Goal: Information Seeking & Learning: Learn about a topic

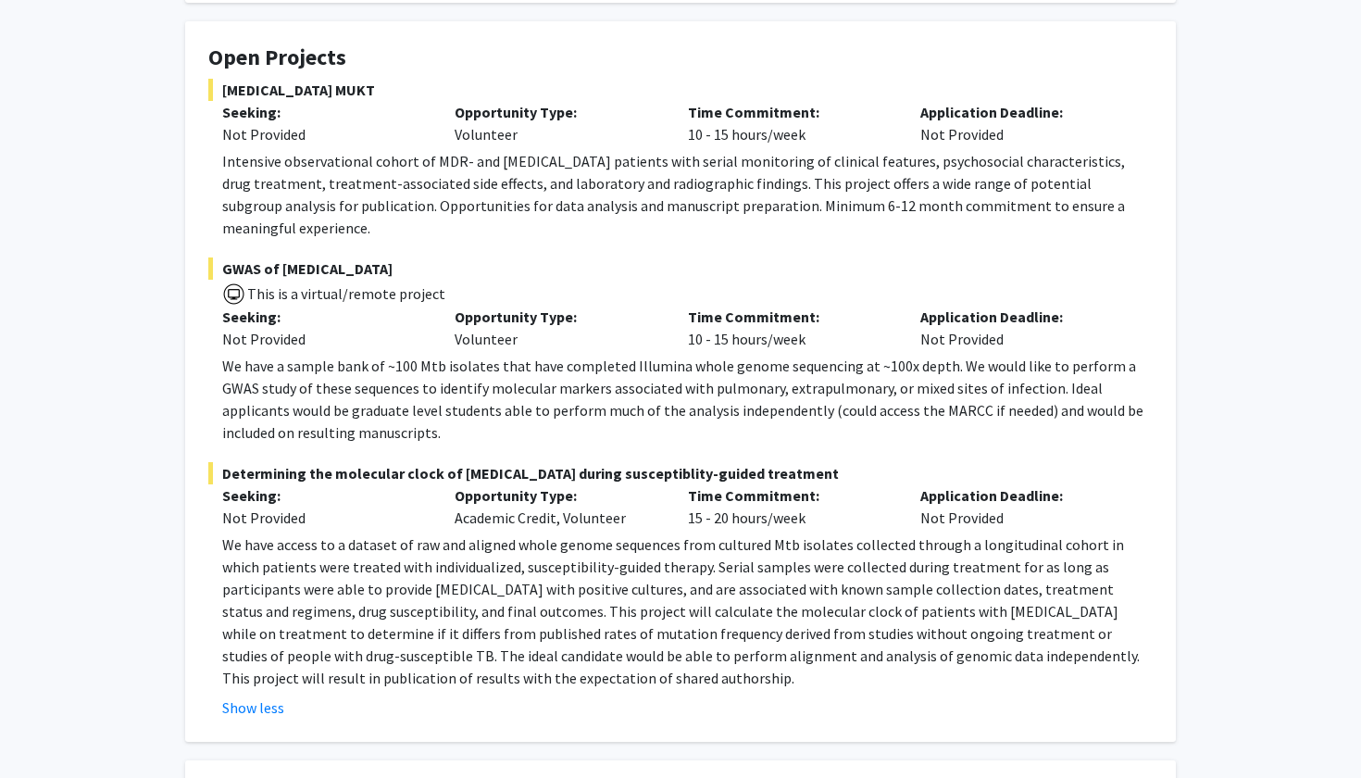
scroll to position [316, 0]
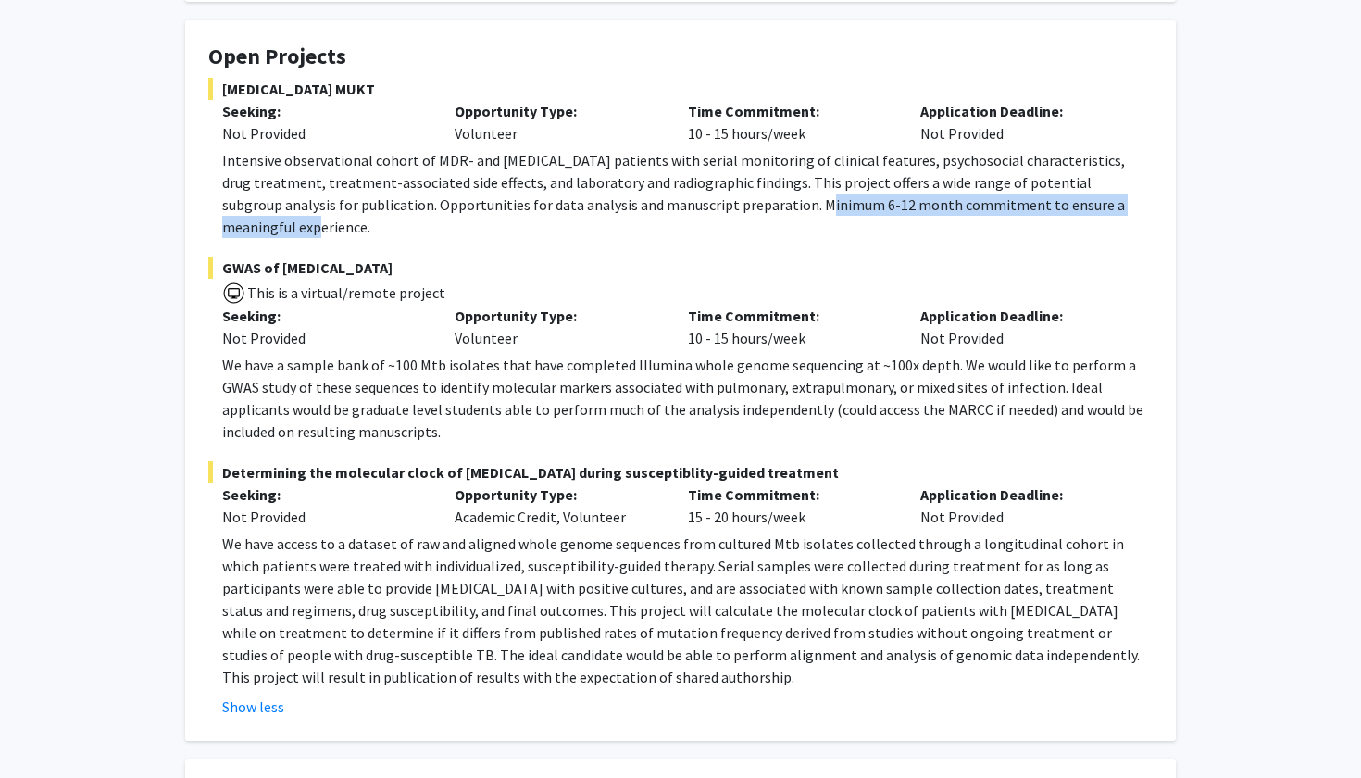
drag, startPoint x: 741, startPoint y: 212, endPoint x: 1112, endPoint y: 205, distance: 370.3
click at [1112, 205] on p "Intensive observational cohort of MDR- and XDR-TB patients with serial monitori…" at bounding box center [687, 193] width 930 height 89
click at [558, 194] on p "Intensive observational cohort of MDR- and XDR-TB patients with serial monitori…" at bounding box center [687, 193] width 930 height 89
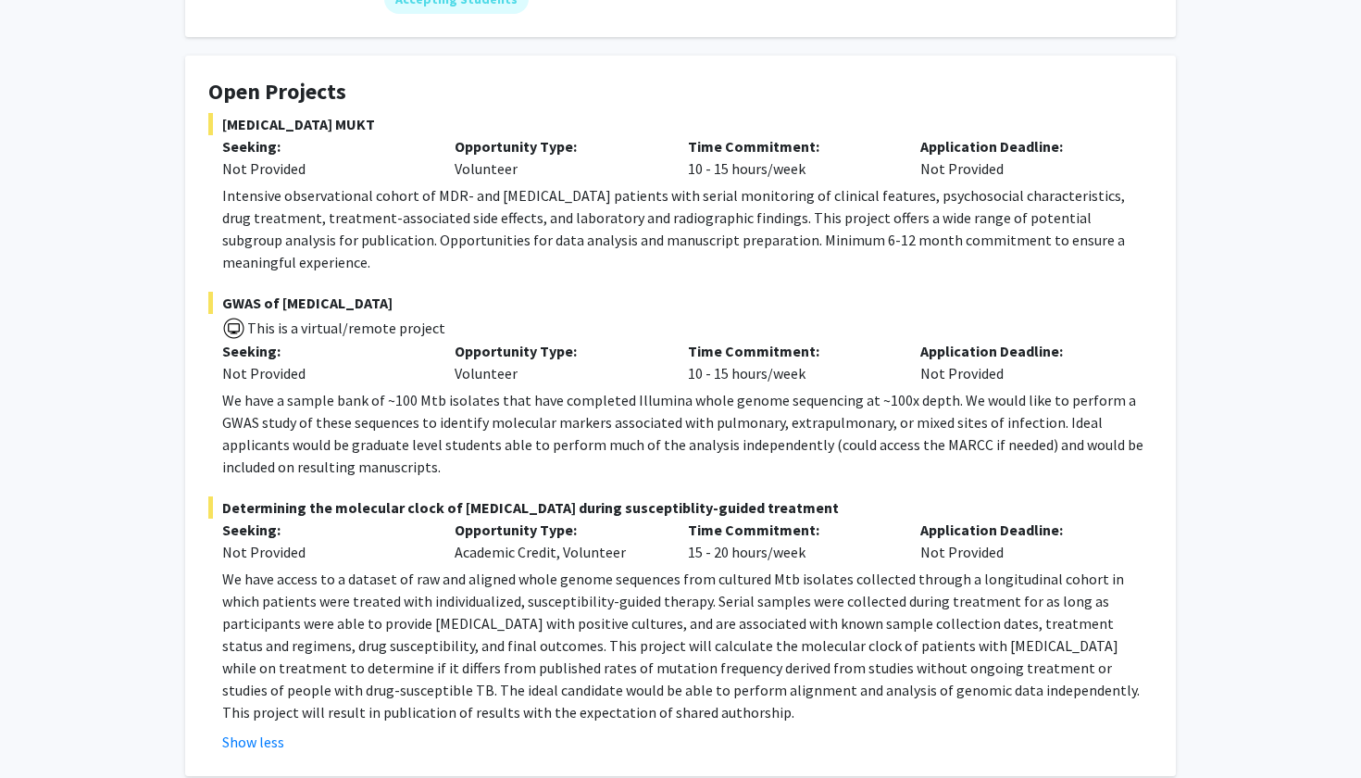
scroll to position [21, 0]
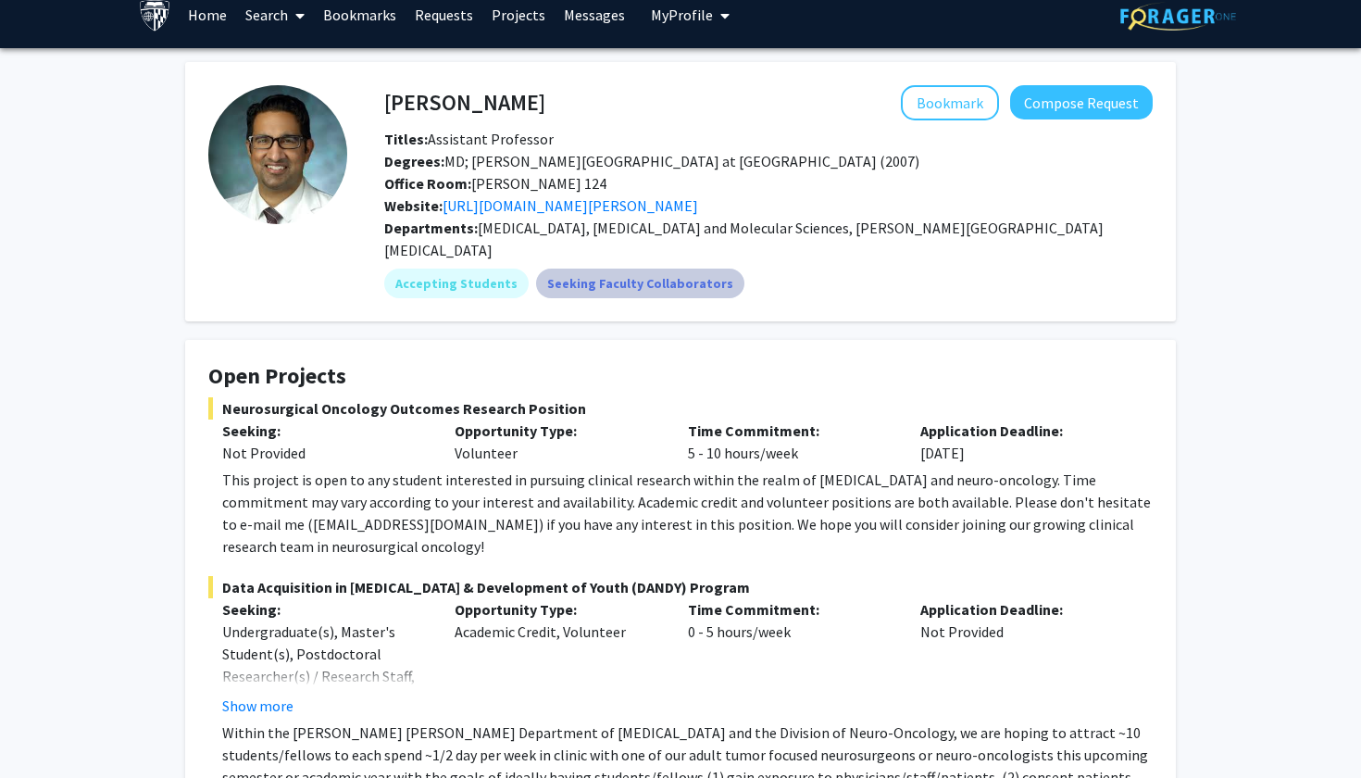
scroll to position [18, 0]
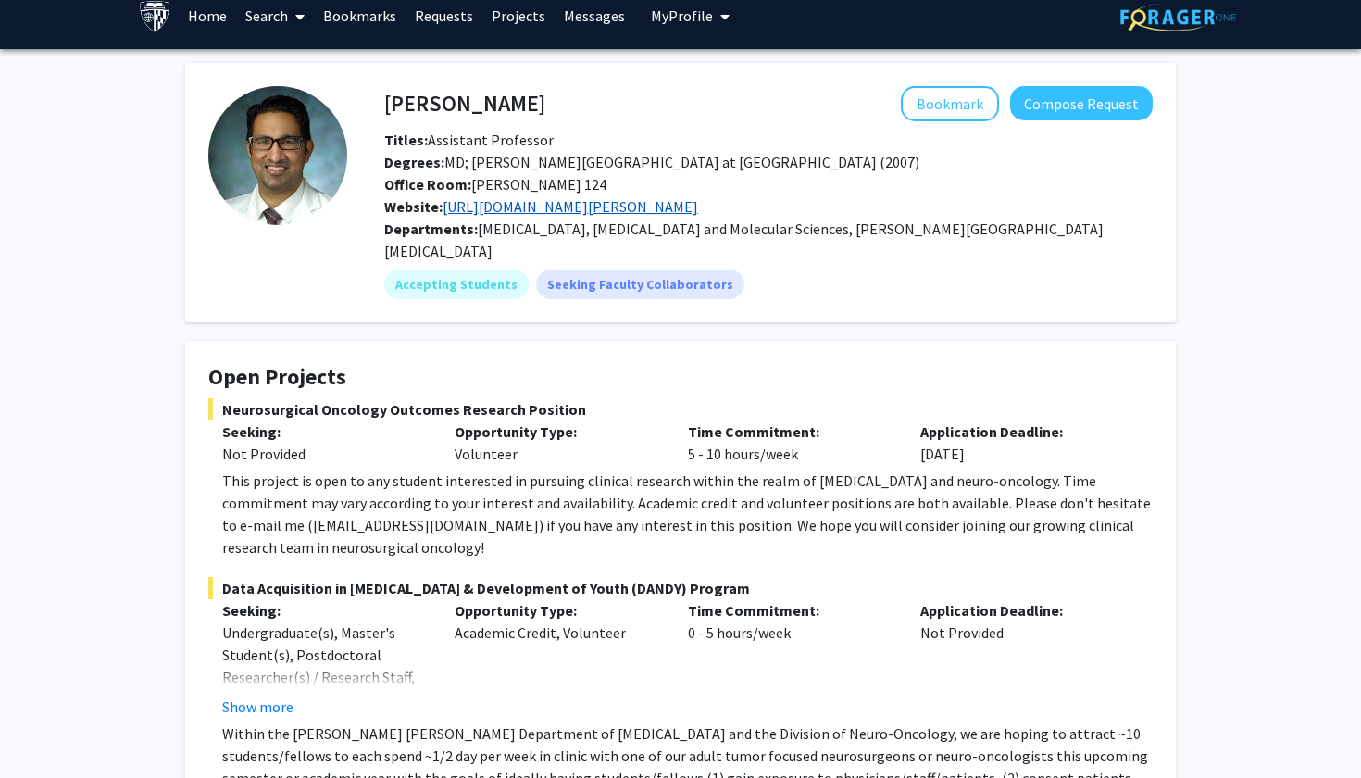
click at [601, 210] on link "https://www.hopkinsmedicine.org/profiles/results/directory/profile/10004317/deb…" at bounding box center [569, 206] width 255 height 19
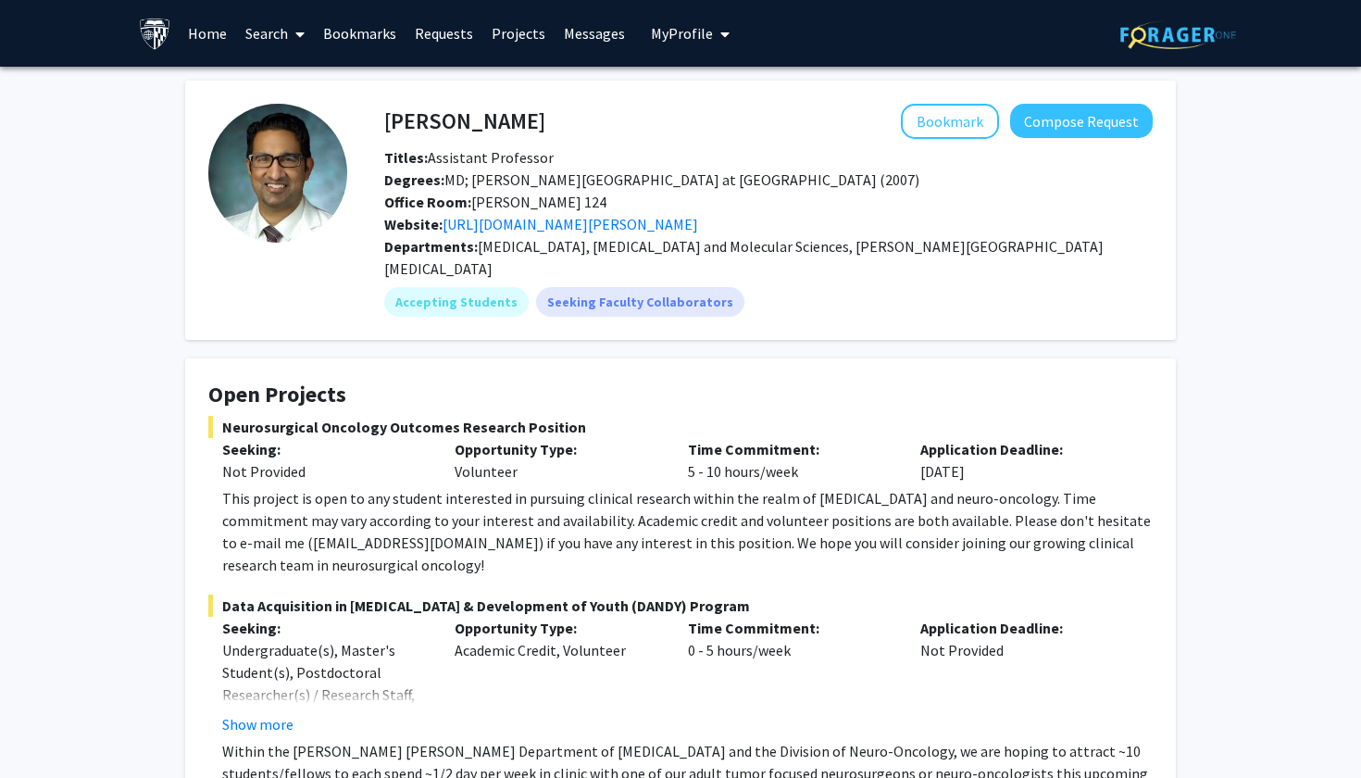
scroll to position [0, 0]
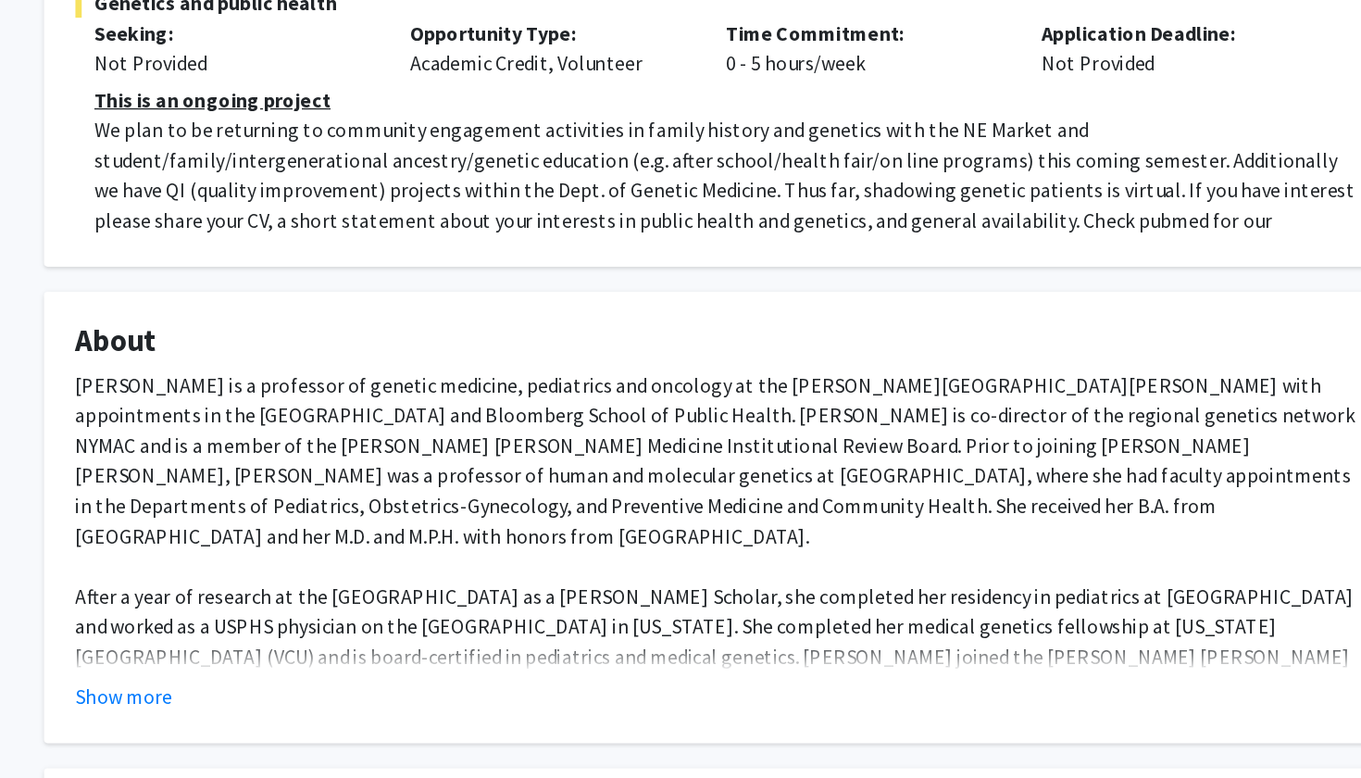
scroll to position [302, 0]
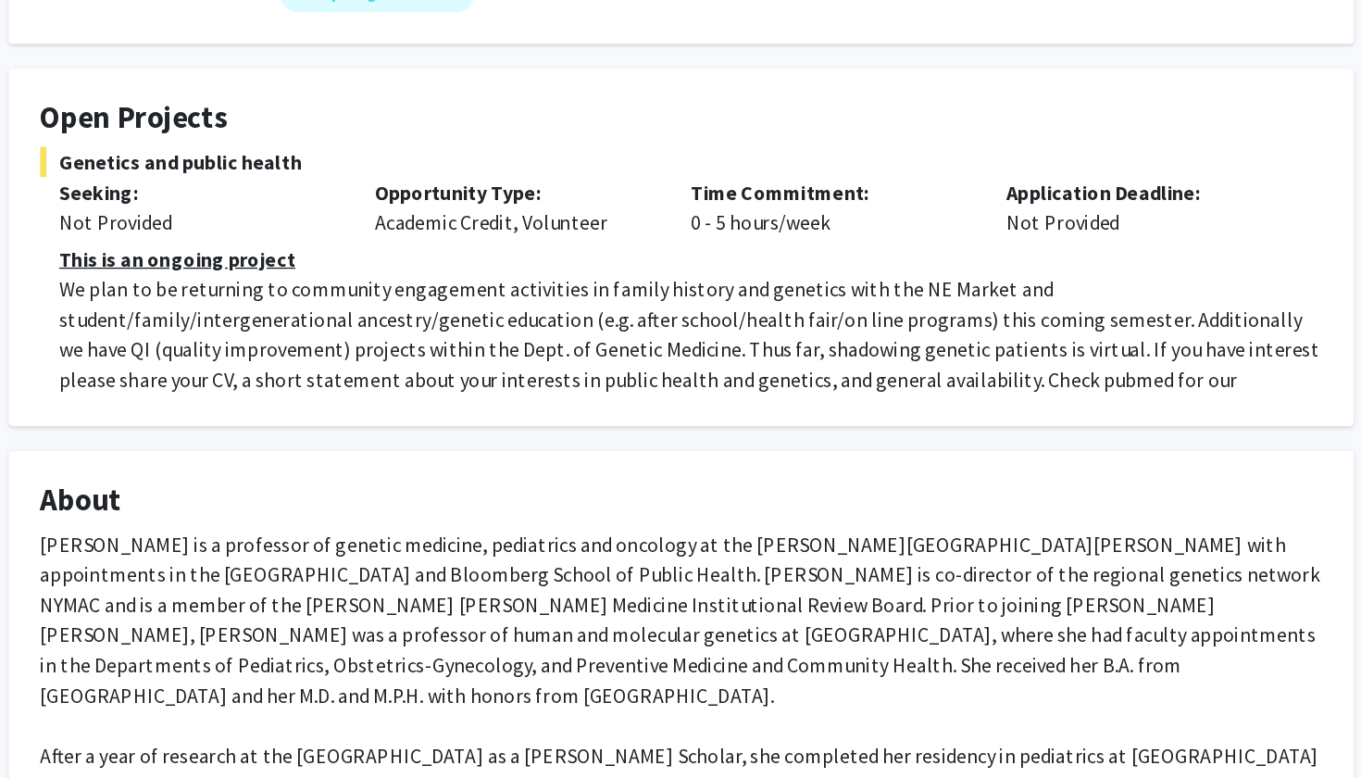
click at [325, 226] on p "We plan to be returning to community engagement activities in family history an…" at bounding box center [687, 262] width 930 height 111
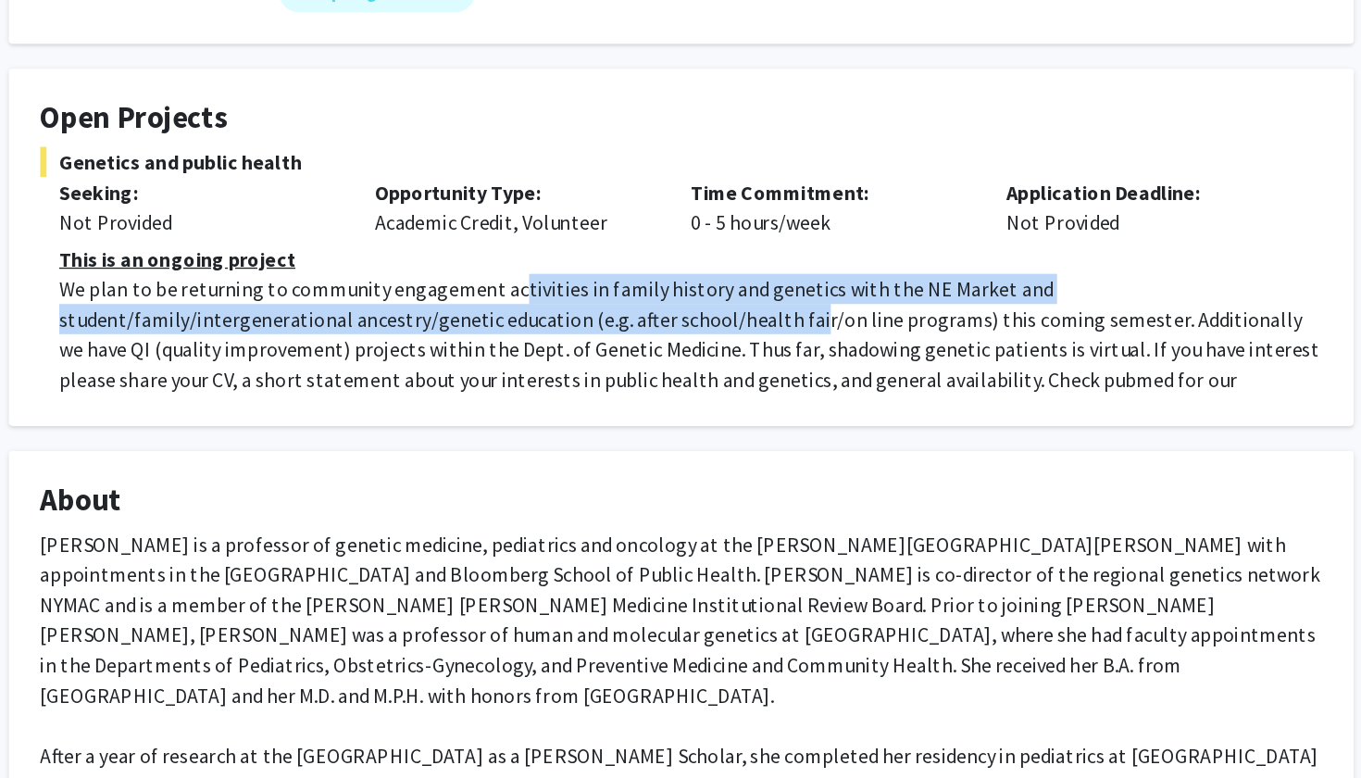
drag, startPoint x: 372, startPoint y: 215, endPoint x: 380, endPoint y: 238, distance: 24.6
click at [380, 238] on p "We plan to be returning to community engagement activities in family history an…" at bounding box center [687, 262] width 930 height 111
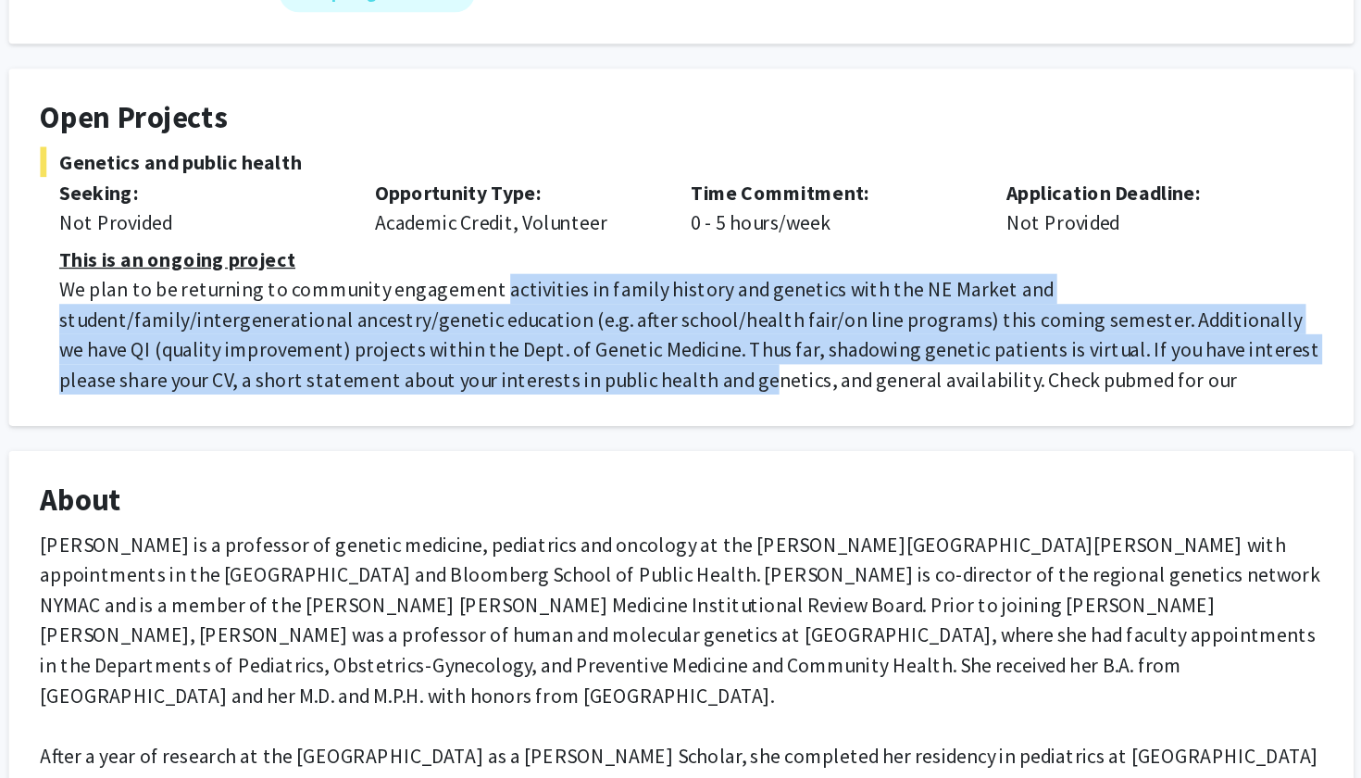
drag, startPoint x: 363, startPoint y: 215, endPoint x: 375, endPoint y: 280, distance: 65.9
click at [375, 280] on p "We plan to be returning to community engagement activities in family history an…" at bounding box center [687, 262] width 930 height 111
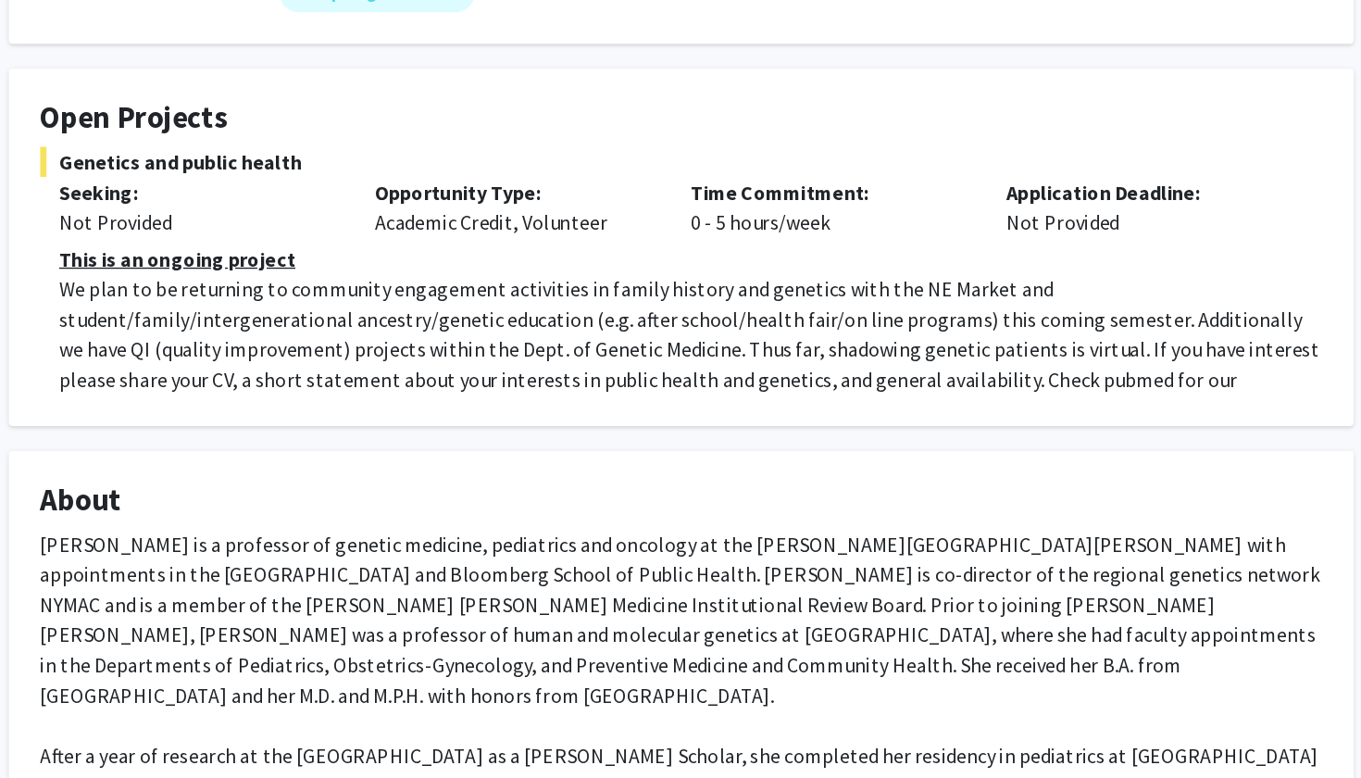
click at [382, 297] on fg-card "Open Projects Genetics and public health Seeking: Not Provided Opportunity Type…" at bounding box center [680, 187] width 990 height 263
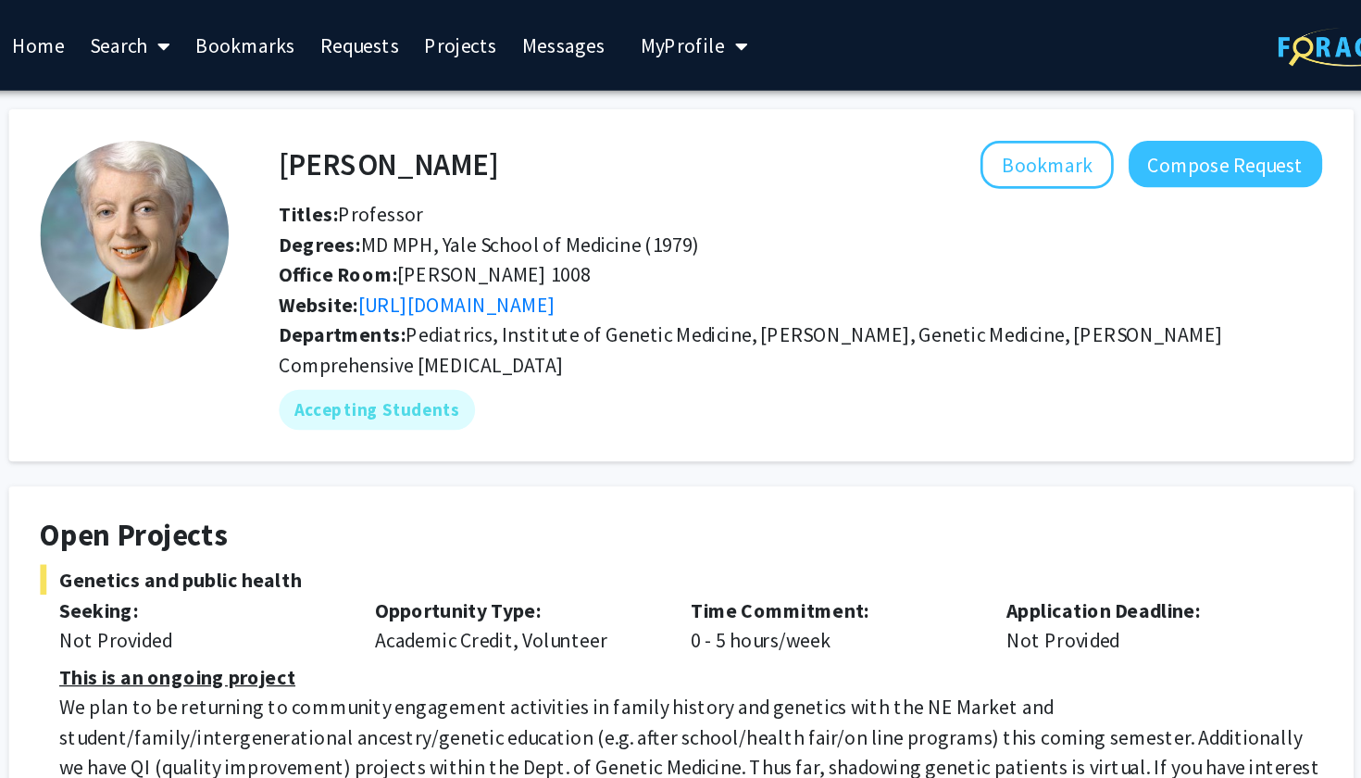
scroll to position [0, 0]
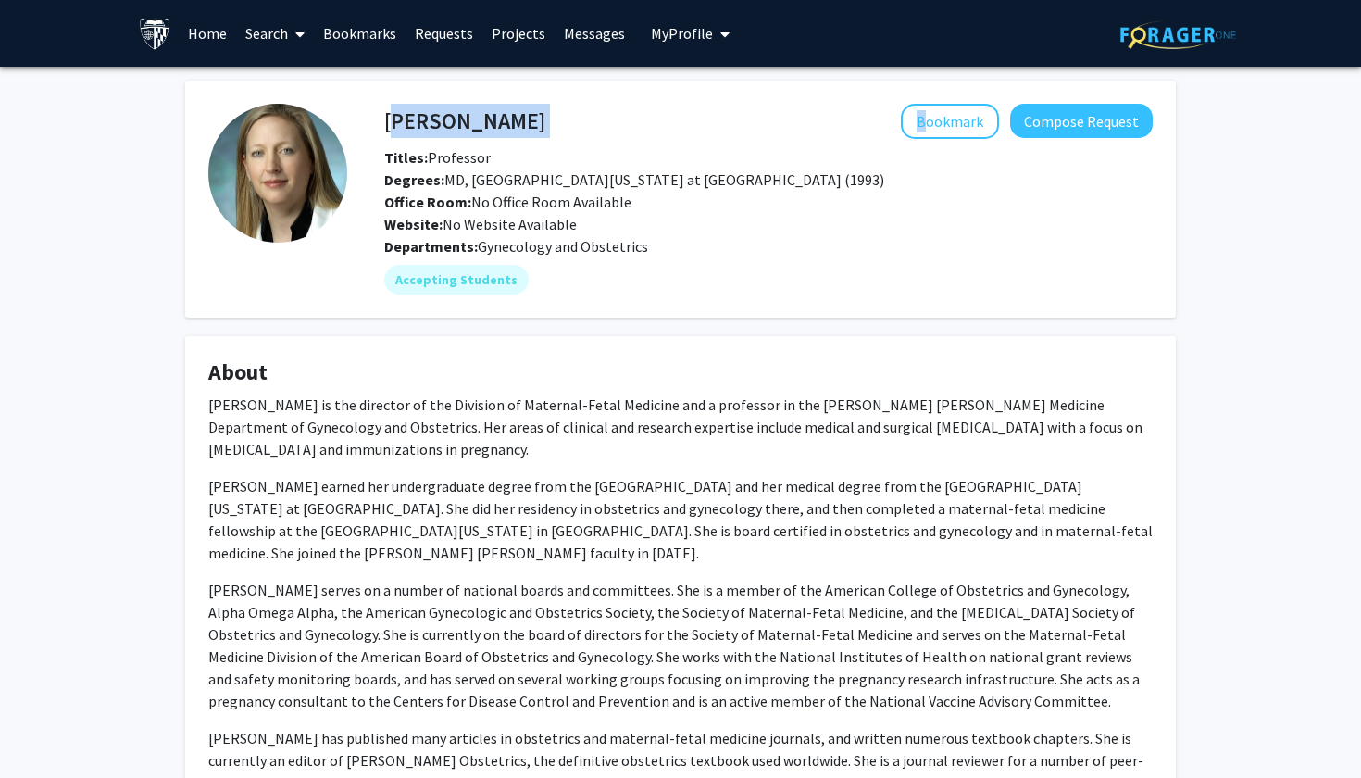
click at [215, 40] on link "Home" at bounding box center [207, 33] width 57 height 65
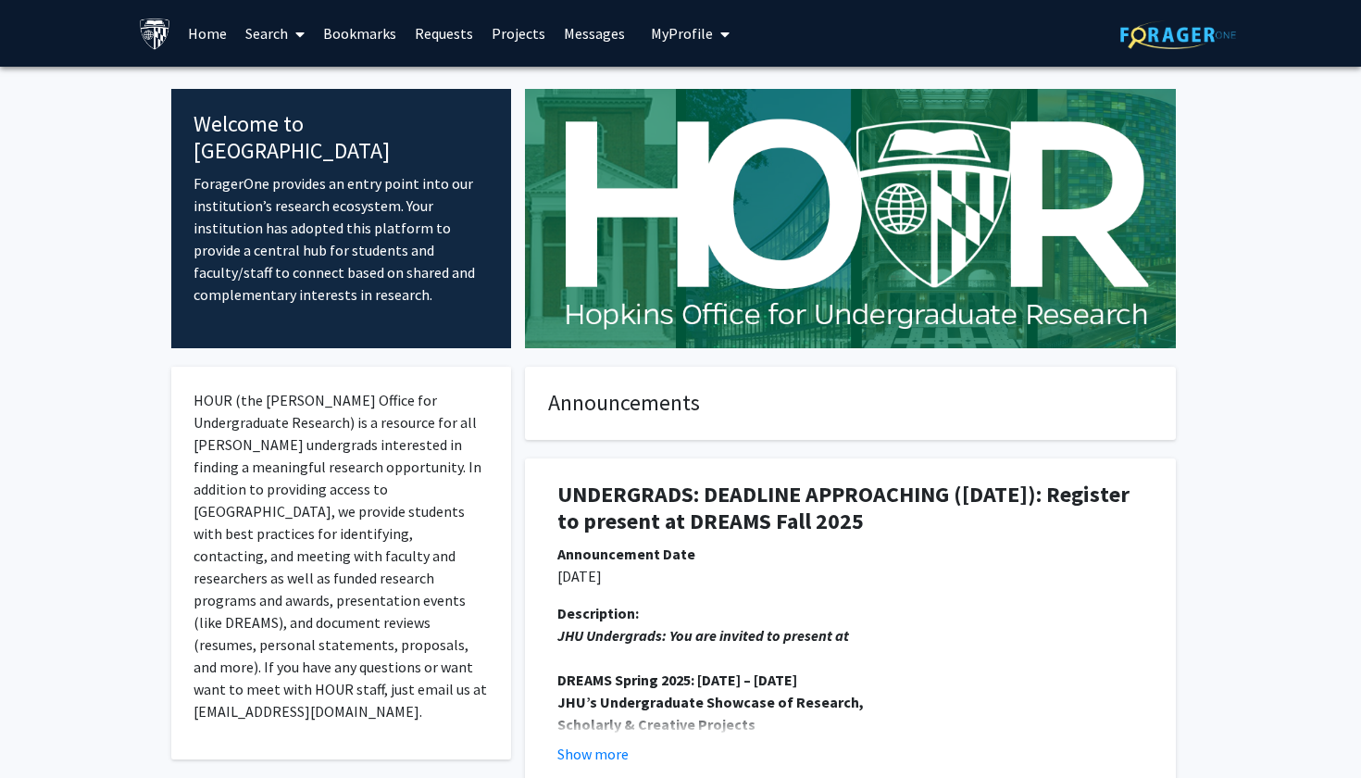
click at [272, 33] on link "Search" at bounding box center [275, 33] width 78 height 65
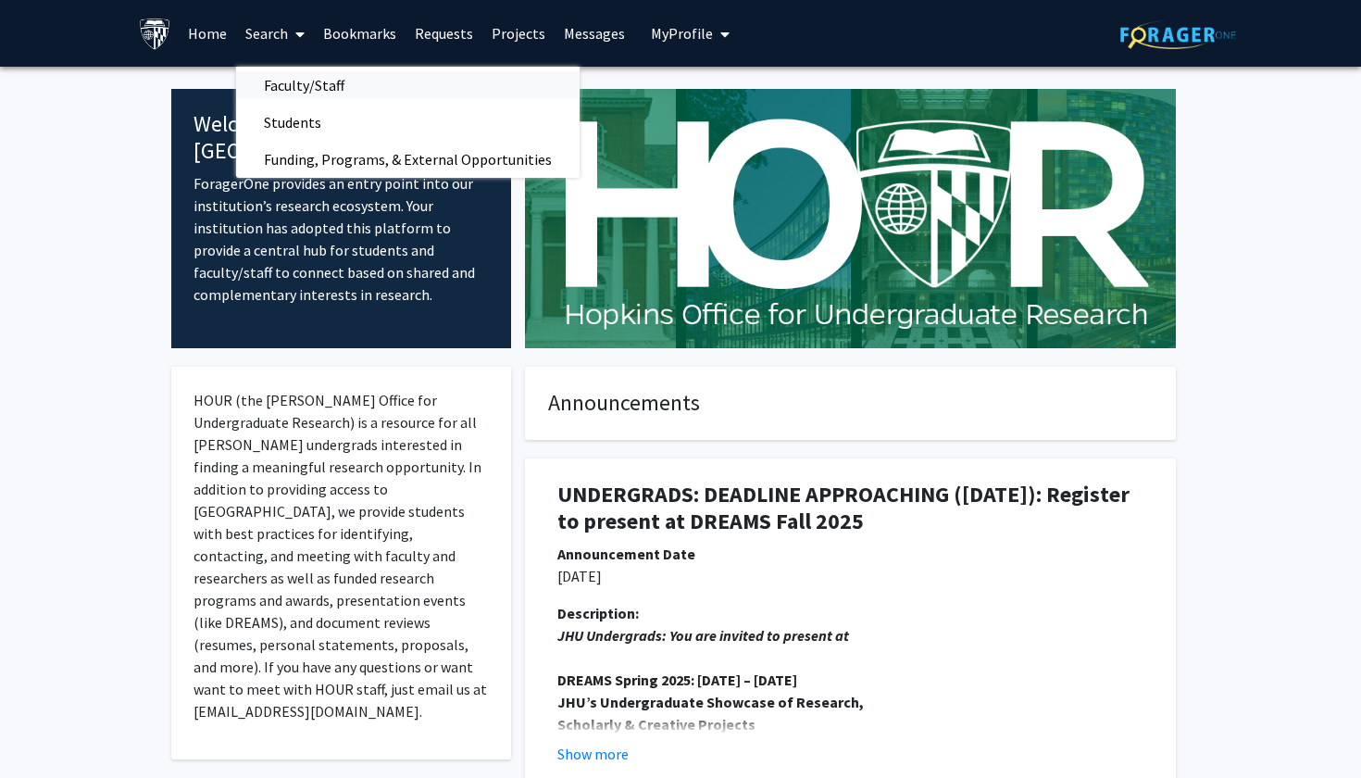
click at [278, 81] on span "Faculty/Staff" at bounding box center [304, 85] width 136 height 37
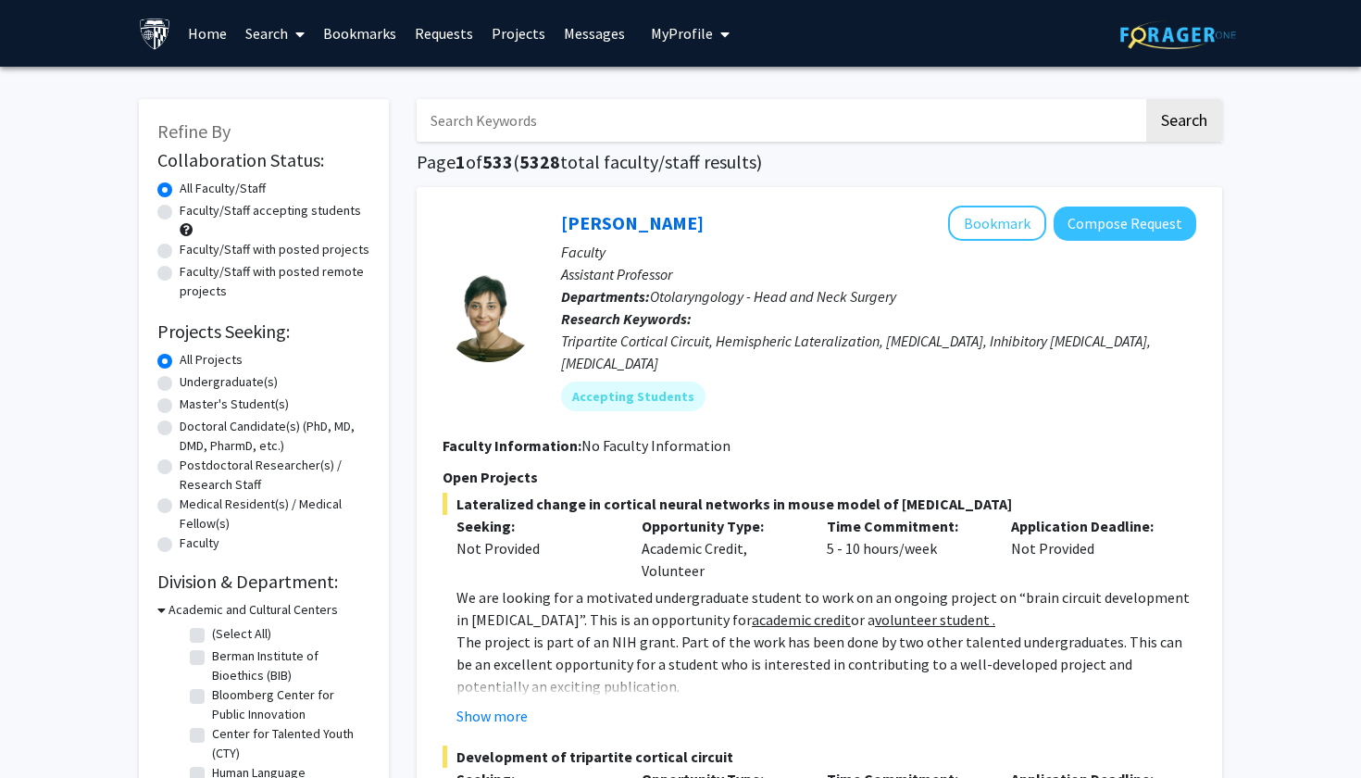
click at [180, 249] on label "Faculty/Staff with posted projects" at bounding box center [275, 249] width 190 height 19
click at [180, 249] on input "Faculty/Staff with posted projects" at bounding box center [186, 246] width 12 height 12
radio input "true"
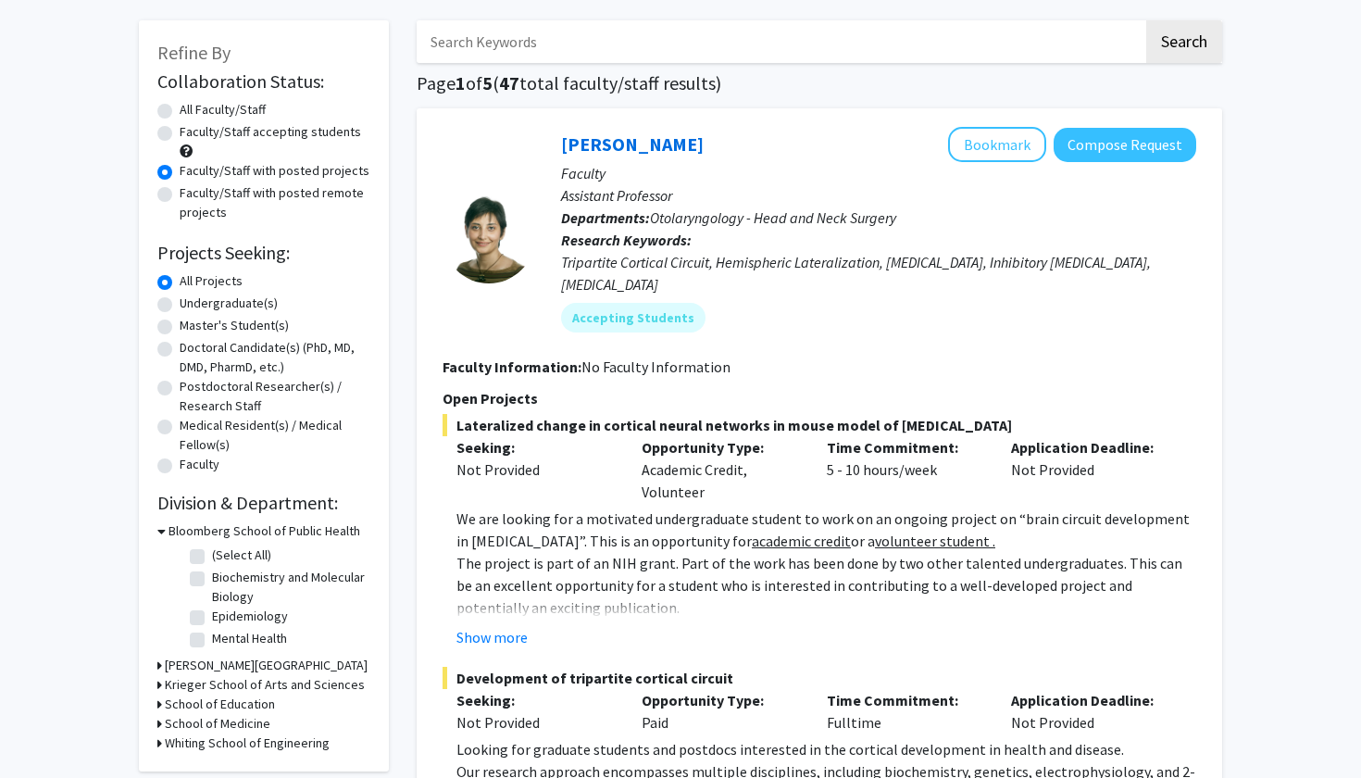
scroll to position [88, 0]
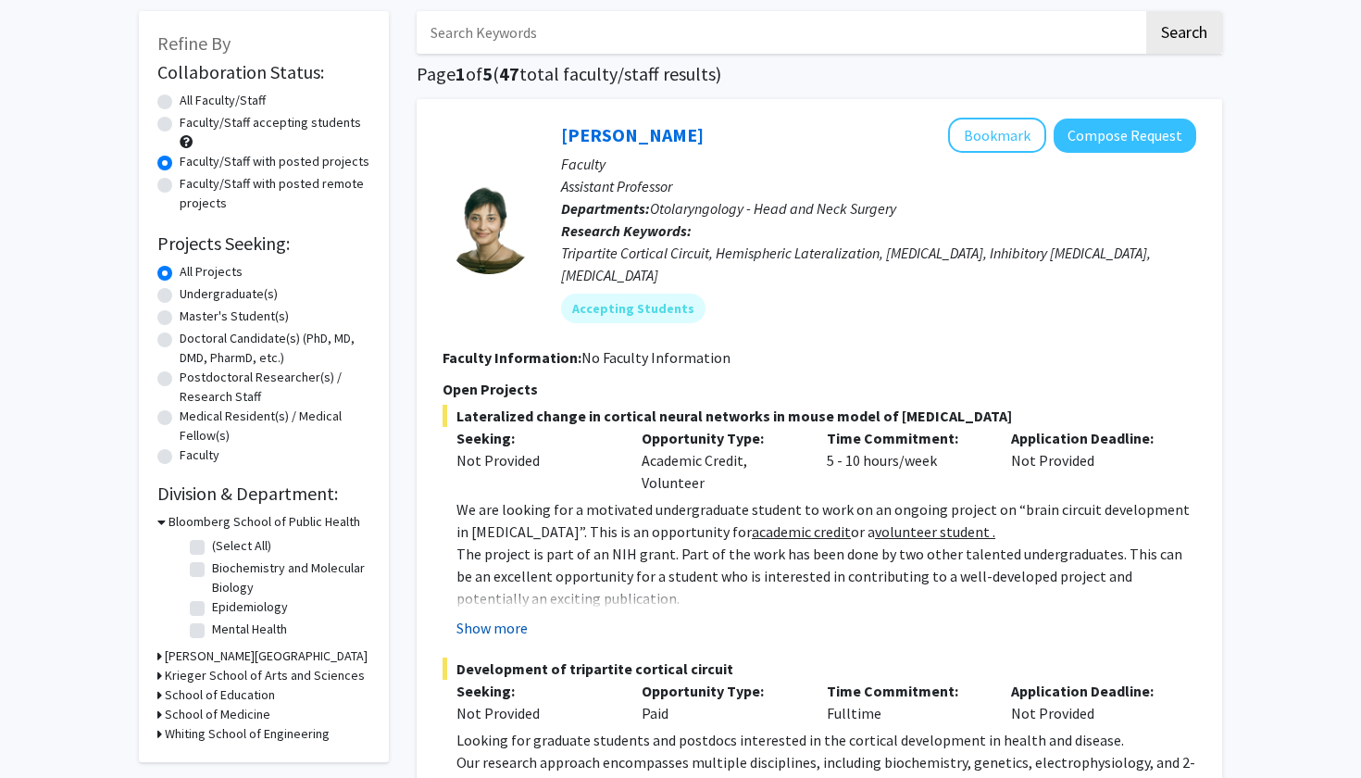
click at [506, 616] on button "Show more" at bounding box center [491, 627] width 71 height 22
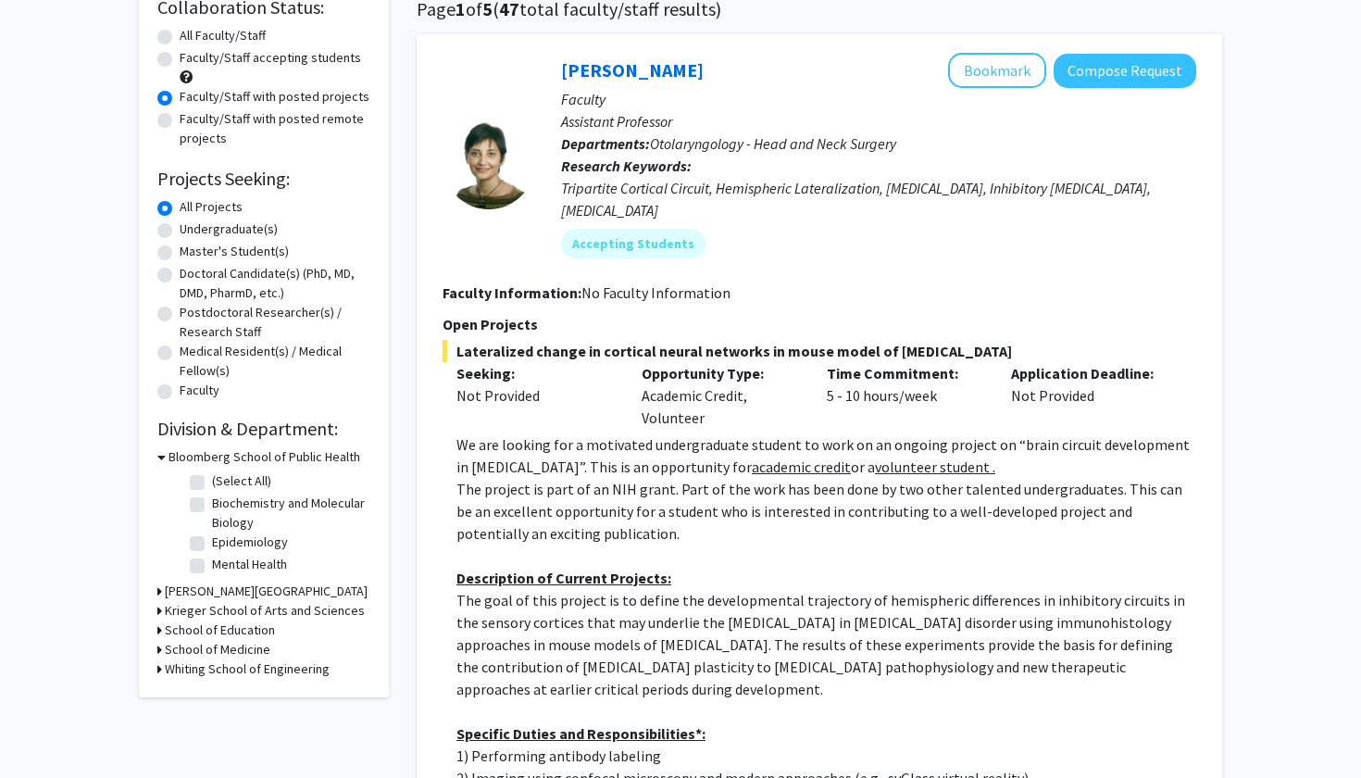
scroll to position [280, 0]
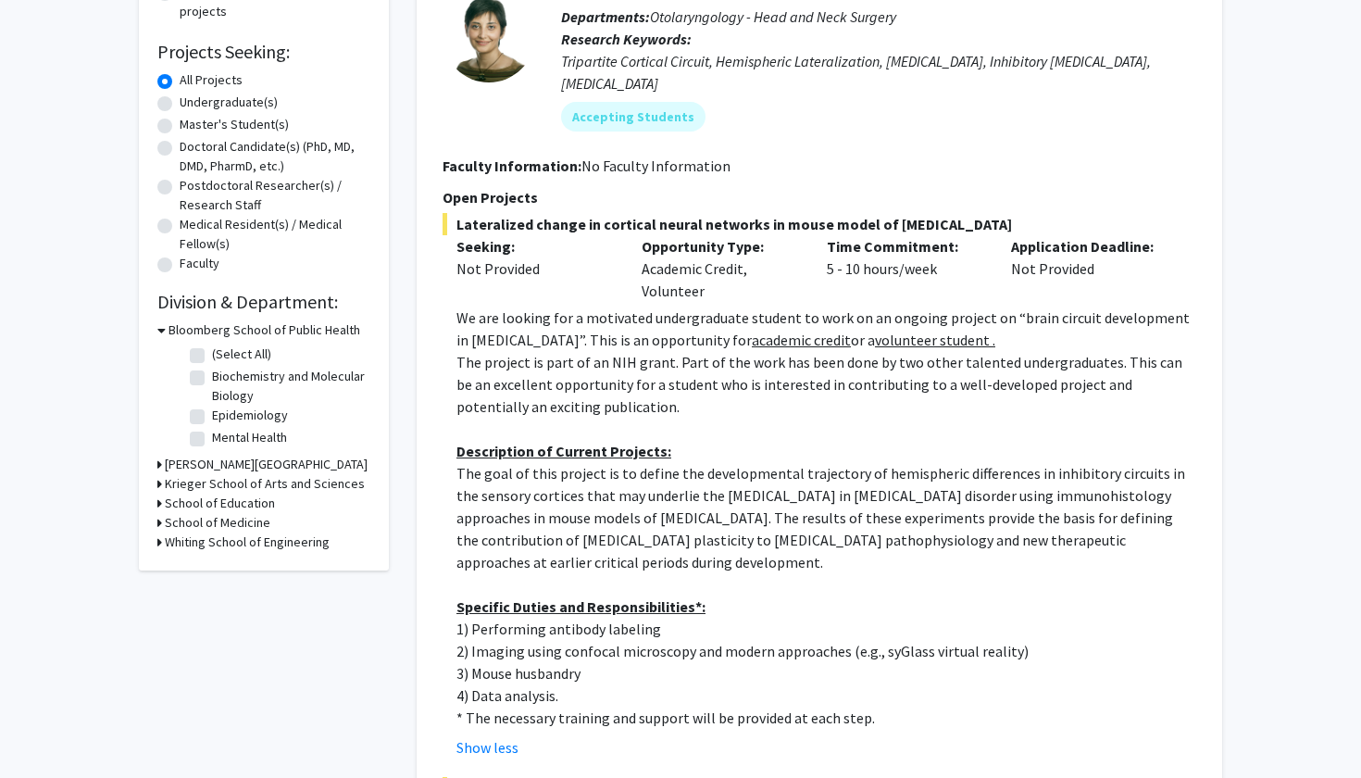
click at [212, 443] on label "Mental Health" at bounding box center [249, 437] width 75 height 19
click at [212, 440] on input "Mental Health" at bounding box center [218, 434] width 12 height 12
checkbox input "true"
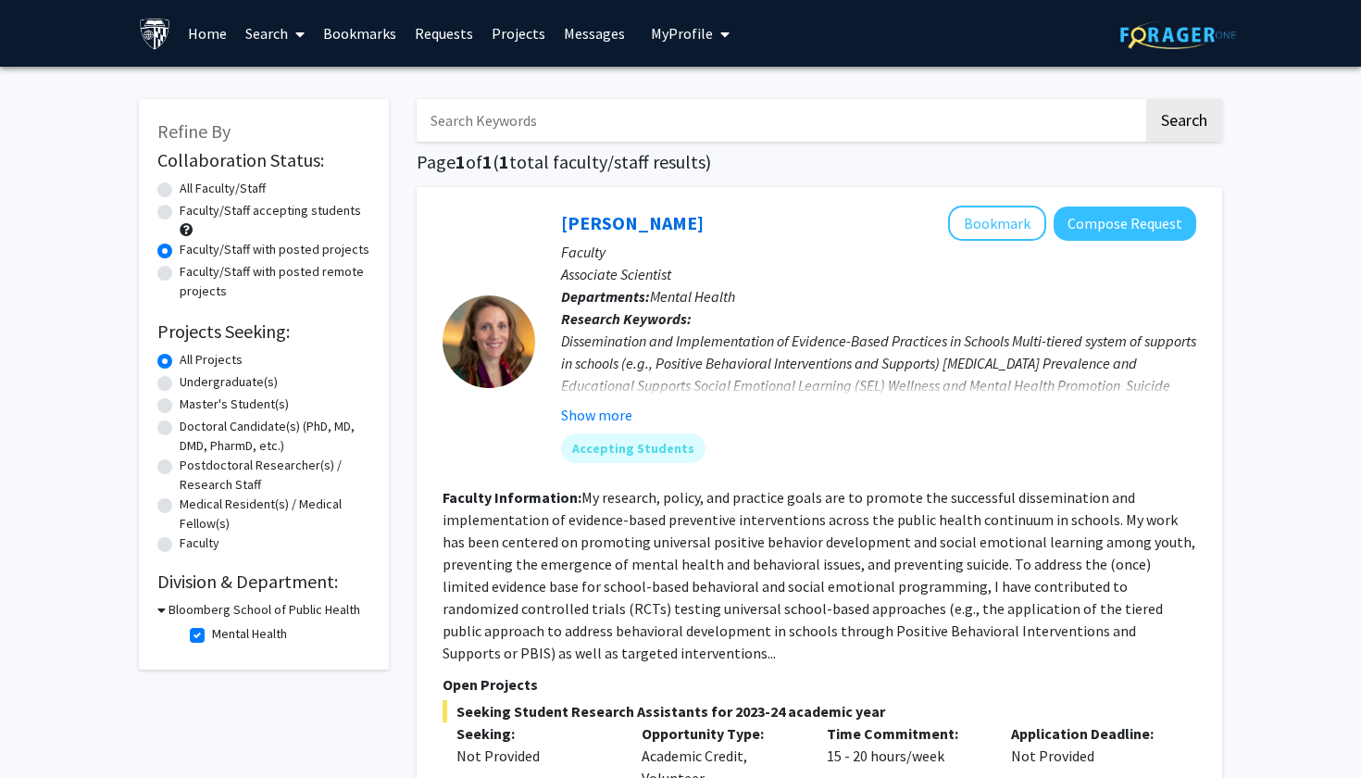
click at [163, 609] on icon at bounding box center [161, 609] width 8 height 19
click at [163, 609] on div "Bloomberg School of Public Health" at bounding box center [263, 609] width 213 height 19
click at [158, 617] on icon at bounding box center [159, 609] width 5 height 19
checkbox input "false"
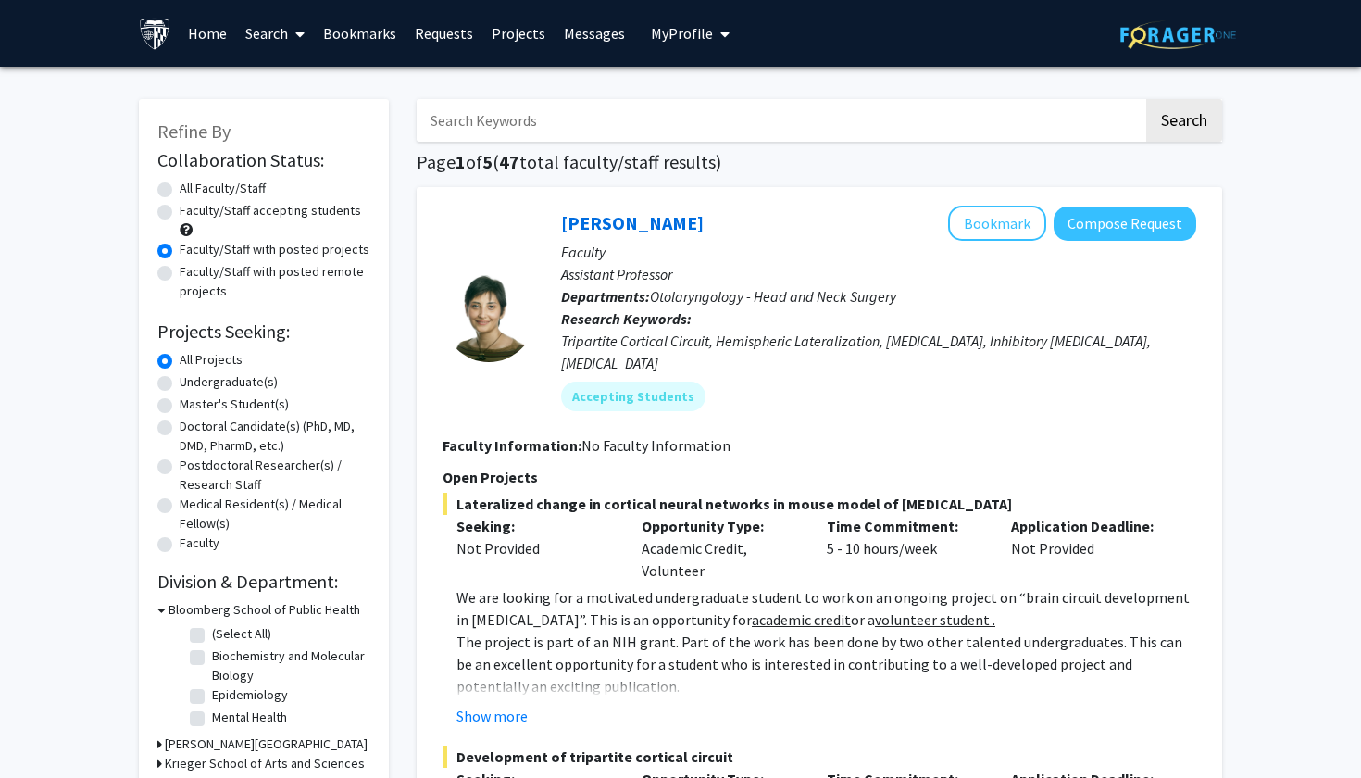
click at [212, 637] on label "(Select All)" at bounding box center [241, 633] width 59 height 19
click at [212, 636] on input "(Select All)" at bounding box center [218, 630] width 12 height 12
checkbox input "true"
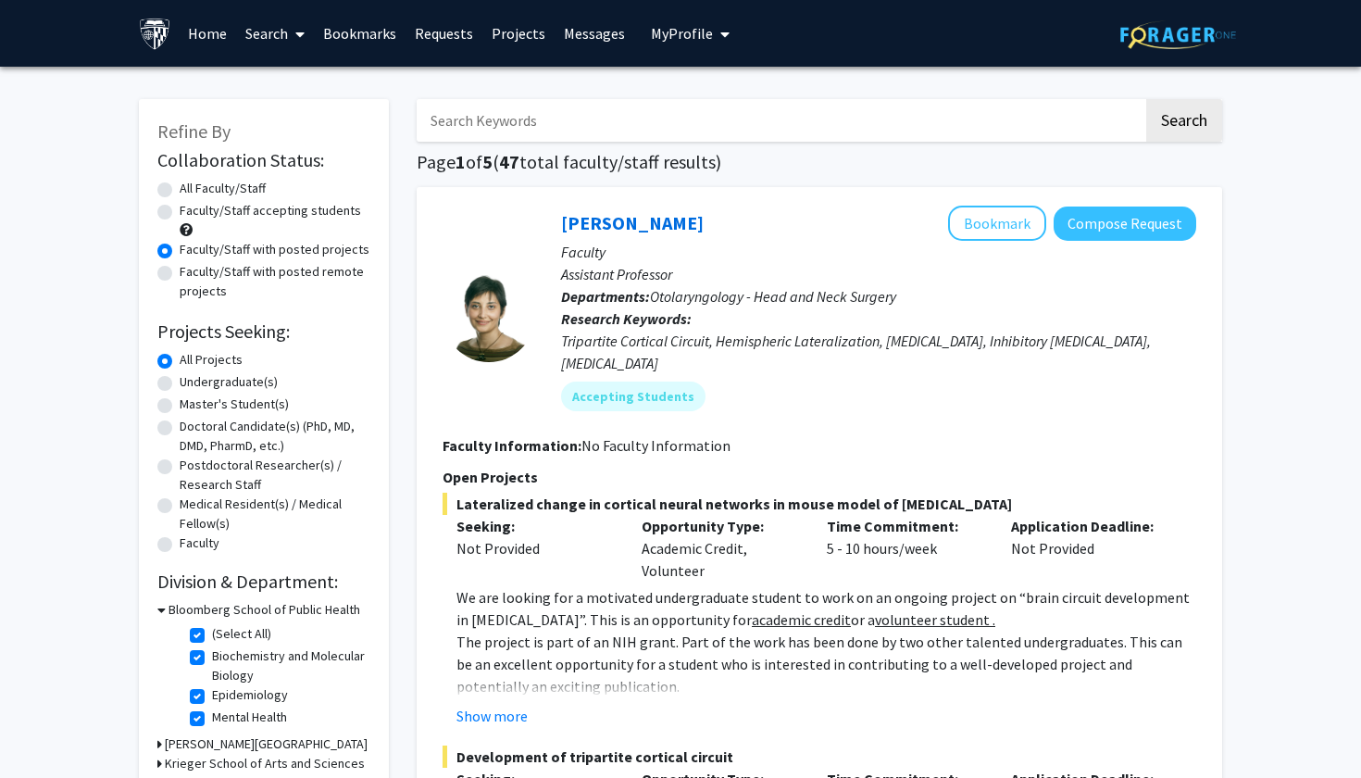
checkbox input "true"
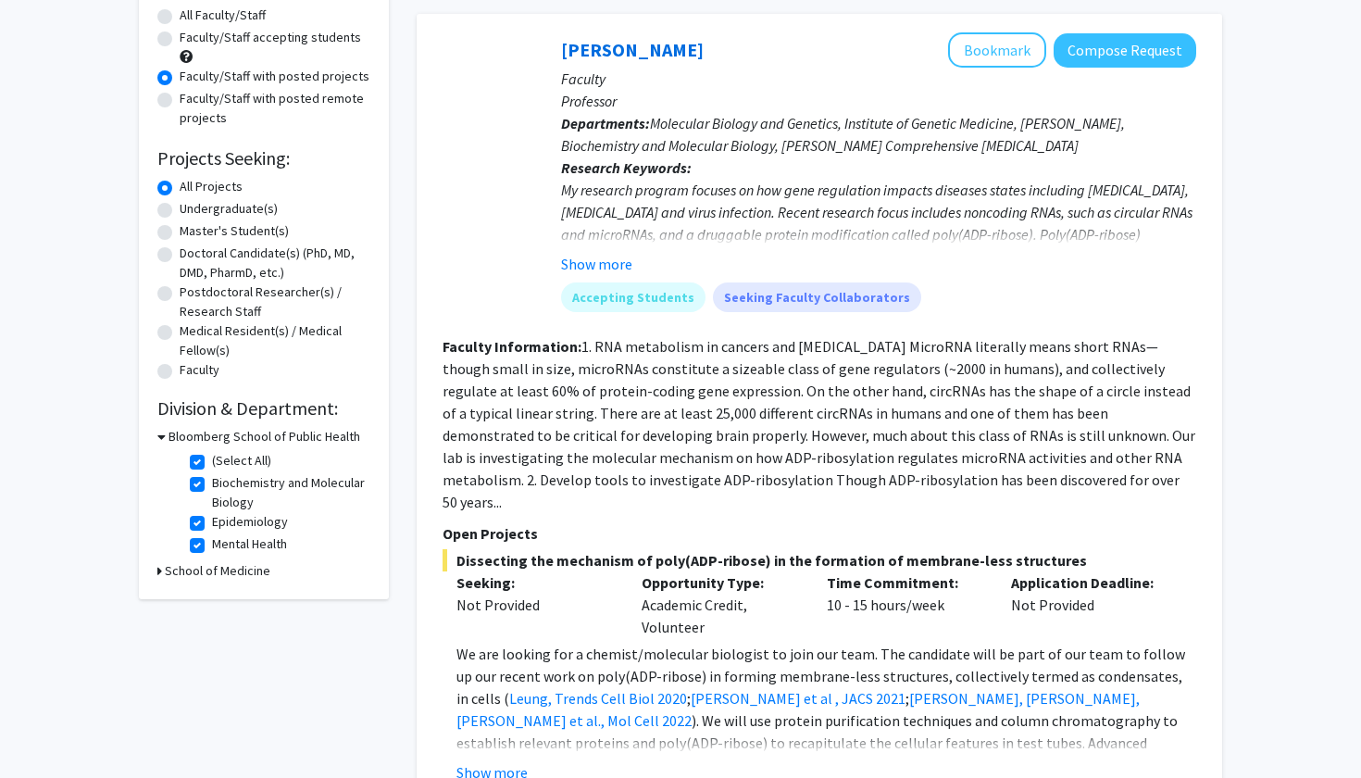
scroll to position [185, 0]
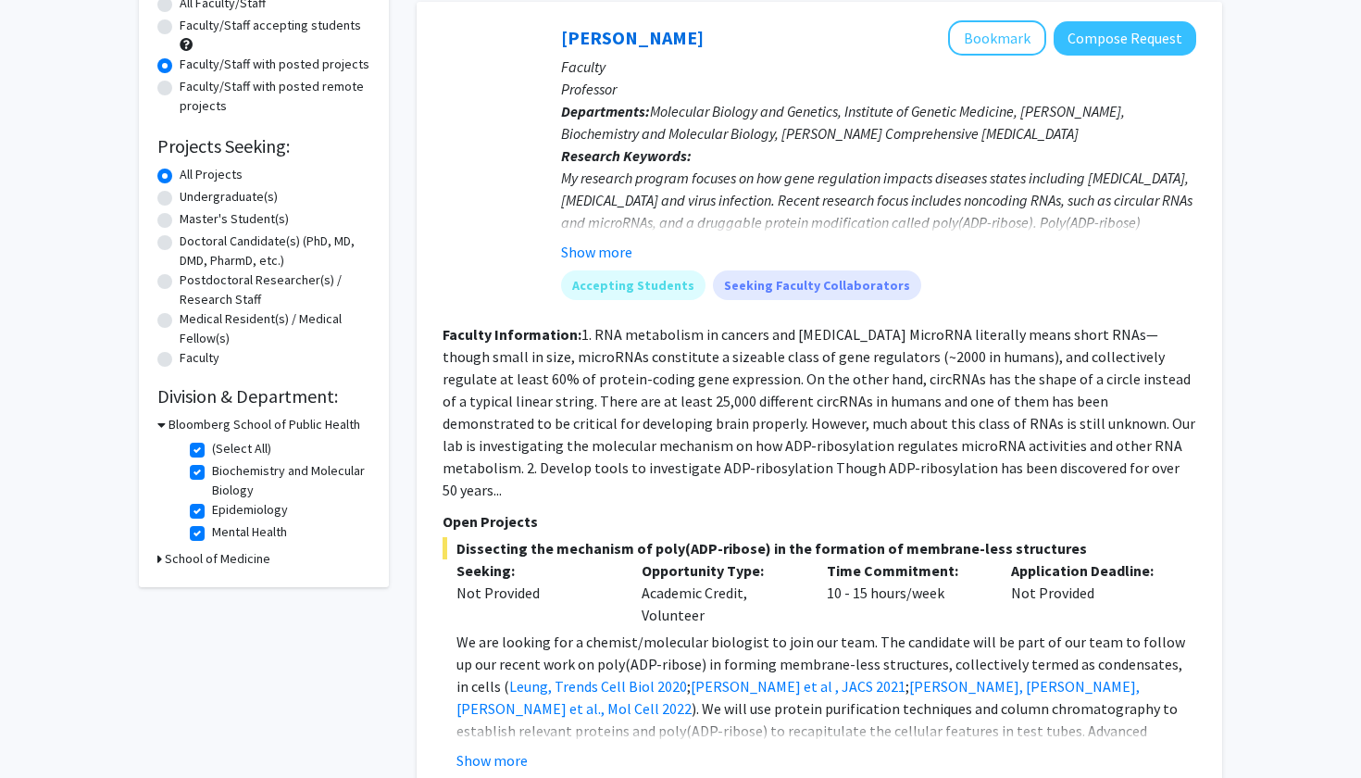
click at [158, 557] on icon at bounding box center [159, 558] width 5 height 19
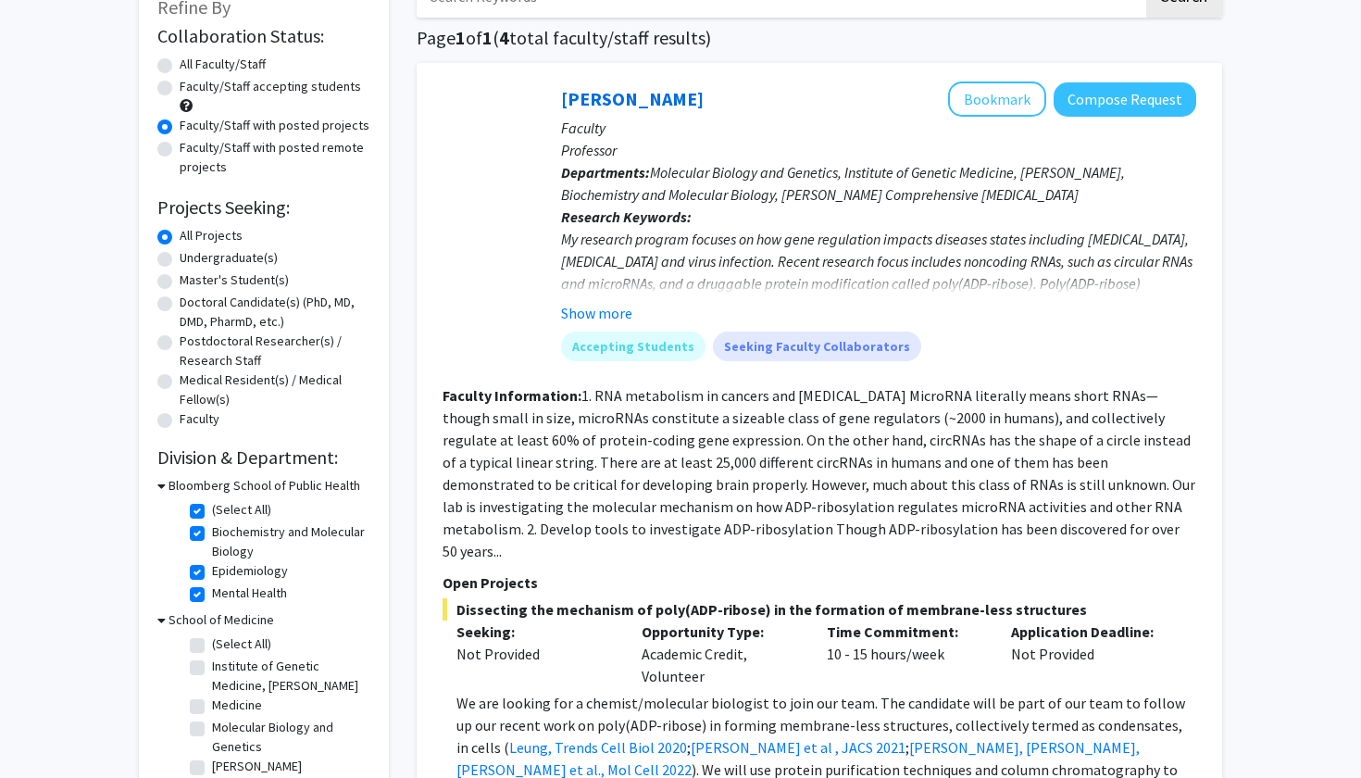
scroll to position [369, 0]
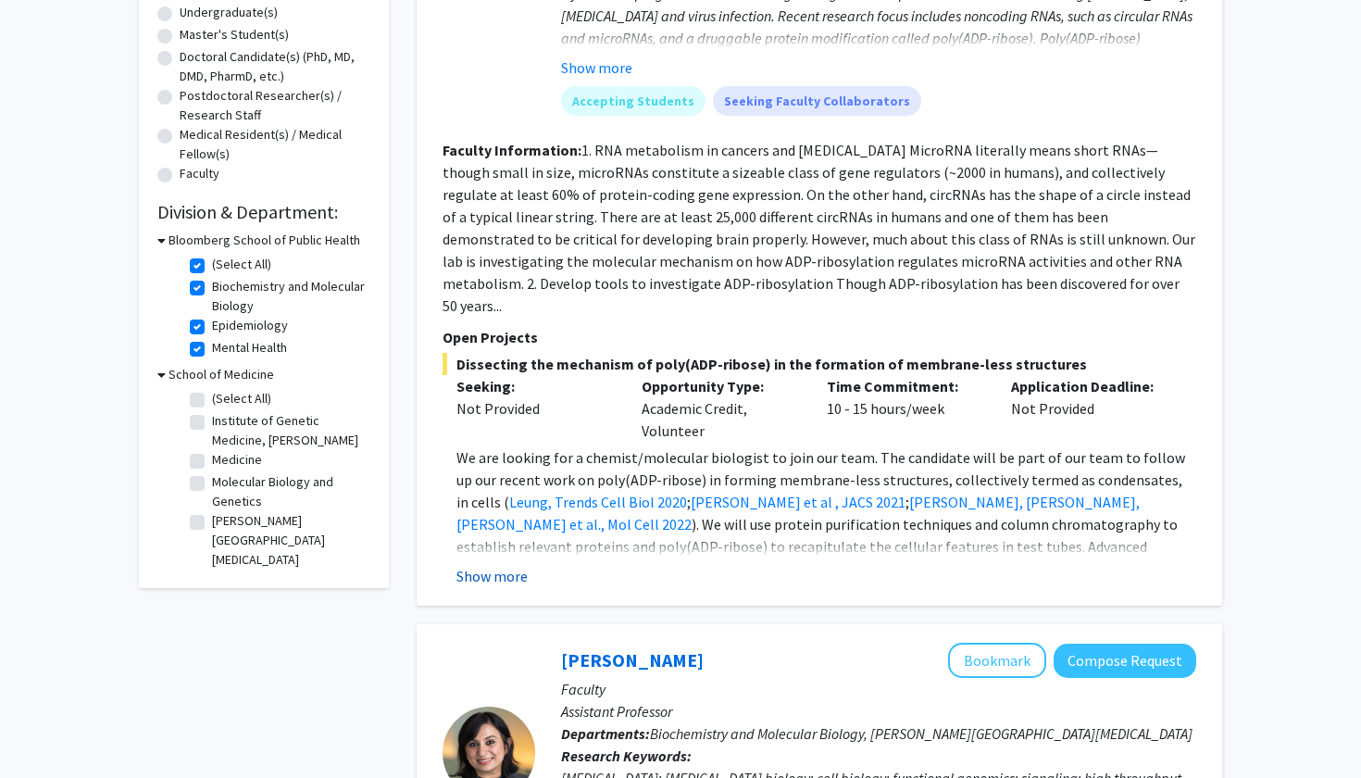
click at [484, 565] on button "Show more" at bounding box center [491, 576] width 71 height 22
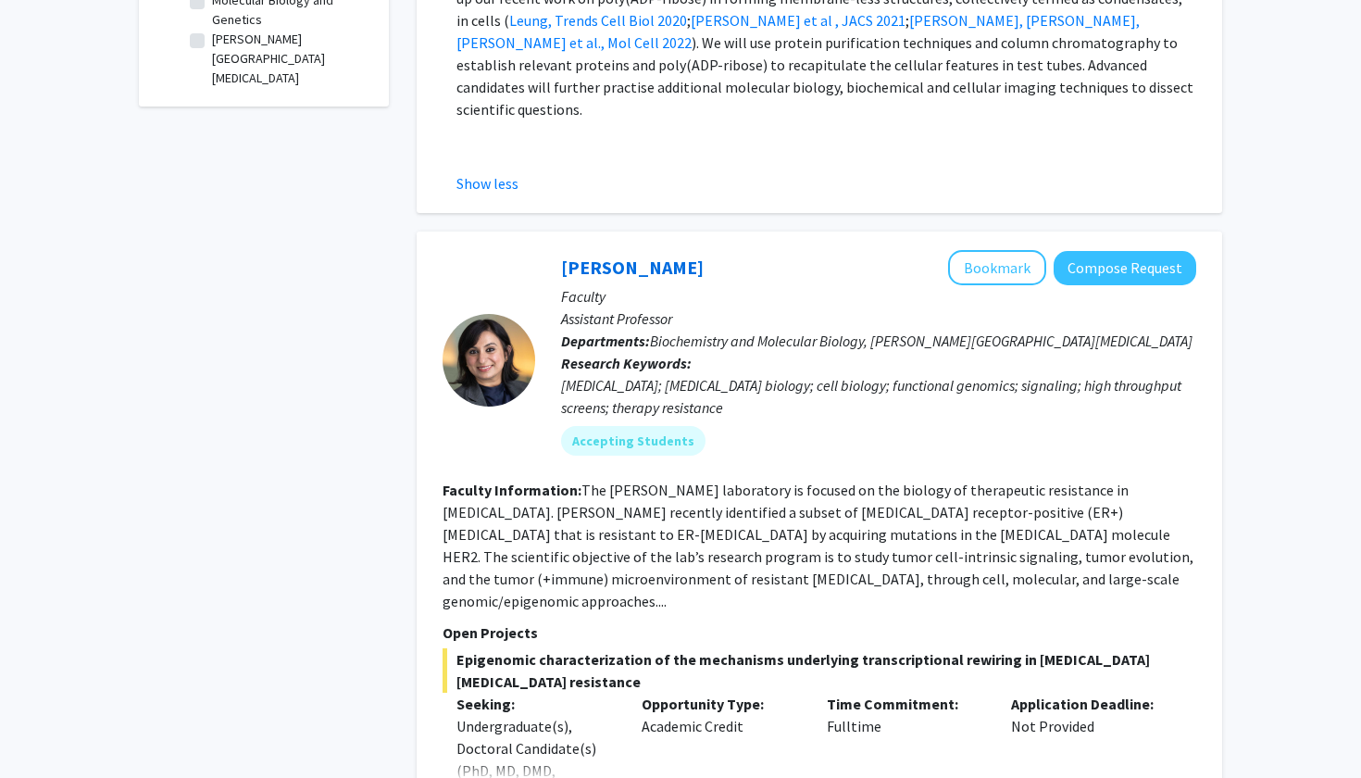
scroll to position [971, 0]
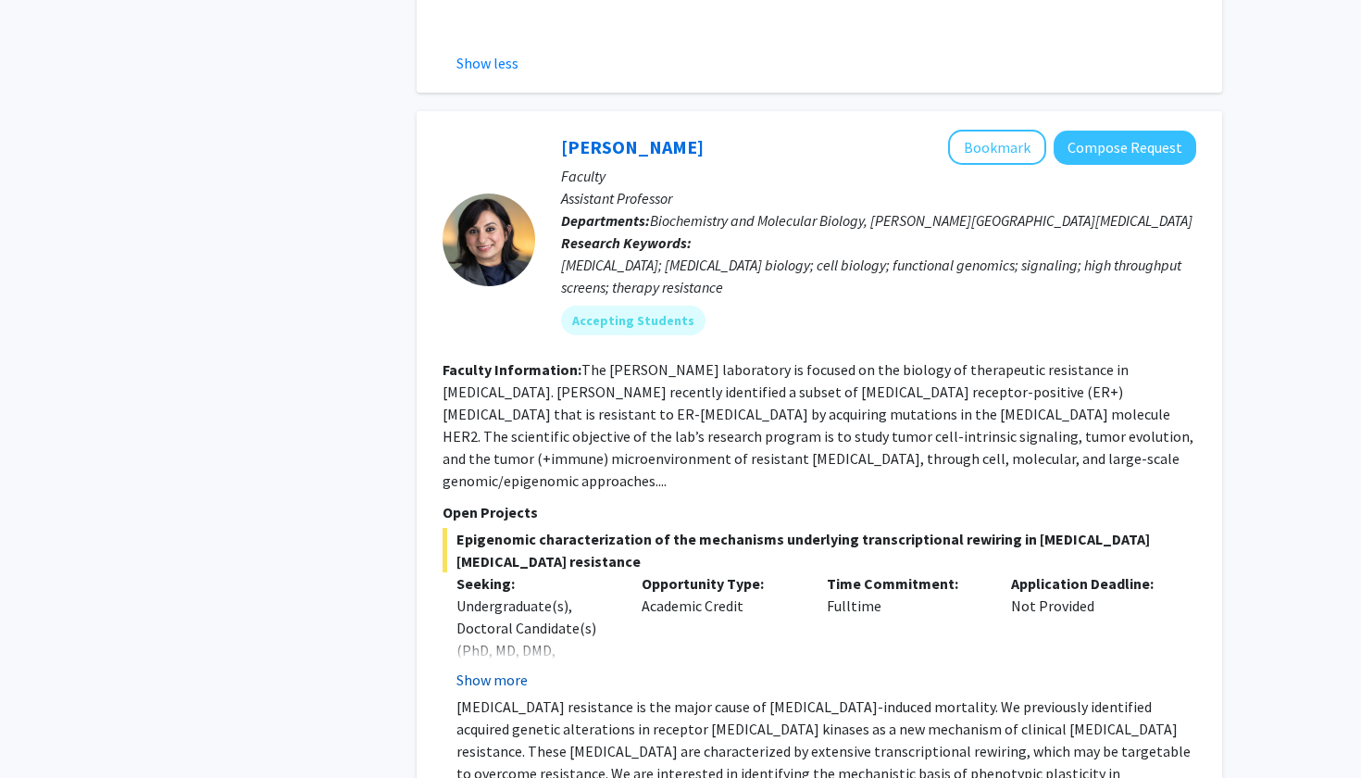
click at [509, 668] on button "Show more" at bounding box center [491, 679] width 71 height 22
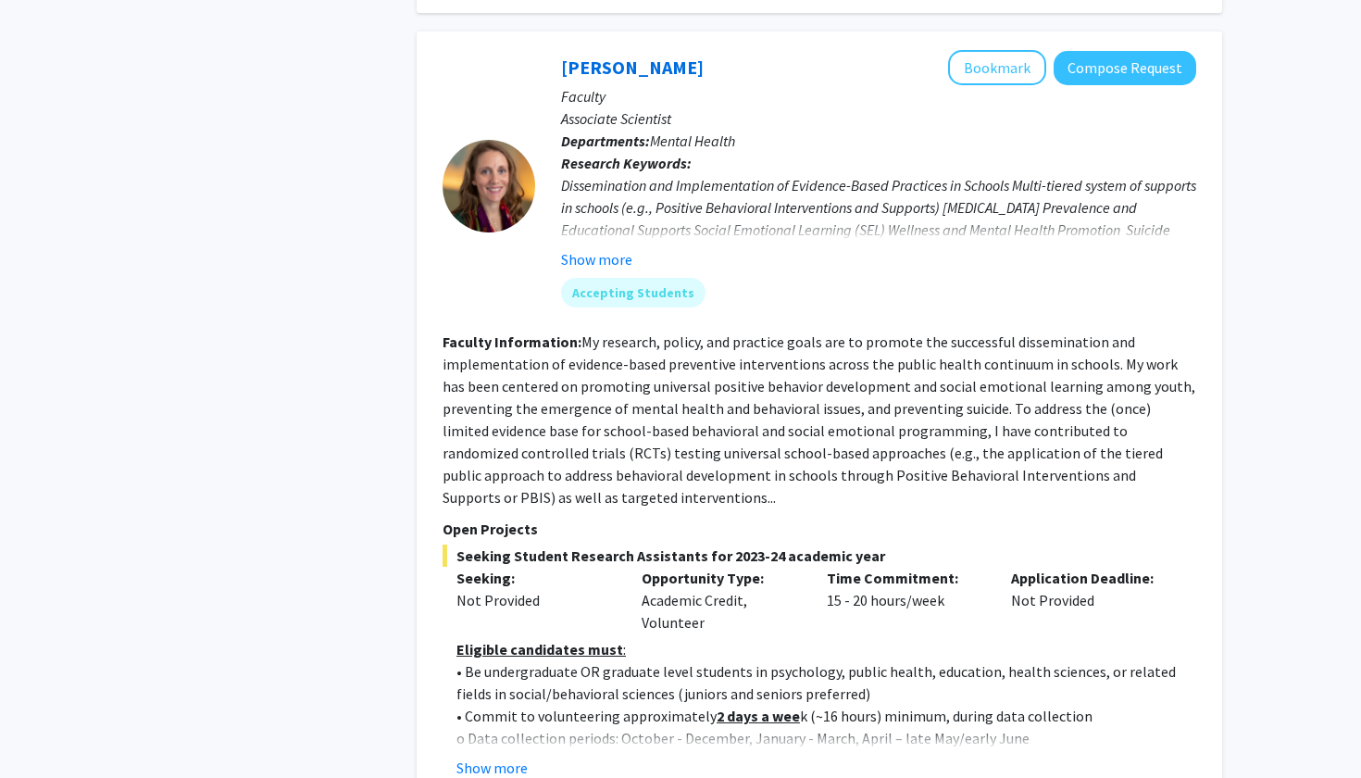
scroll to position [1920, 0]
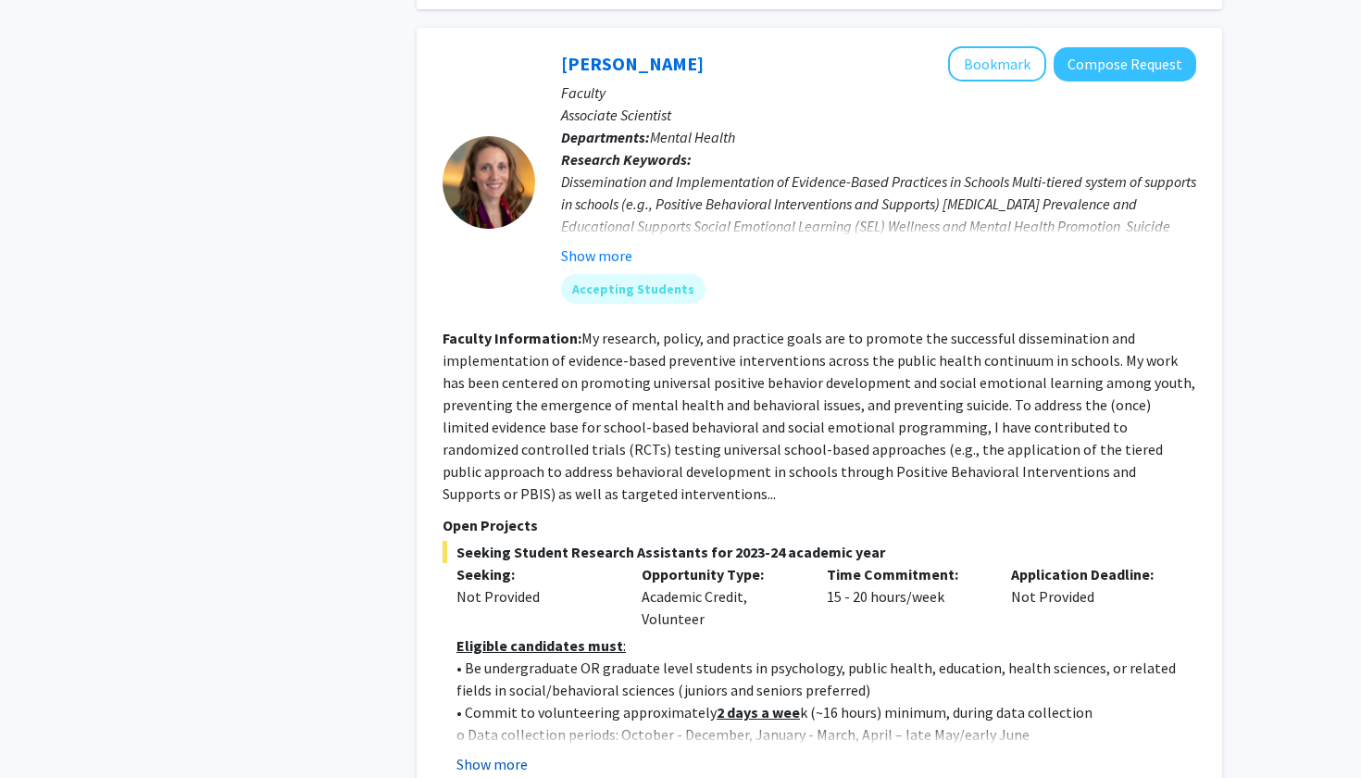
click at [493, 753] on button "Show more" at bounding box center [491, 764] width 71 height 22
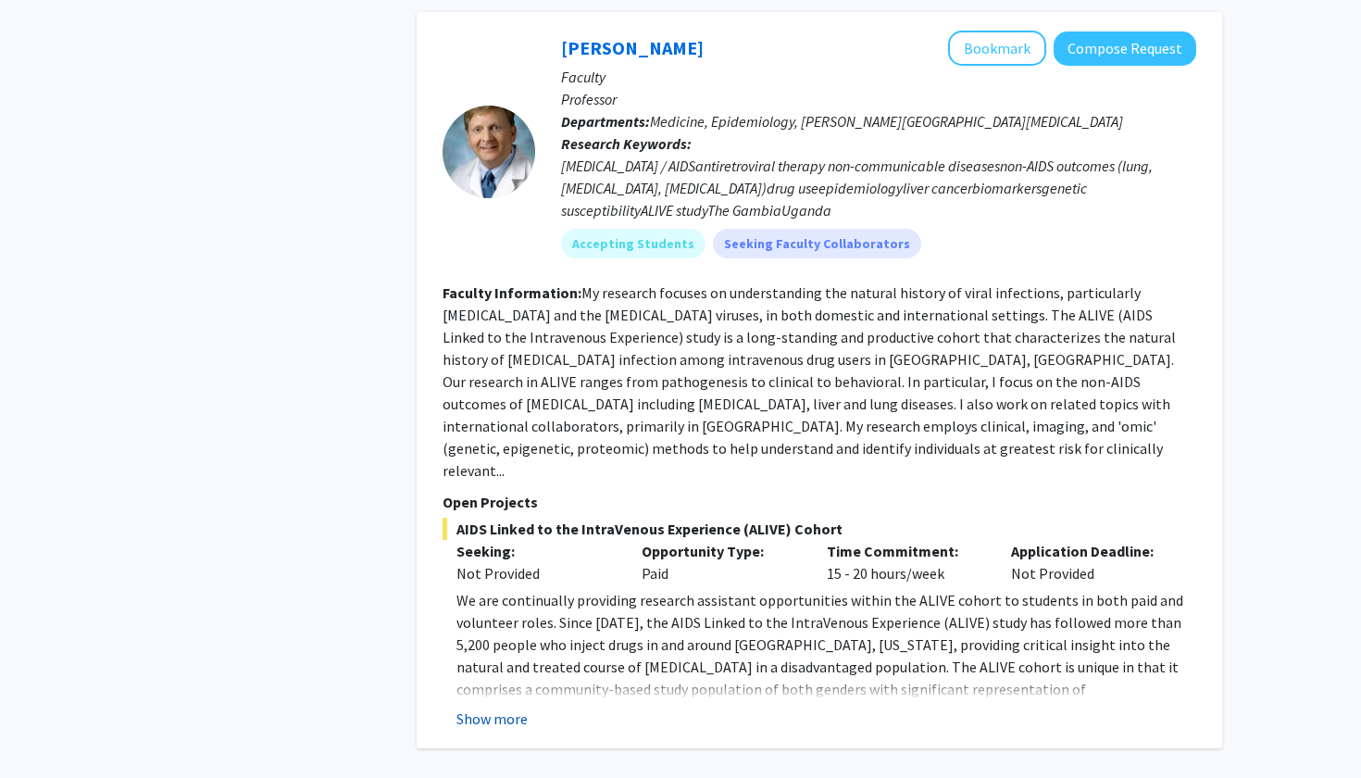
scroll to position [3407, 0]
click at [485, 708] on button "Show more" at bounding box center [491, 719] width 71 height 22
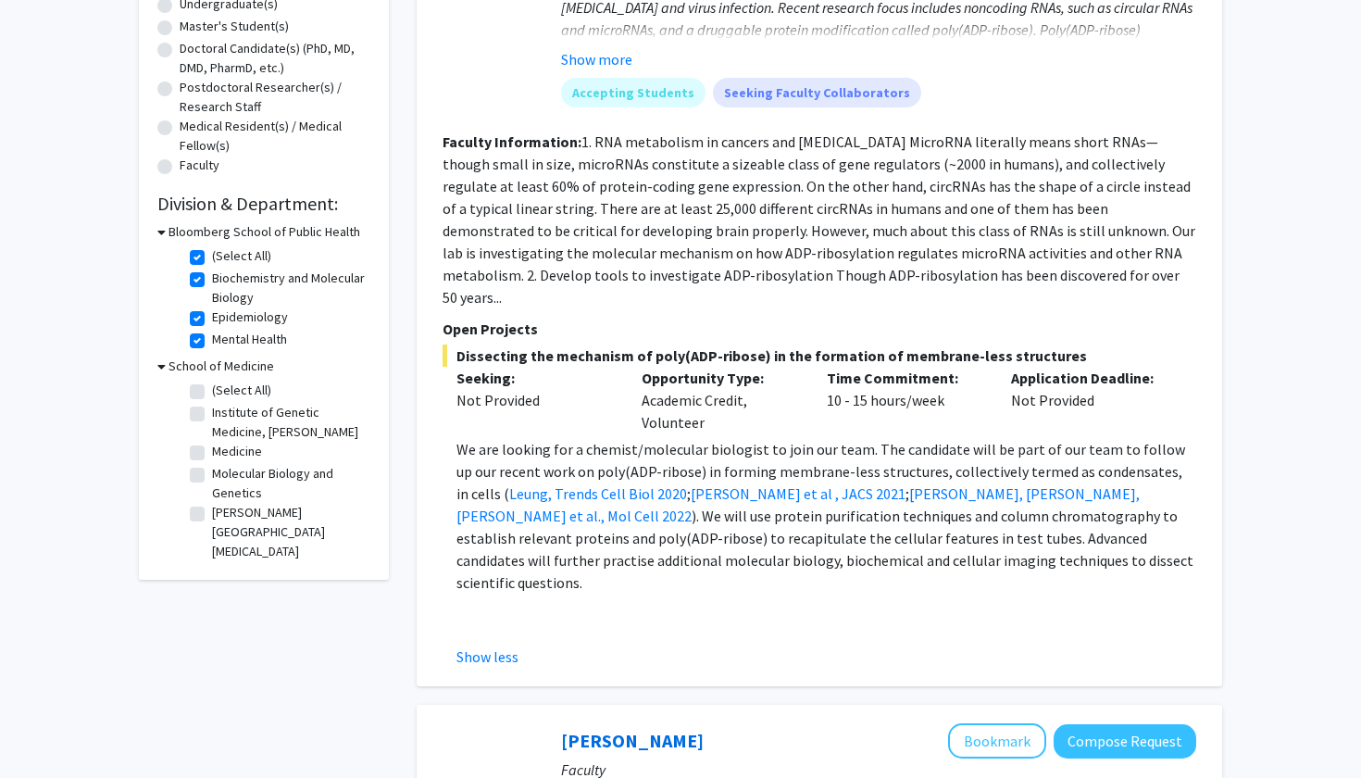
scroll to position [375, 0]
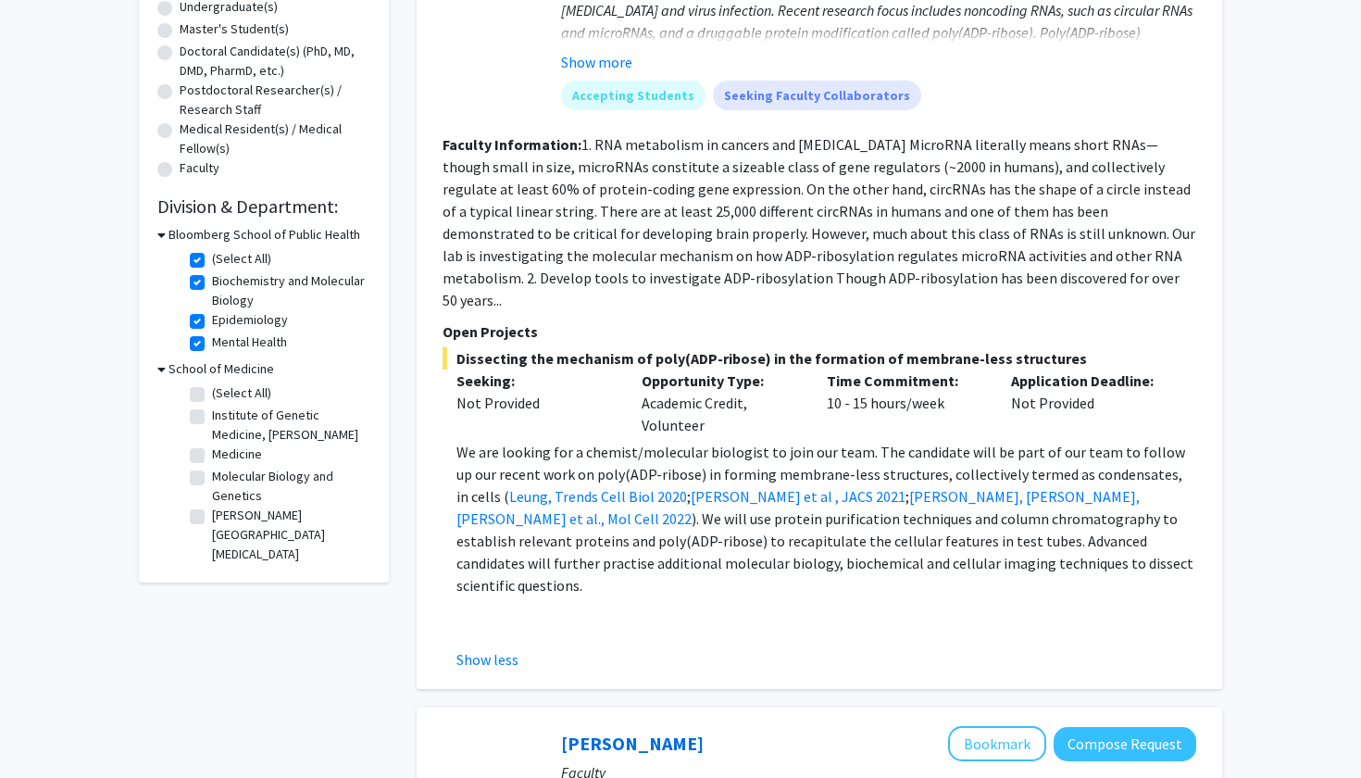
click at [212, 259] on label "(Select All)" at bounding box center [241, 258] width 59 height 19
click at [212, 259] on input "(Select All)" at bounding box center [218, 255] width 12 height 12
checkbox input "false"
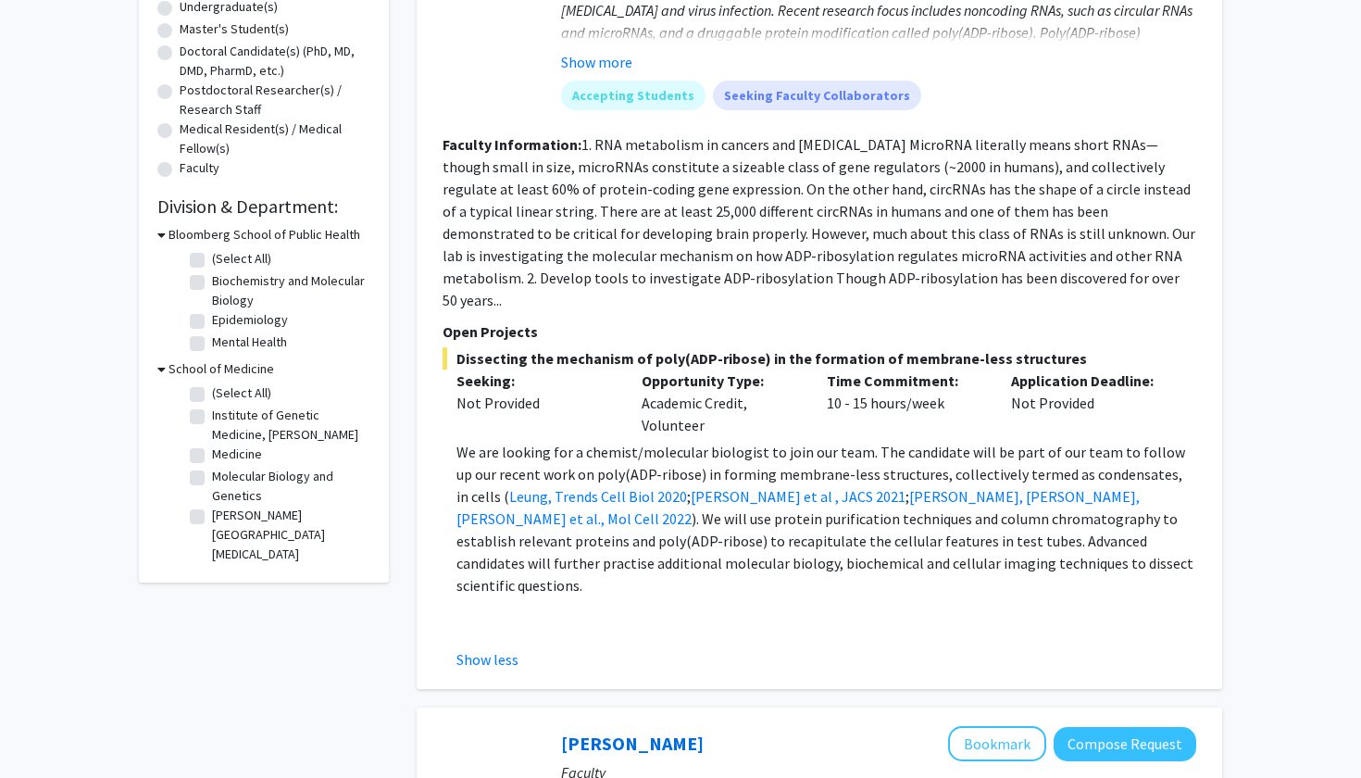
checkbox input "false"
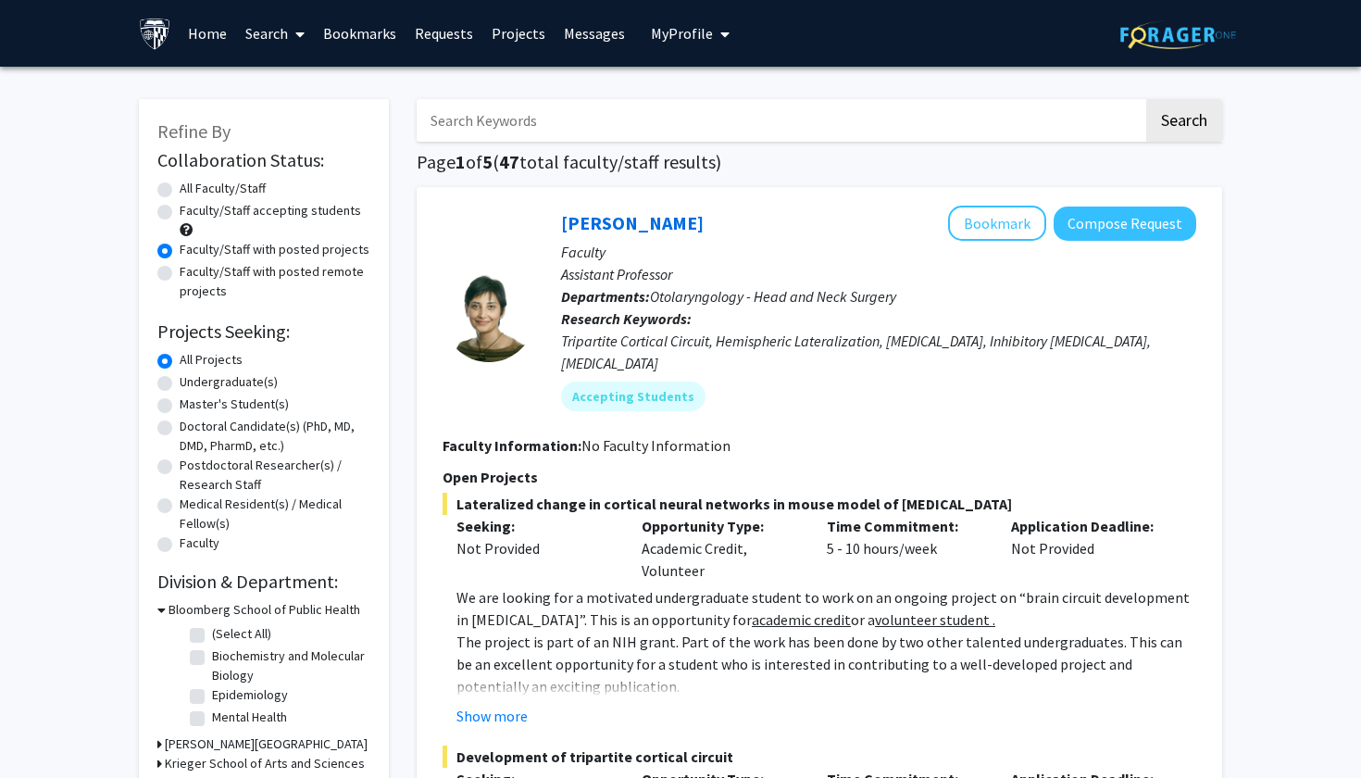
scroll to position [387, 0]
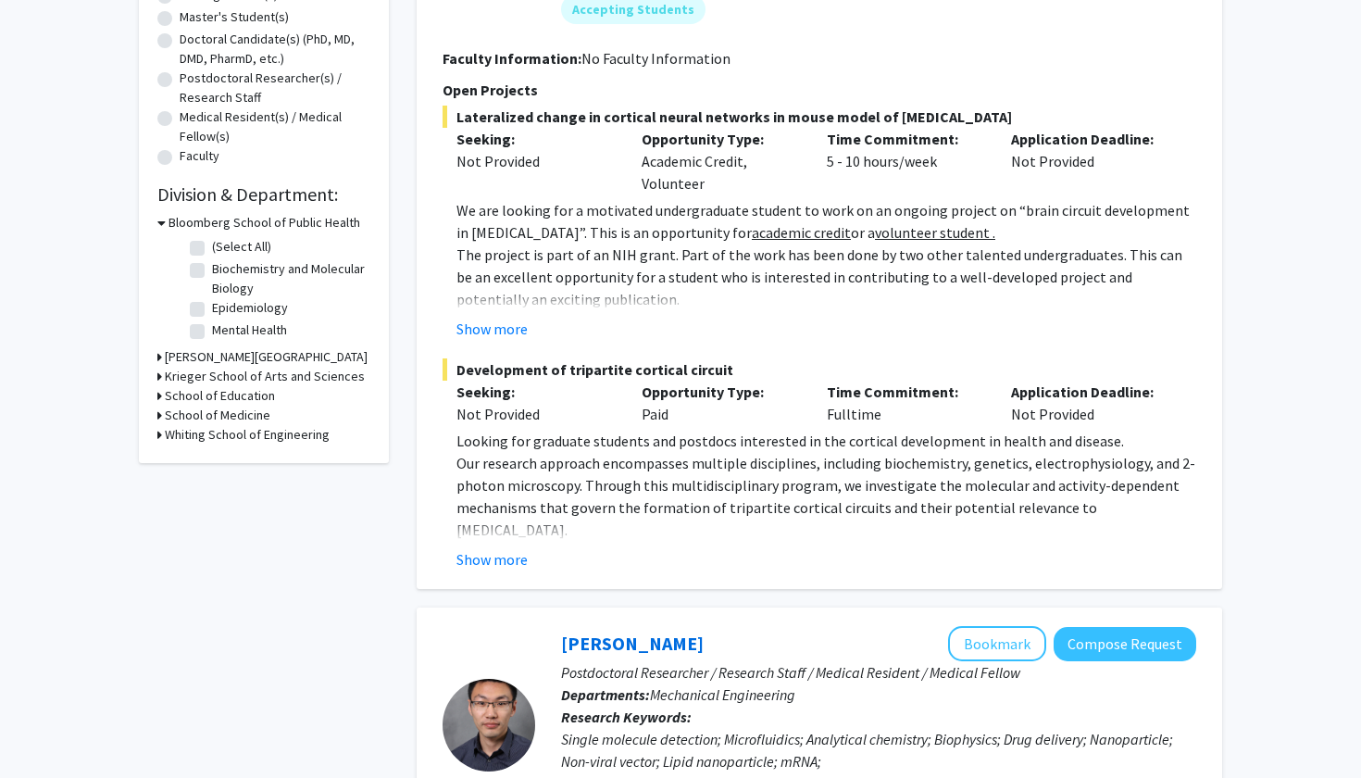
click at [189, 419] on h3 "School of Medicine" at bounding box center [218, 414] width 106 height 19
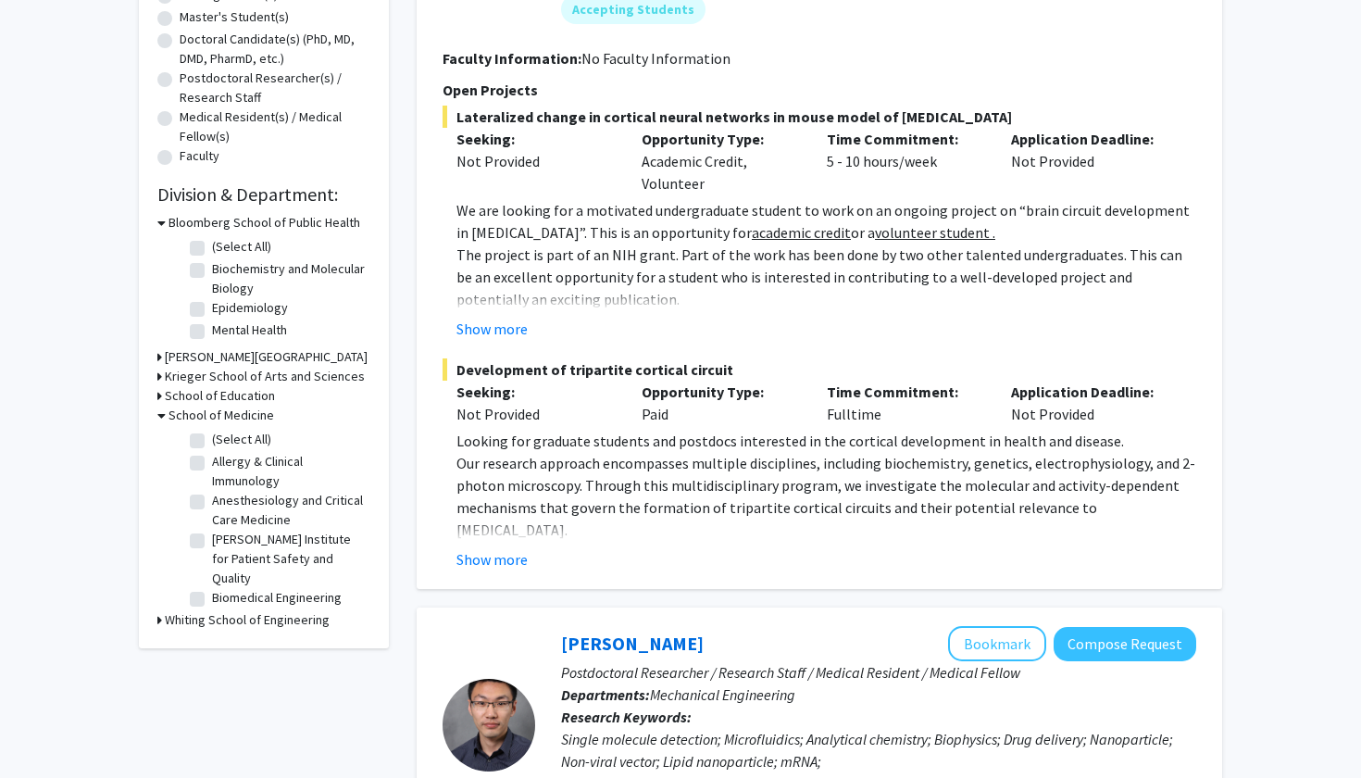
click at [212, 443] on label "(Select All)" at bounding box center [241, 439] width 59 height 19
click at [212, 442] on input "(Select All)" at bounding box center [218, 436] width 12 height 12
checkbox input "true"
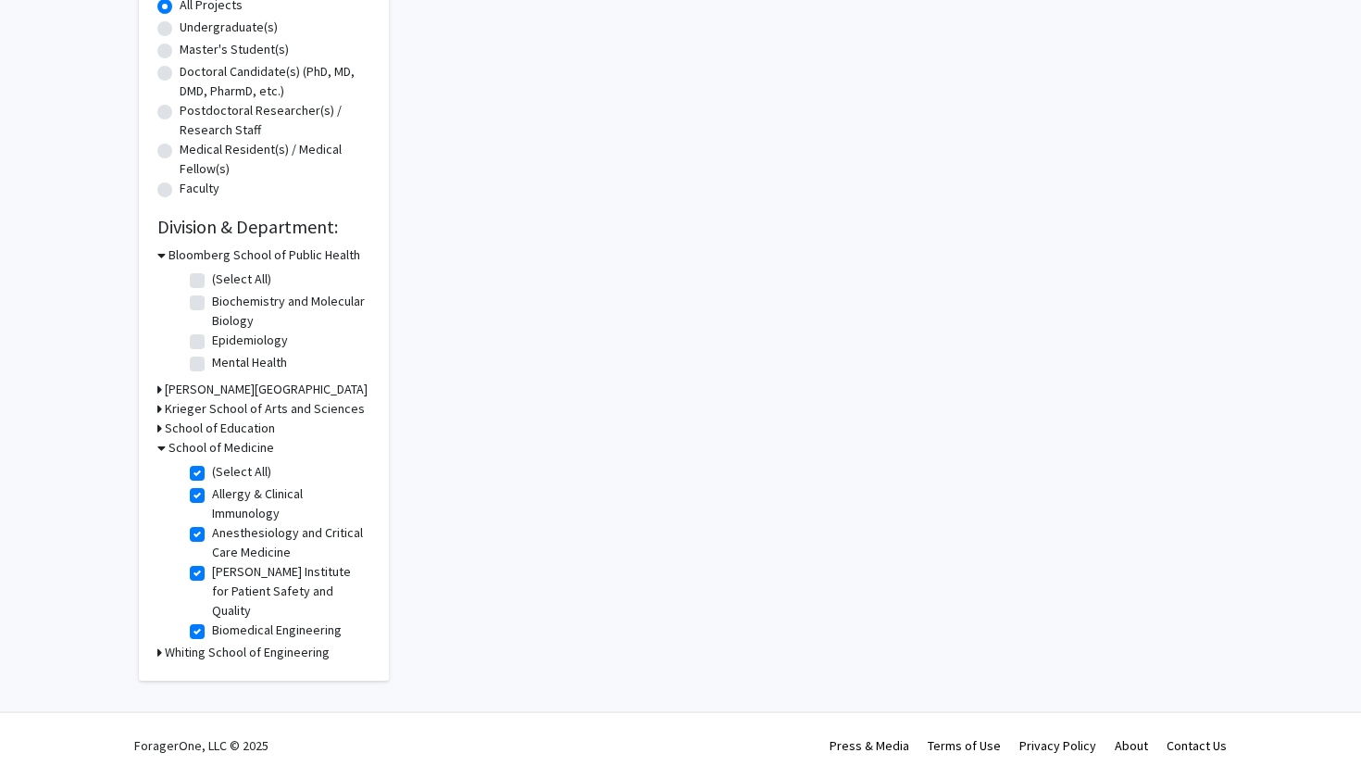
checkbox input "true"
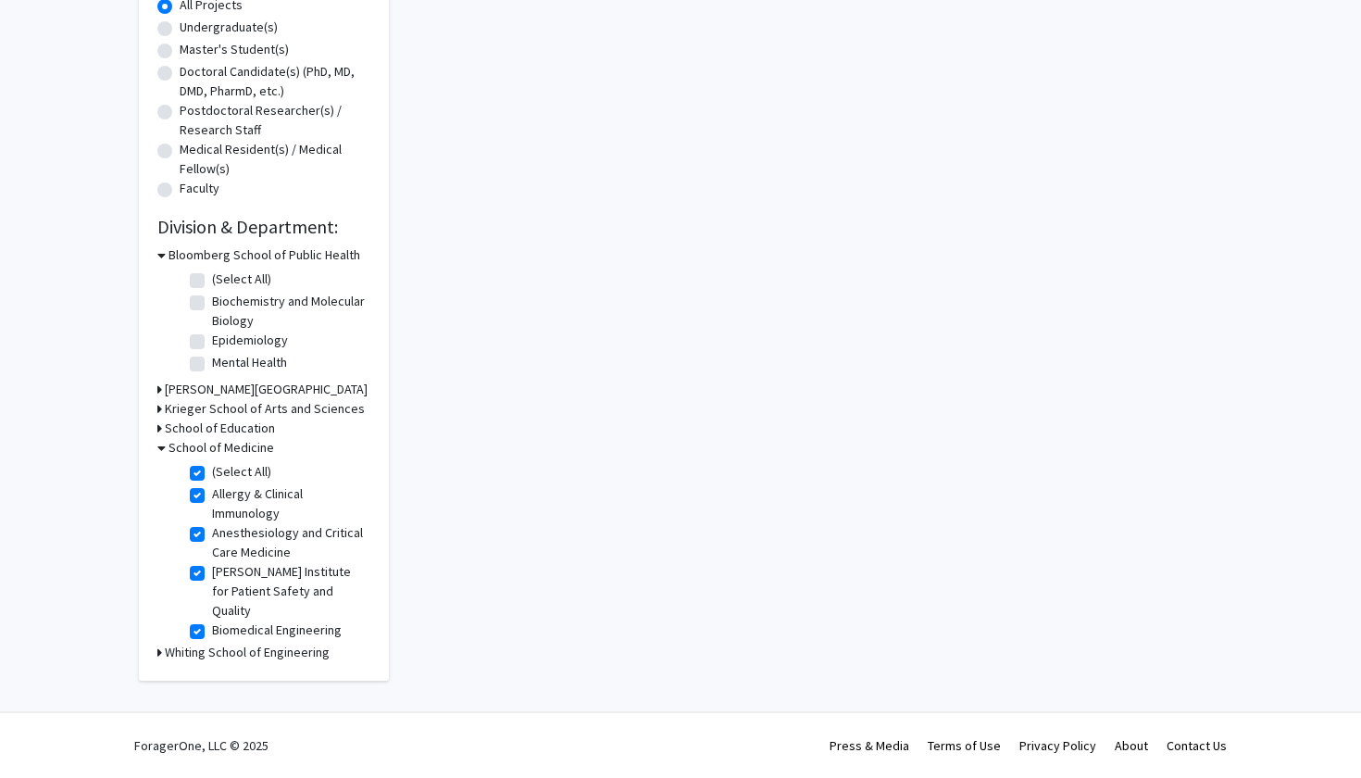
checkbox input "true"
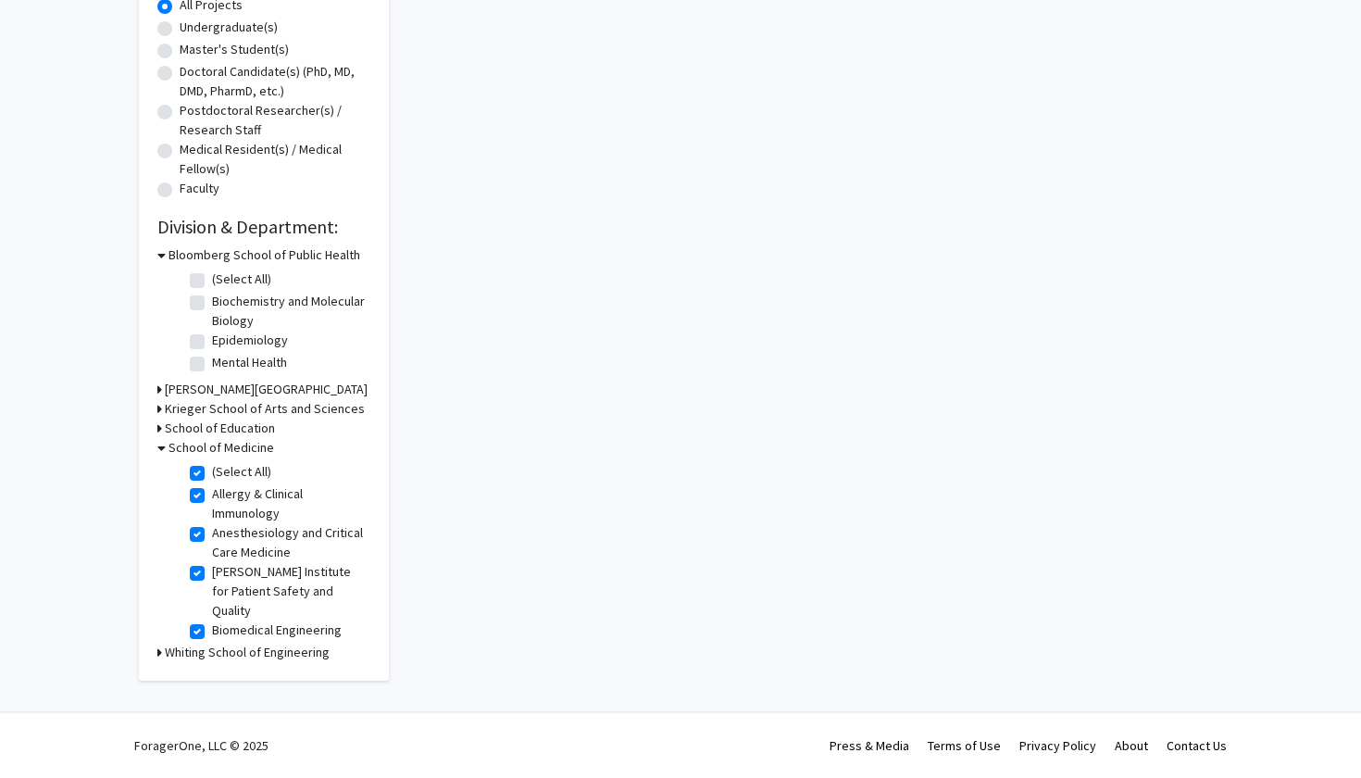
checkbox input "true"
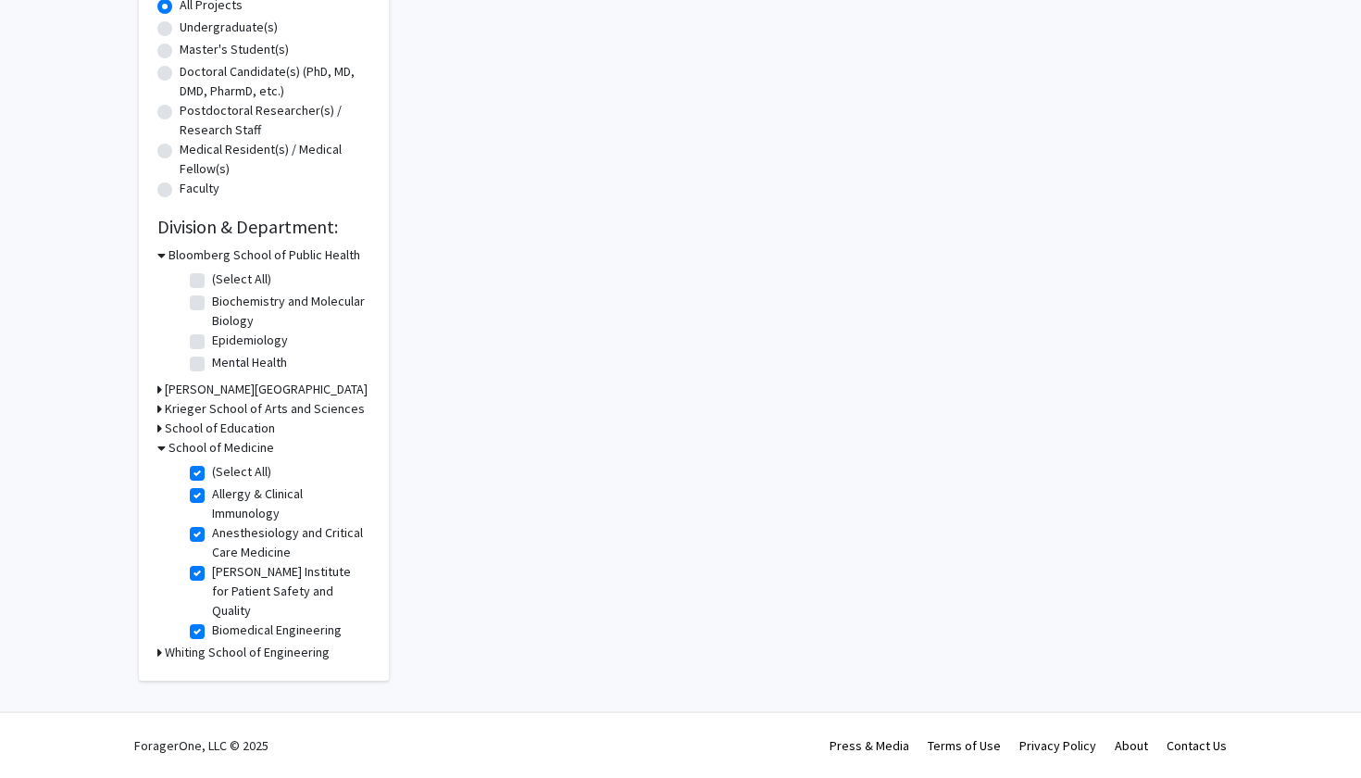
checkbox input "true"
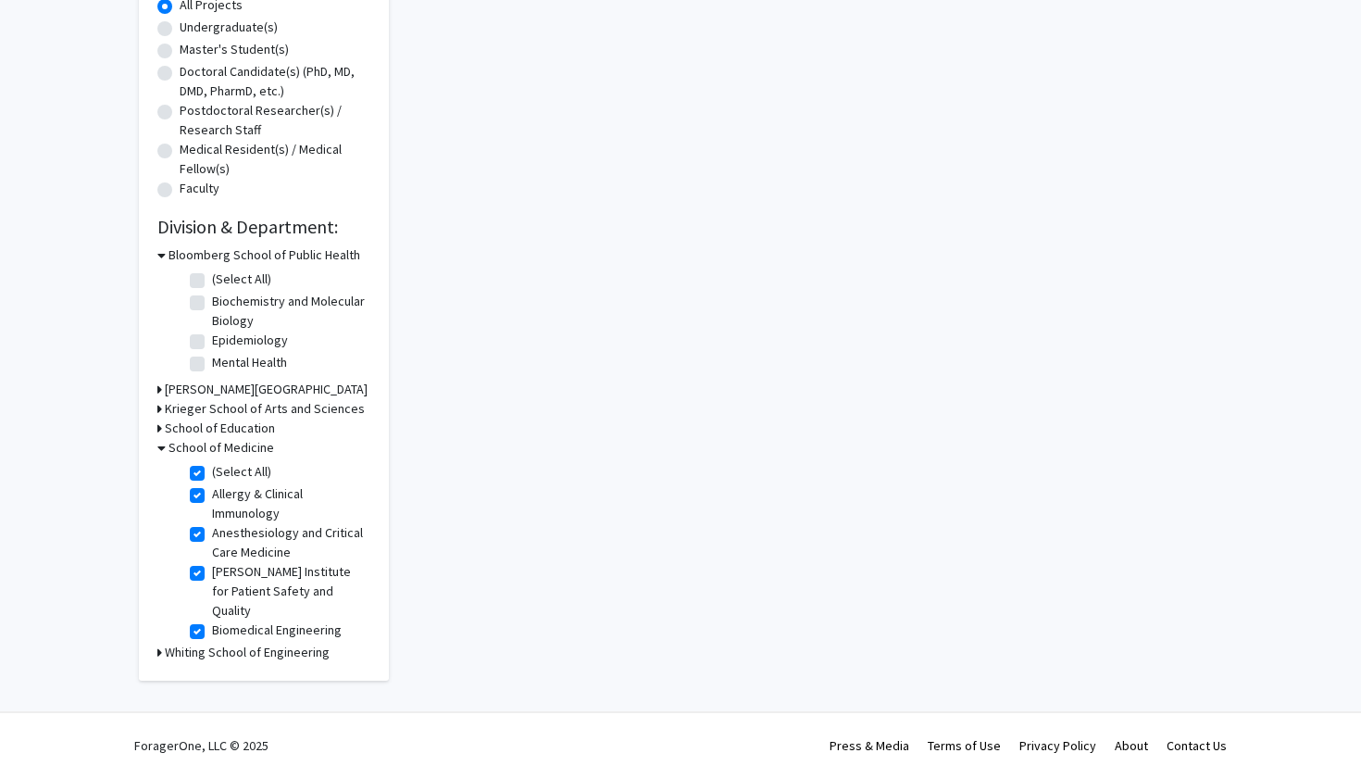
checkbox input "true"
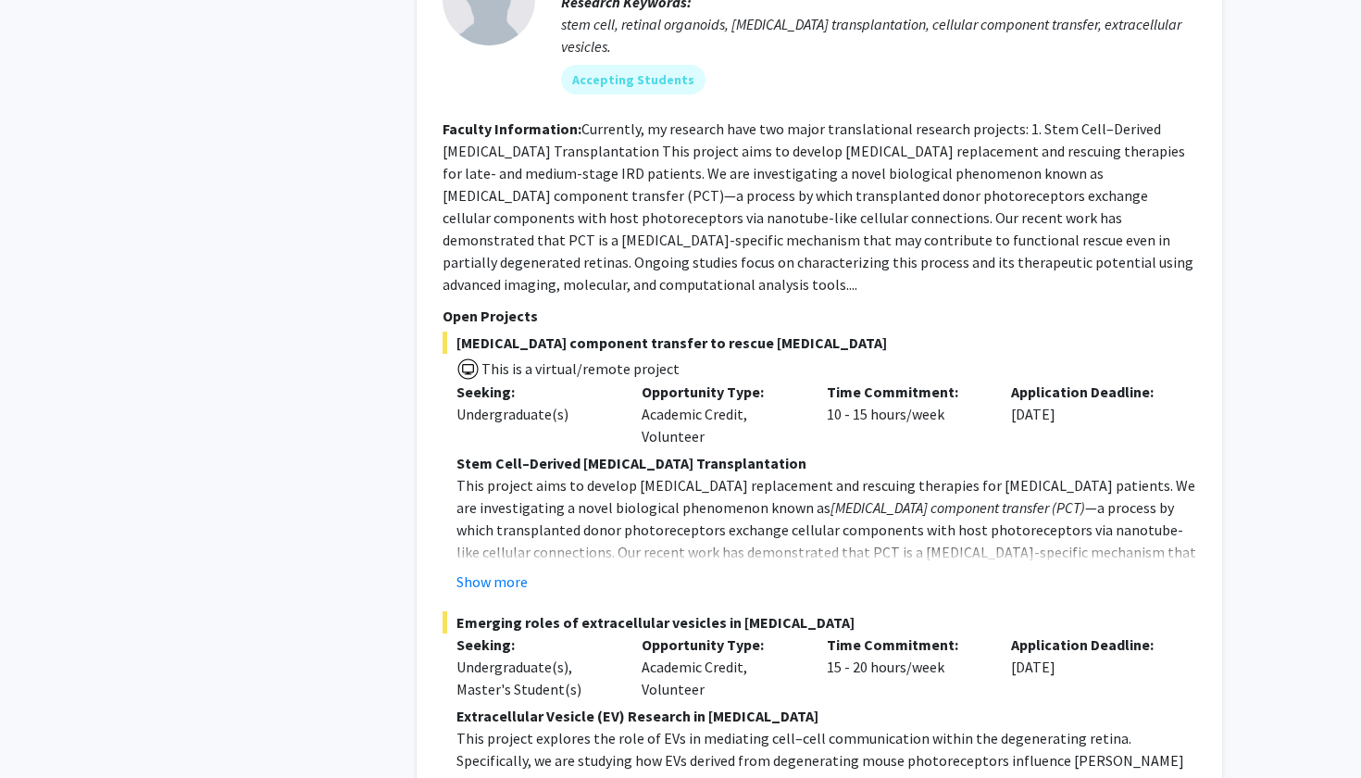
scroll to position [8410, 0]
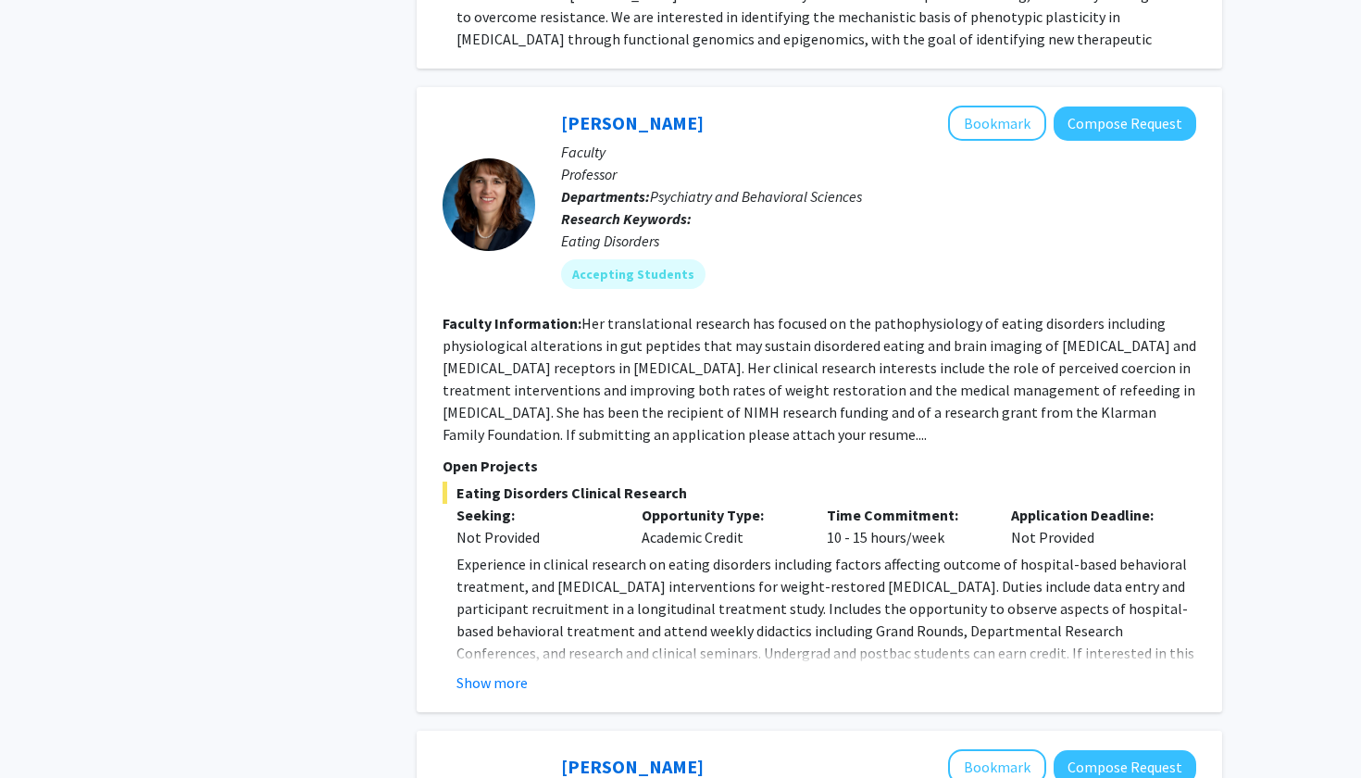
scroll to position [2967, 0]
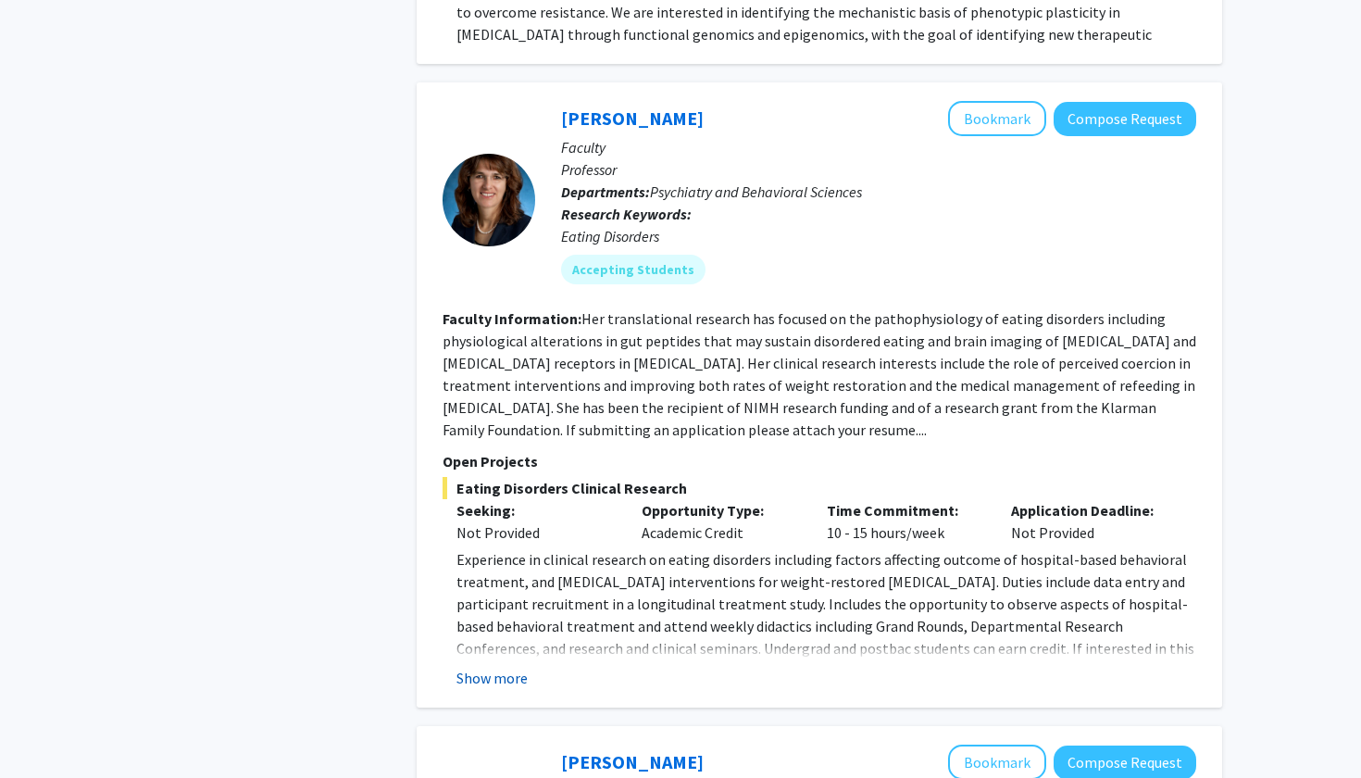
click at [496, 666] on button "Show more" at bounding box center [491, 677] width 71 height 22
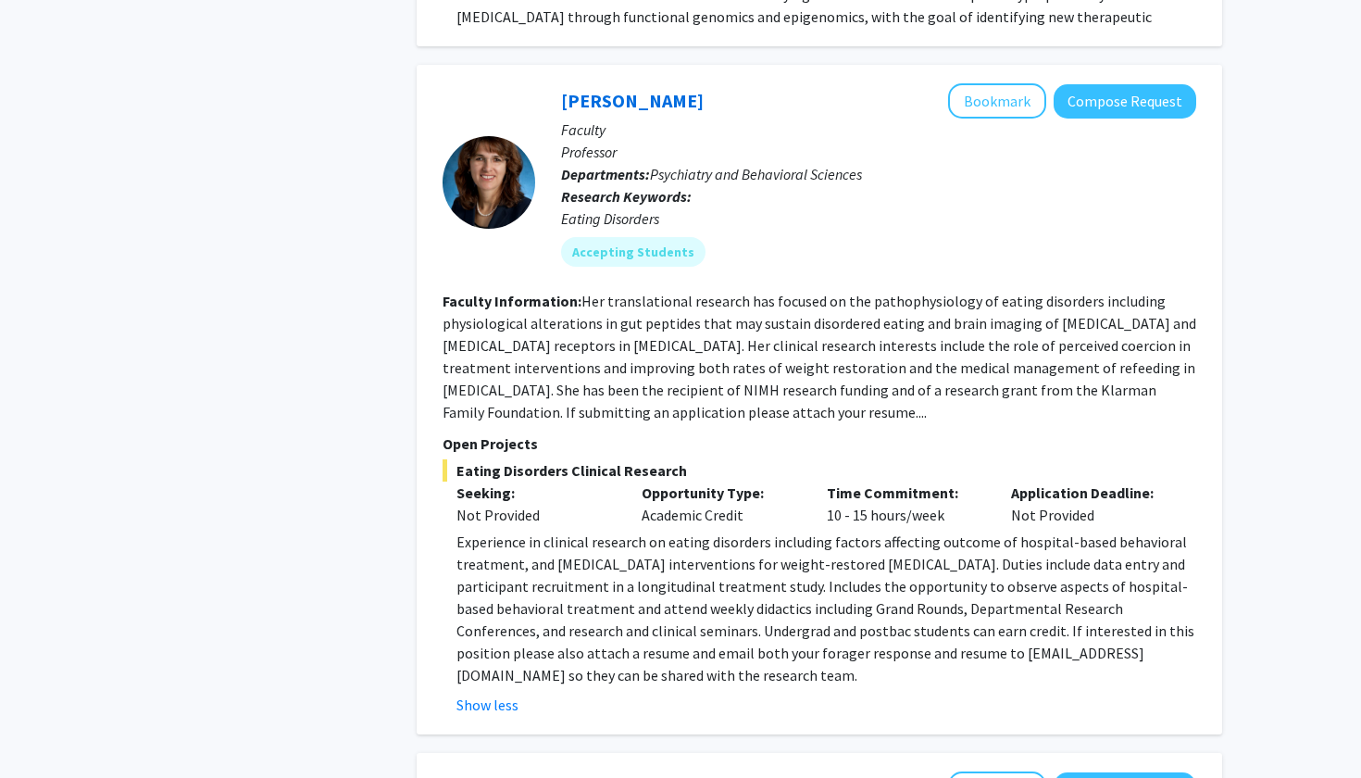
scroll to position [2982, 0]
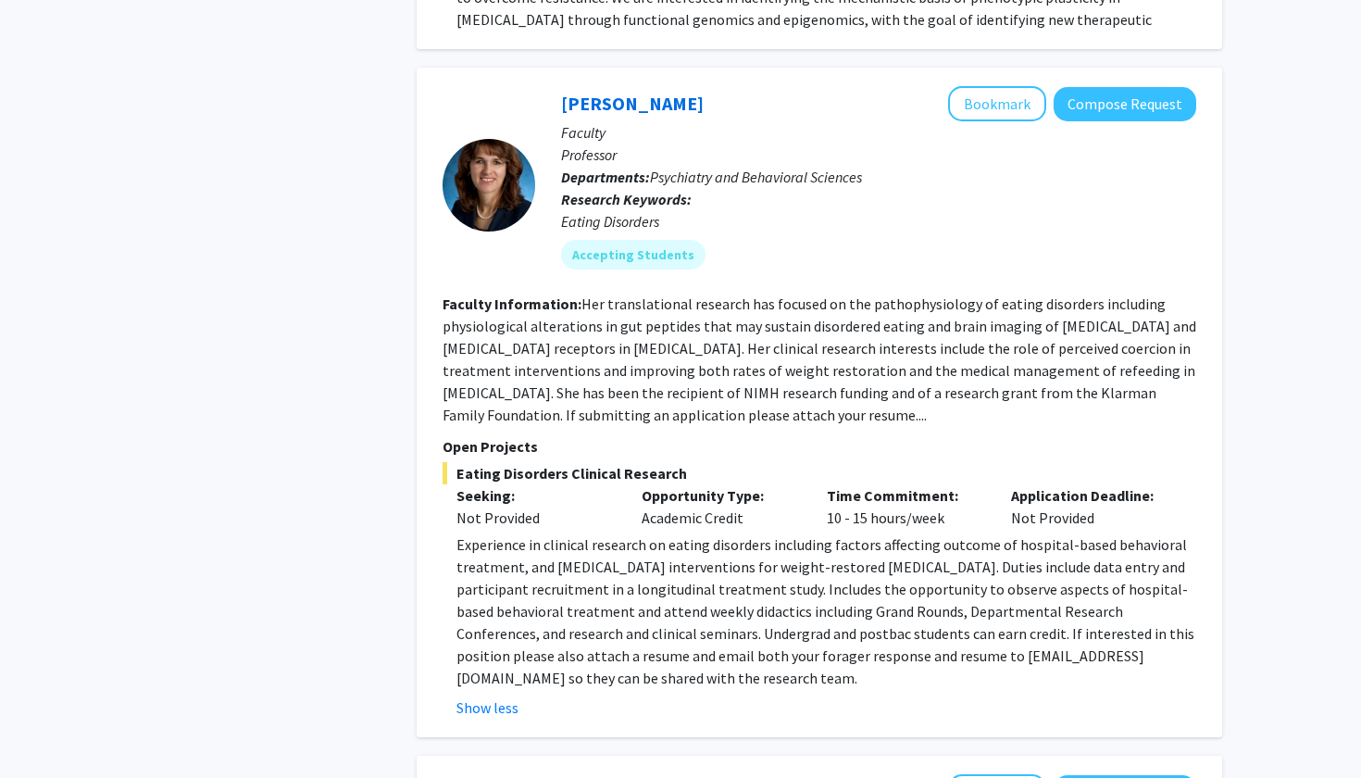
click at [602, 329] on fg-read-more "Her translational research has focused on the pathophysiology of eating disorde…" at bounding box center [818, 359] width 753 height 130
click at [788, 326] on fg-read-more "Her translational research has focused on the pathophysiology of eating disorde…" at bounding box center [818, 359] width 753 height 130
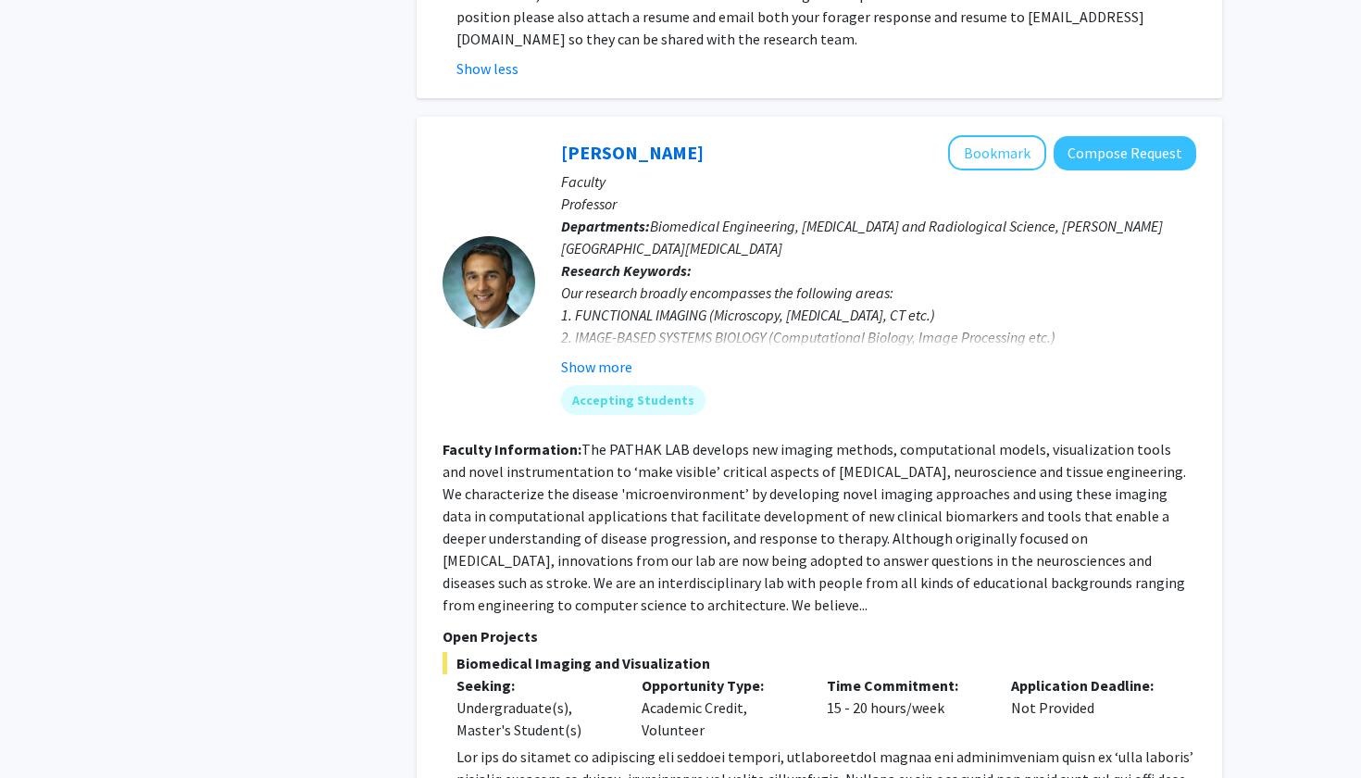
scroll to position [3625, 0]
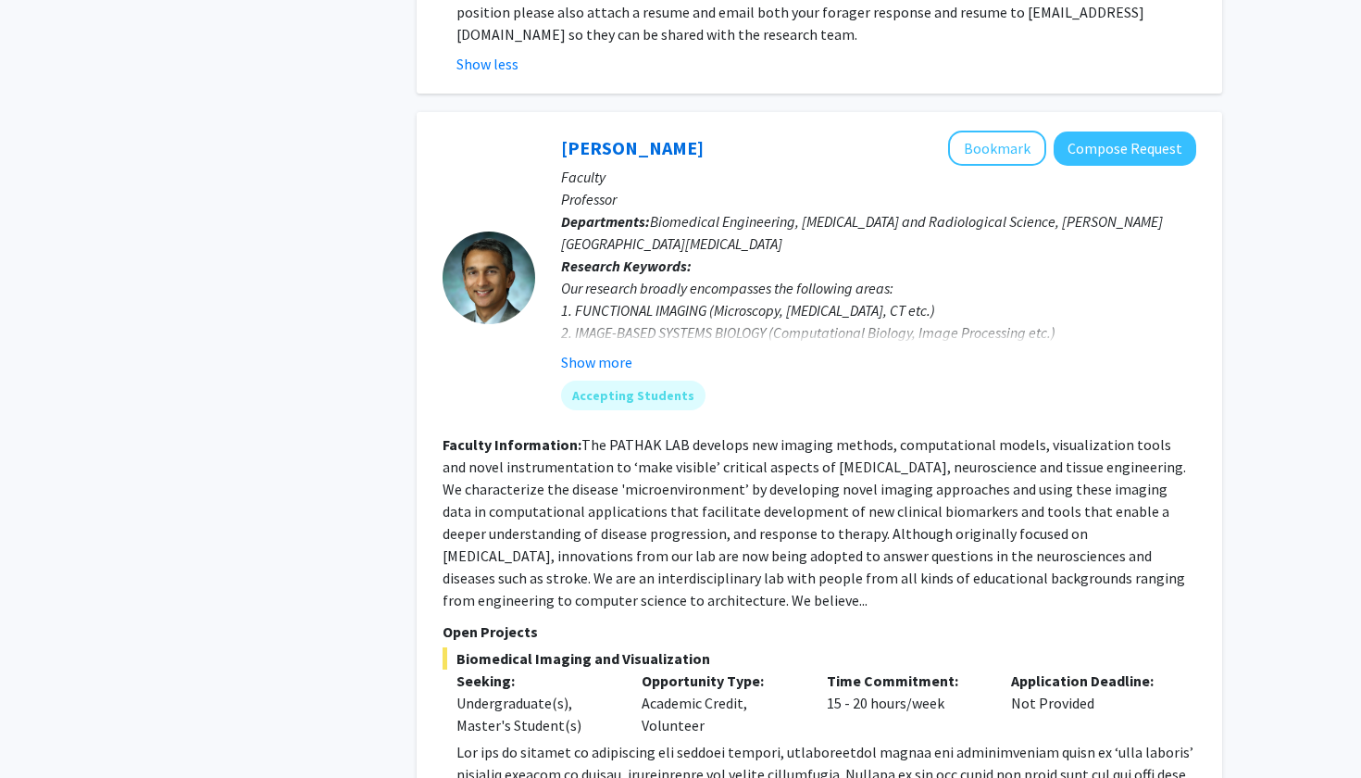
click at [521, 435] on fg-read-more "The PATHAK LAB develops new imaging methods, computational models, visualizatio…" at bounding box center [813, 522] width 743 height 174
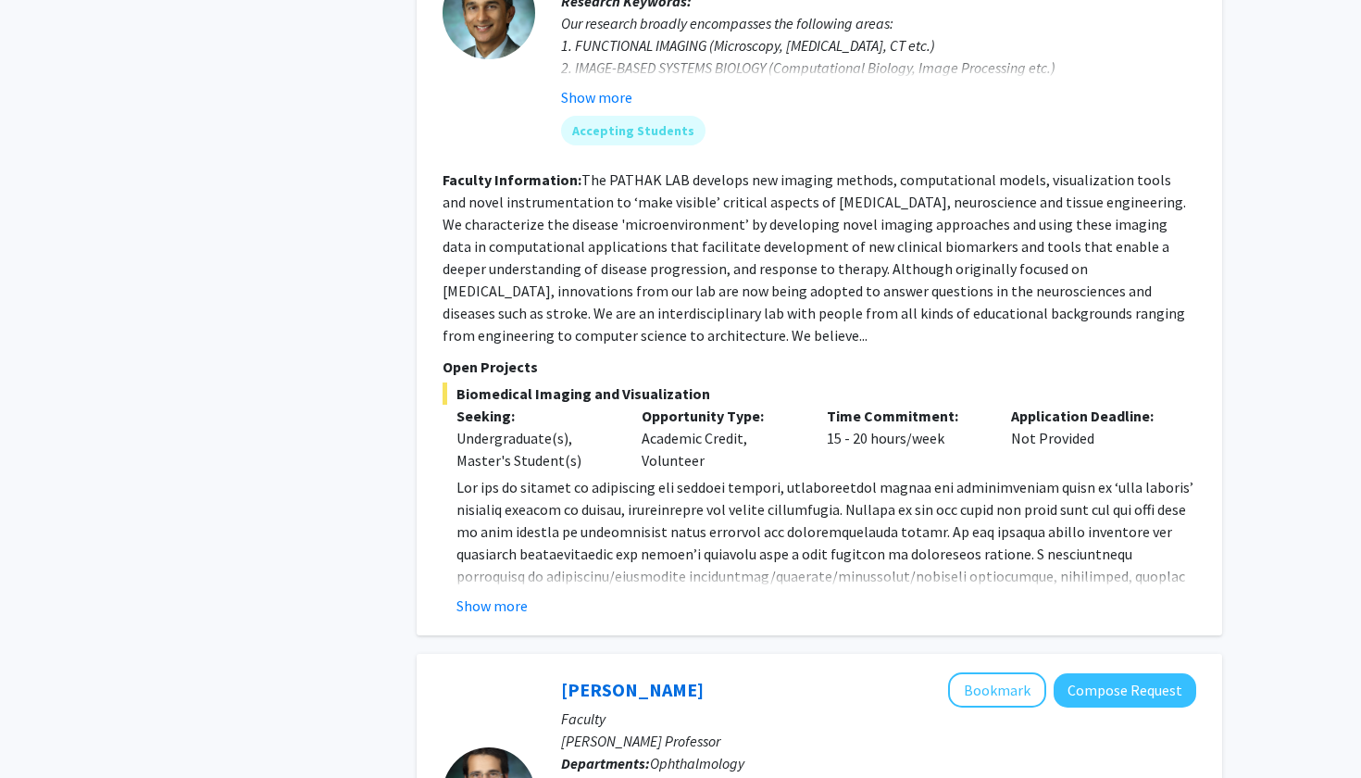
scroll to position [3900, 0]
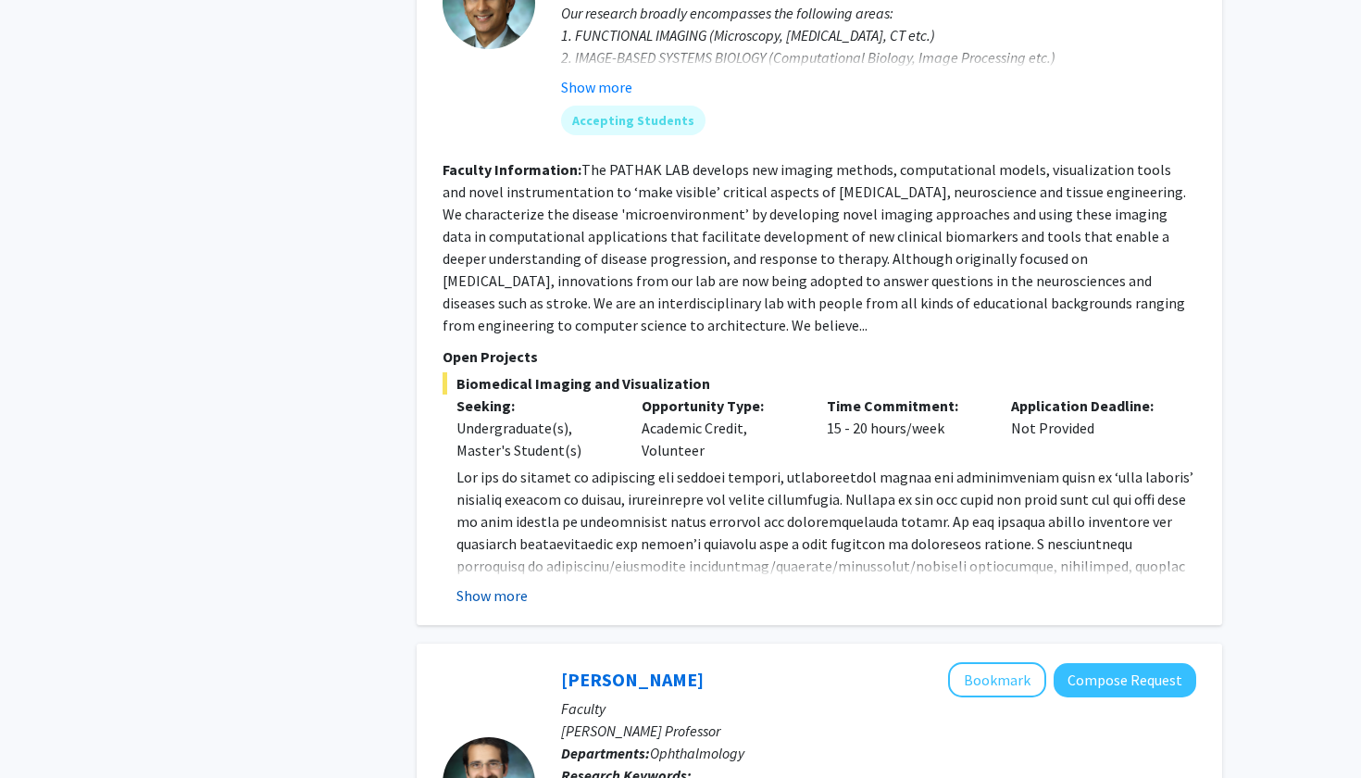
click at [519, 584] on button "Show more" at bounding box center [491, 595] width 71 height 22
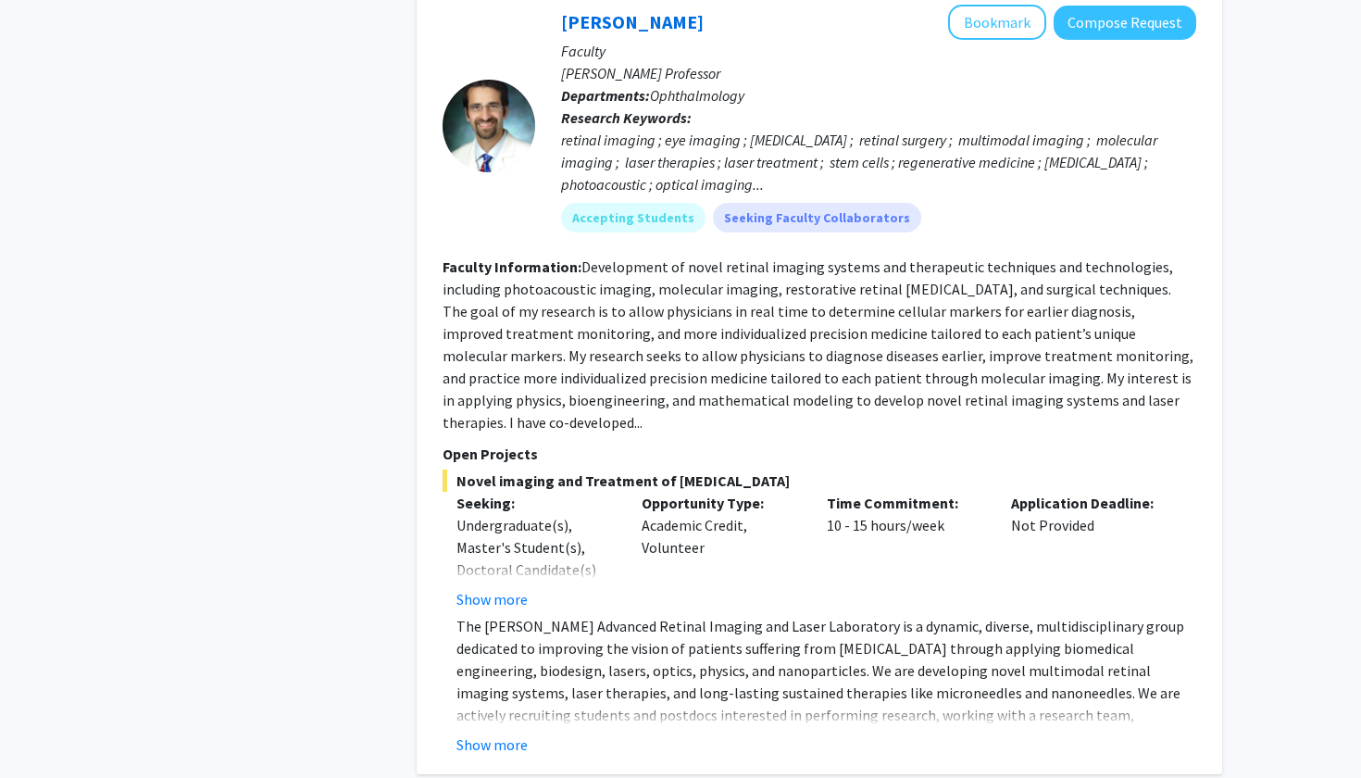
scroll to position [4676, 0]
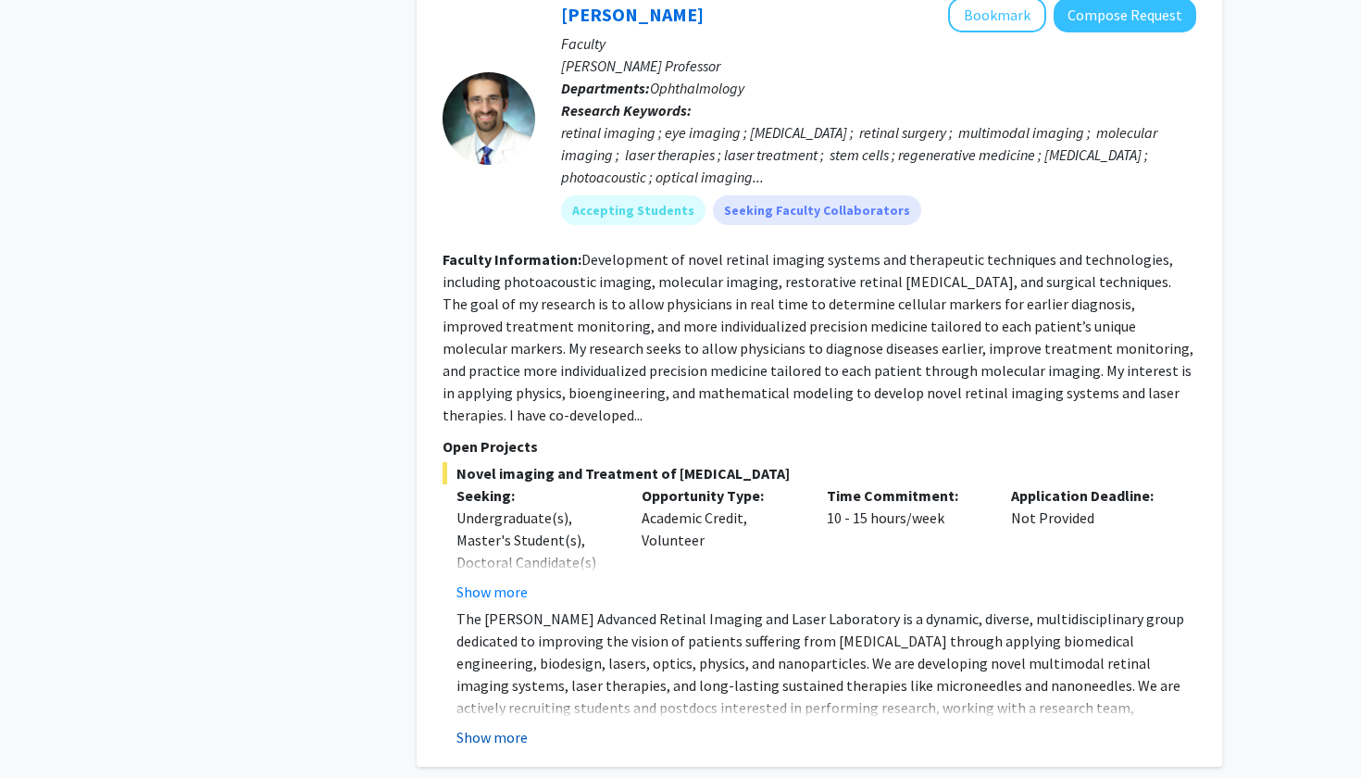
click at [507, 726] on button "Show more" at bounding box center [491, 737] width 71 height 22
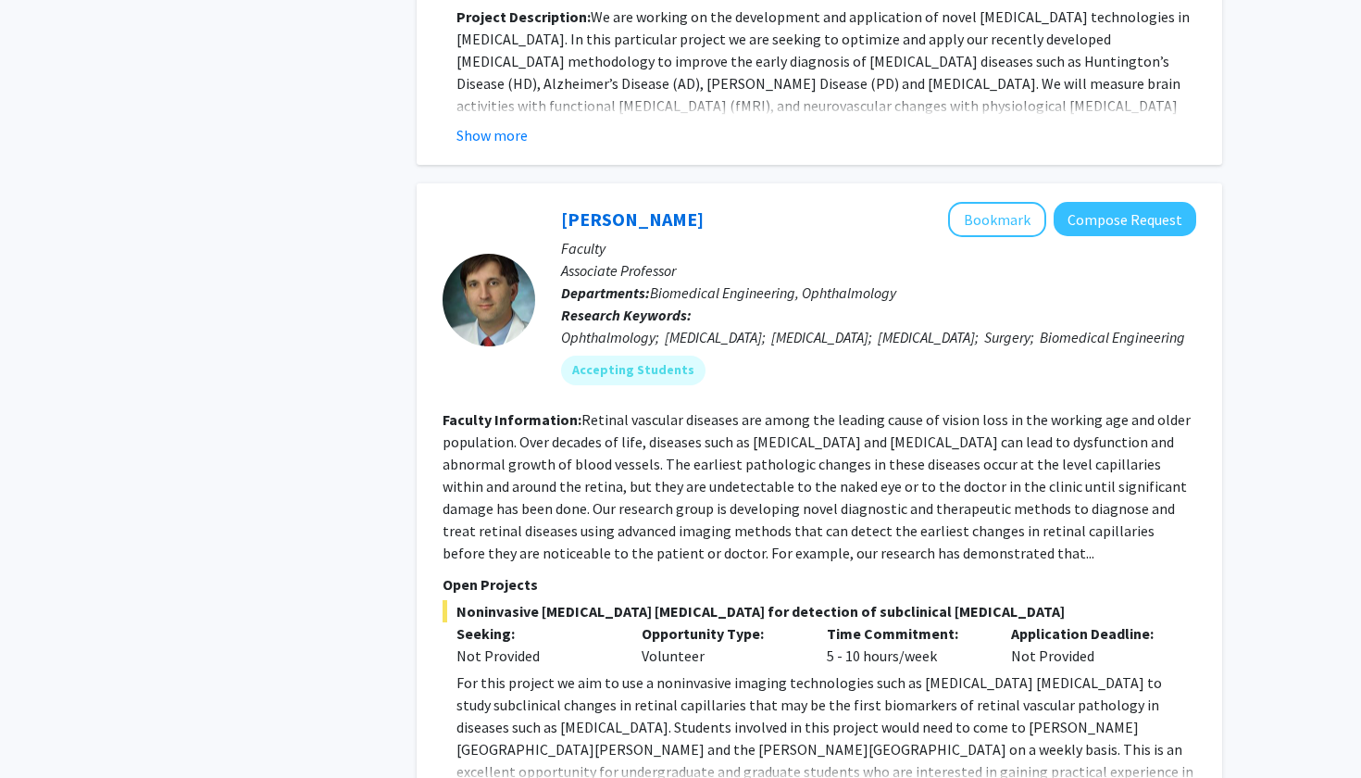
scroll to position [6750, 0]
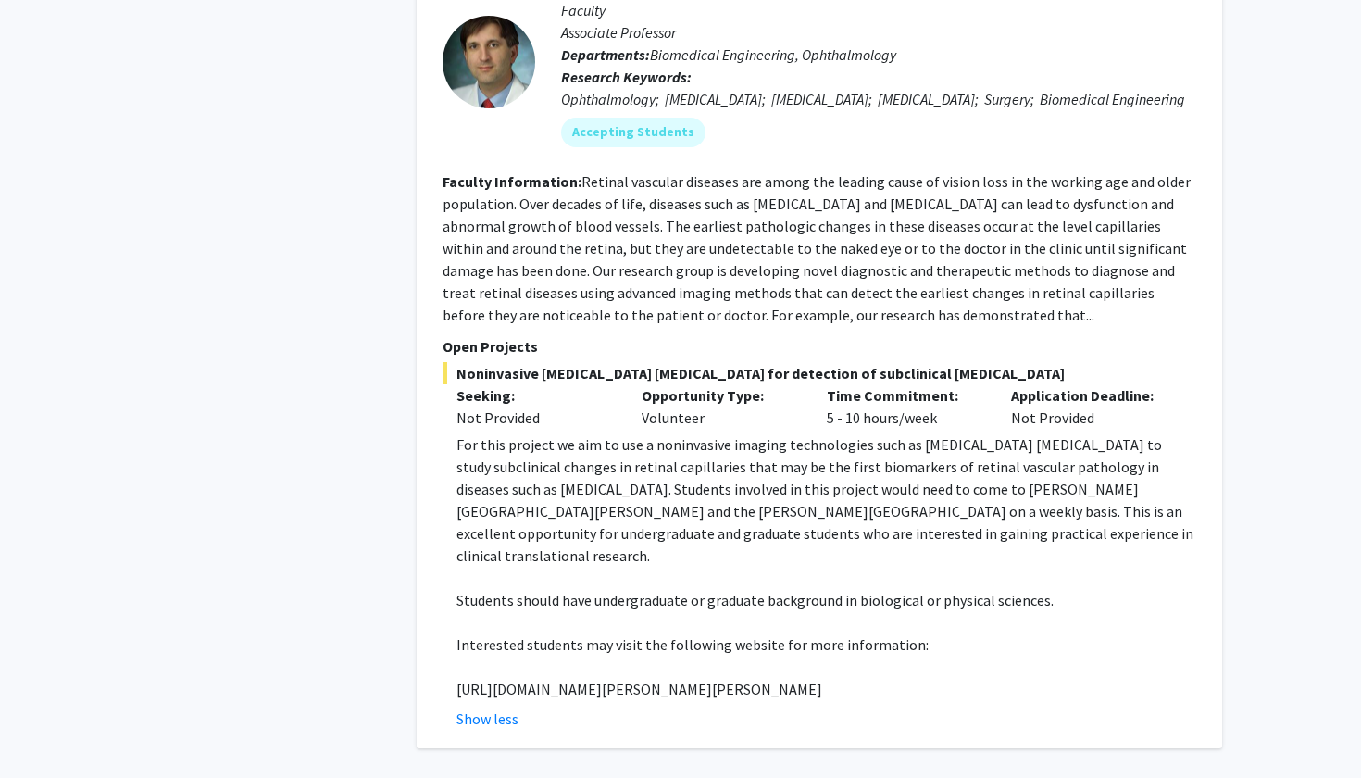
scroll to position [6983, 0]
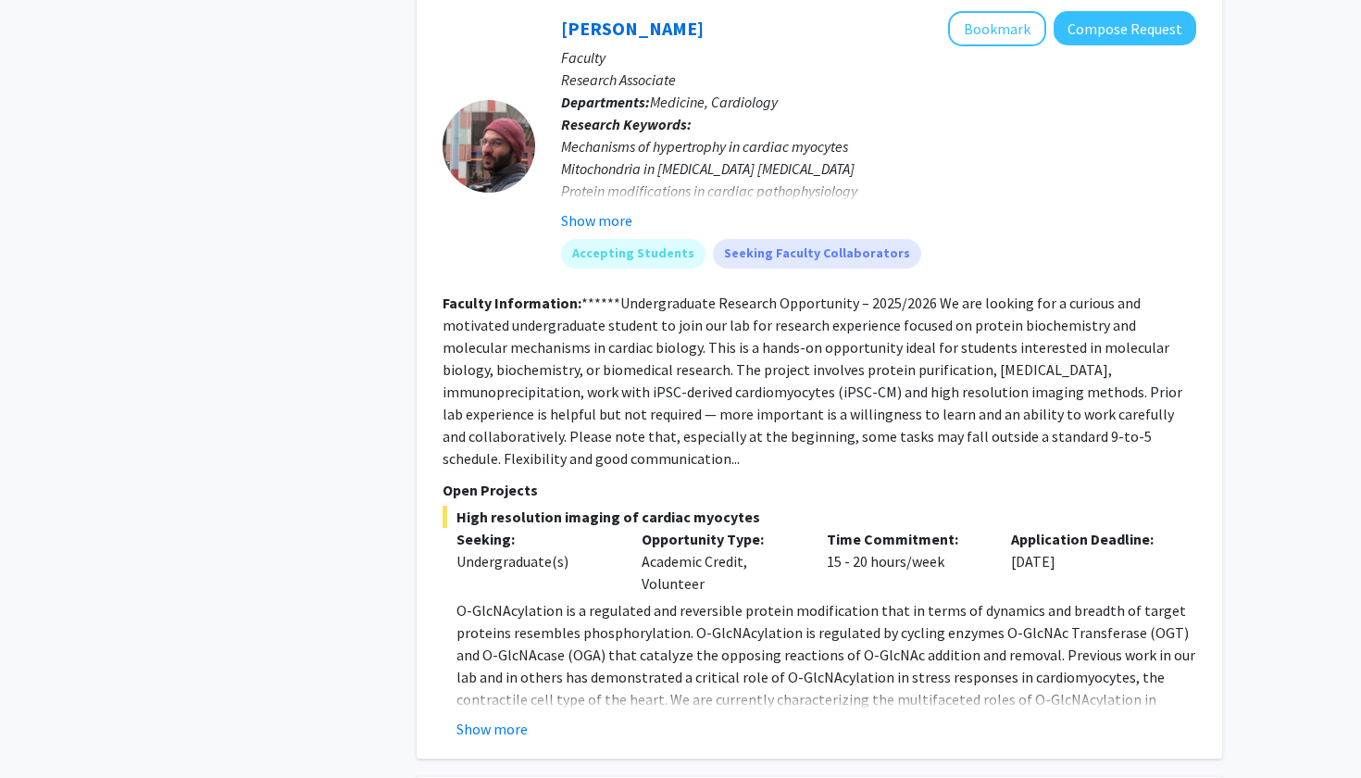
scroll to position [1787, 0]
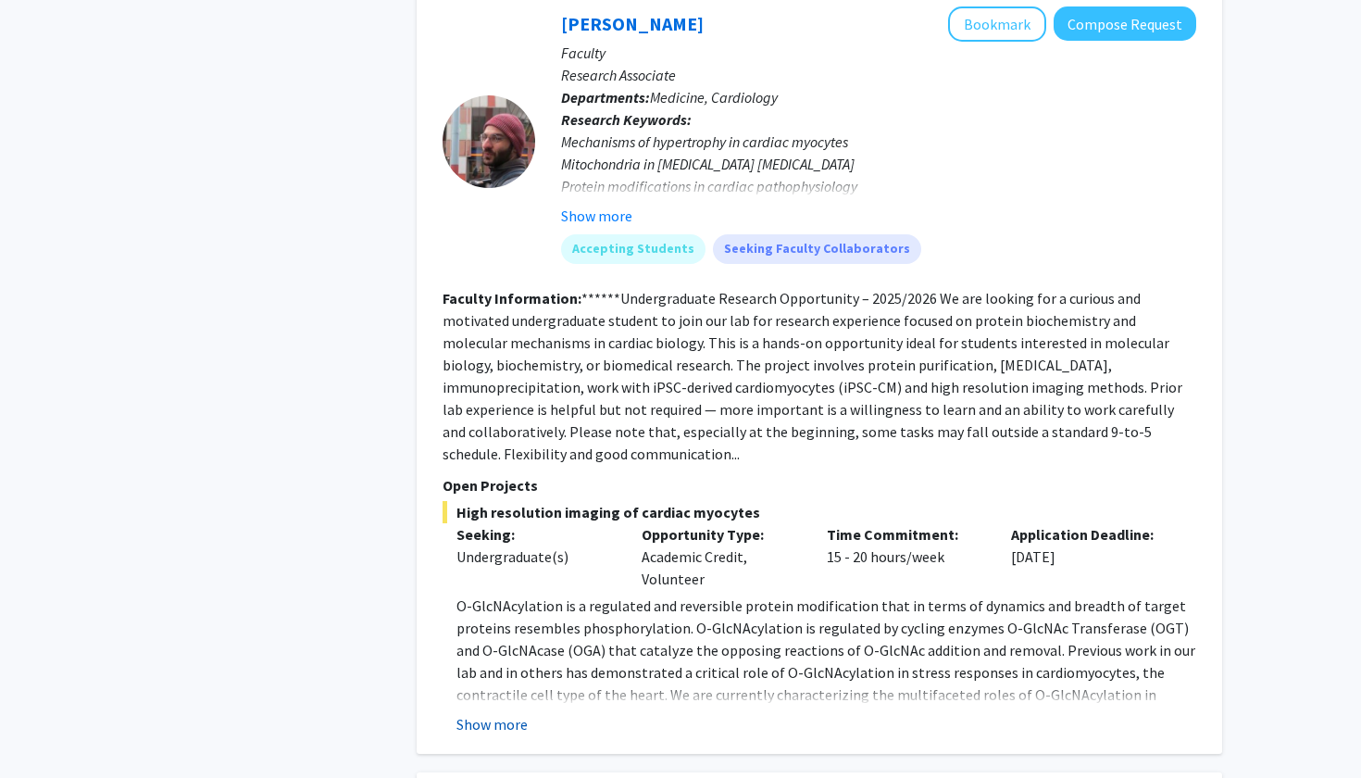
click at [493, 713] on button "Show more" at bounding box center [491, 724] width 71 height 22
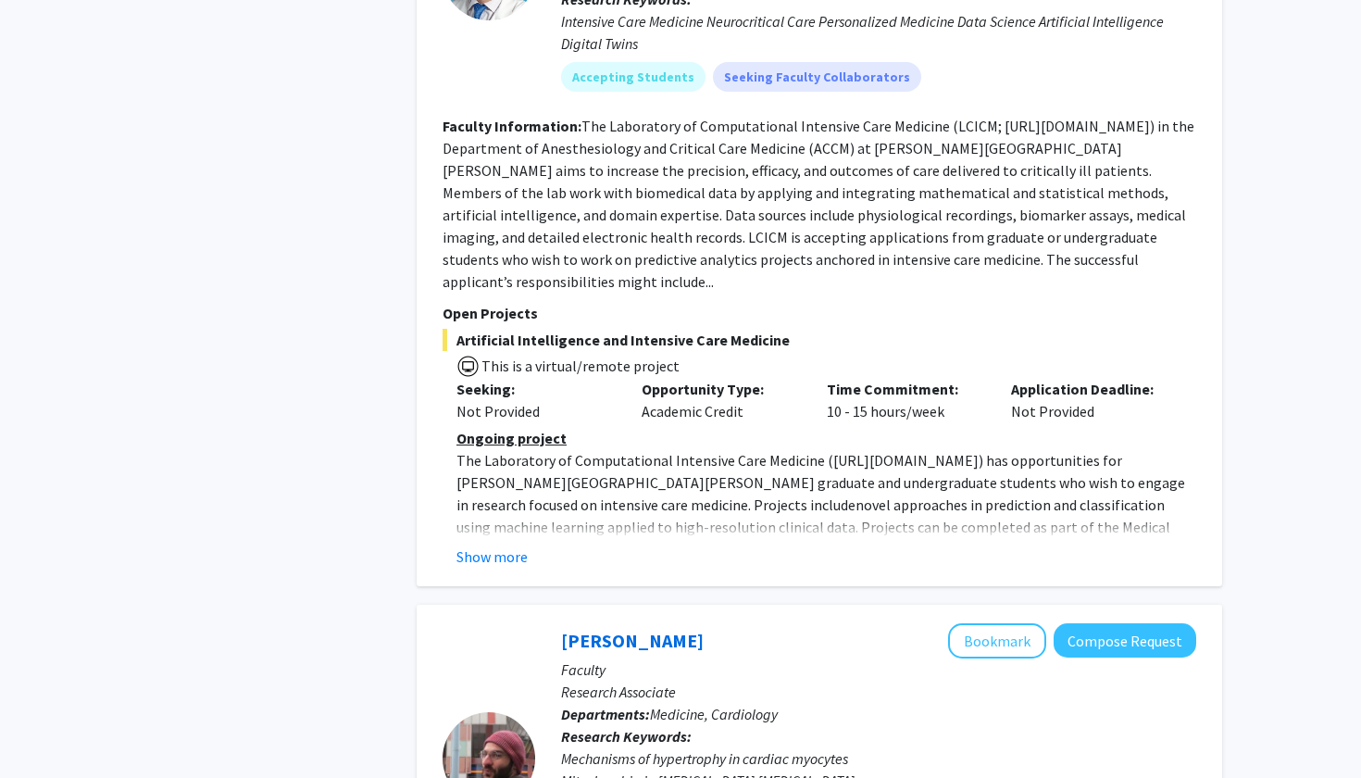
scroll to position [1092, 0]
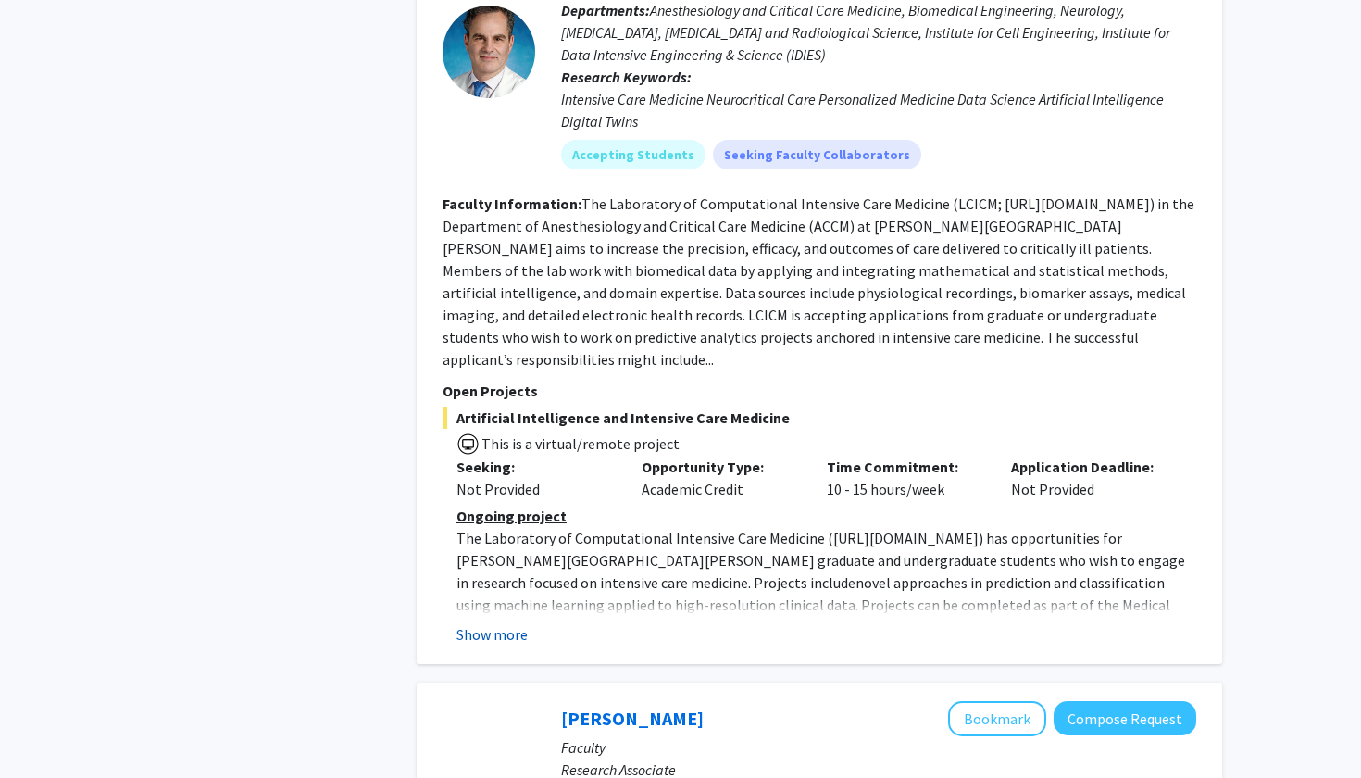
click at [487, 623] on button "Show more" at bounding box center [491, 634] width 71 height 22
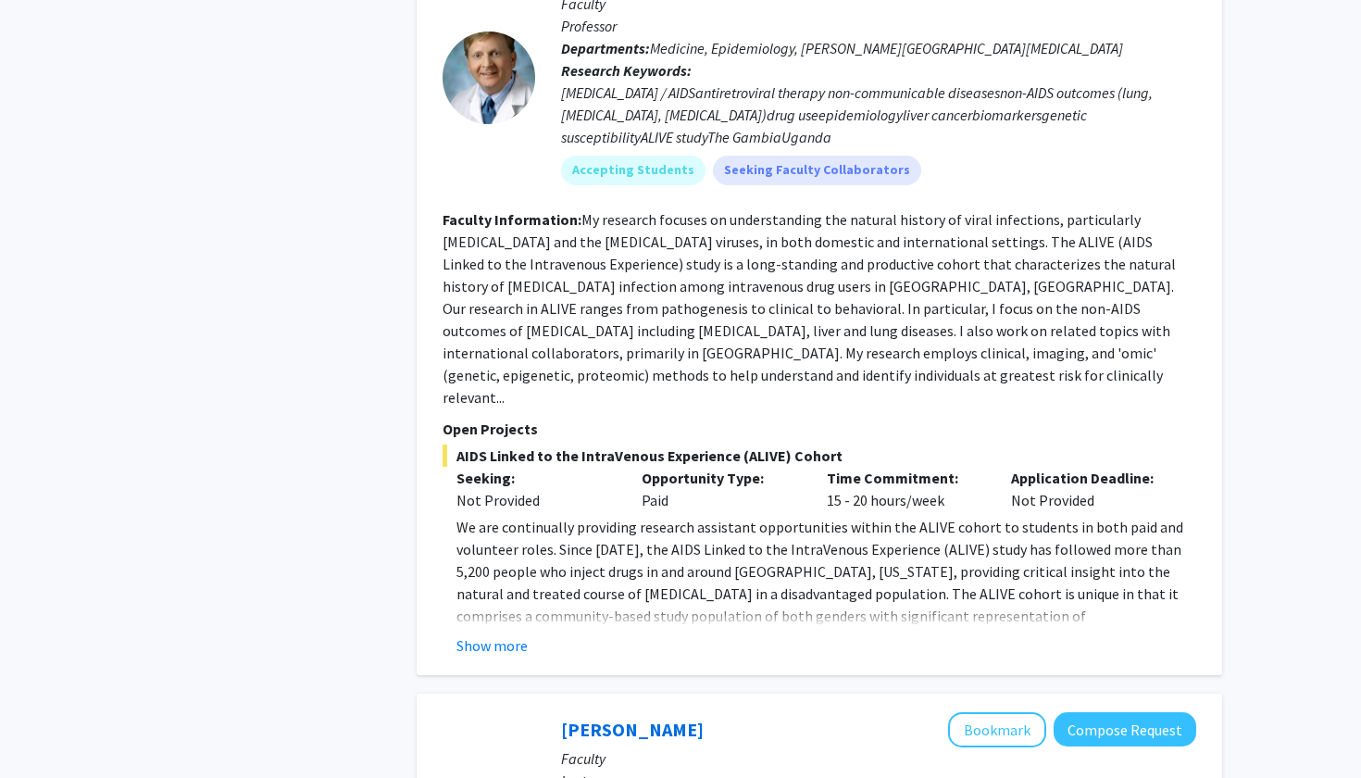
scroll to position [3731, 0]
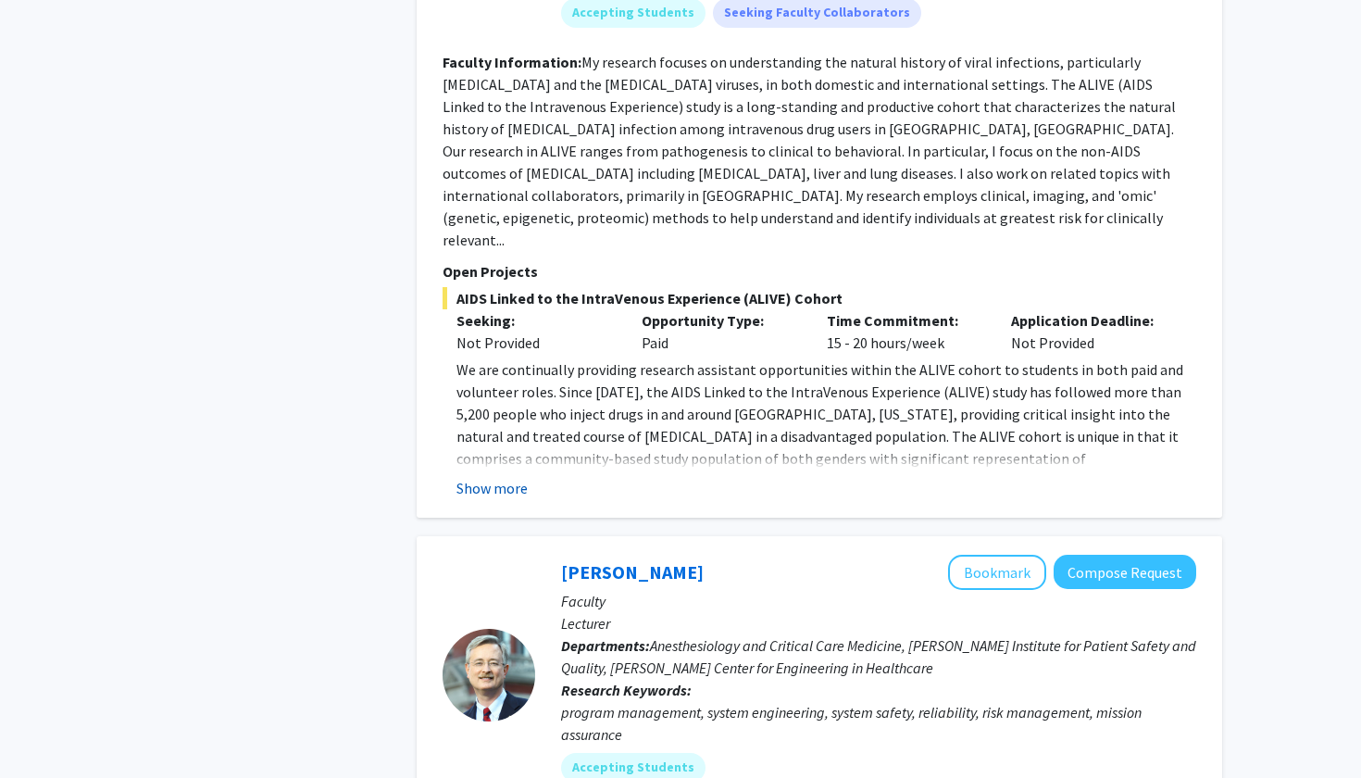
click at [489, 477] on button "Show more" at bounding box center [491, 488] width 71 height 22
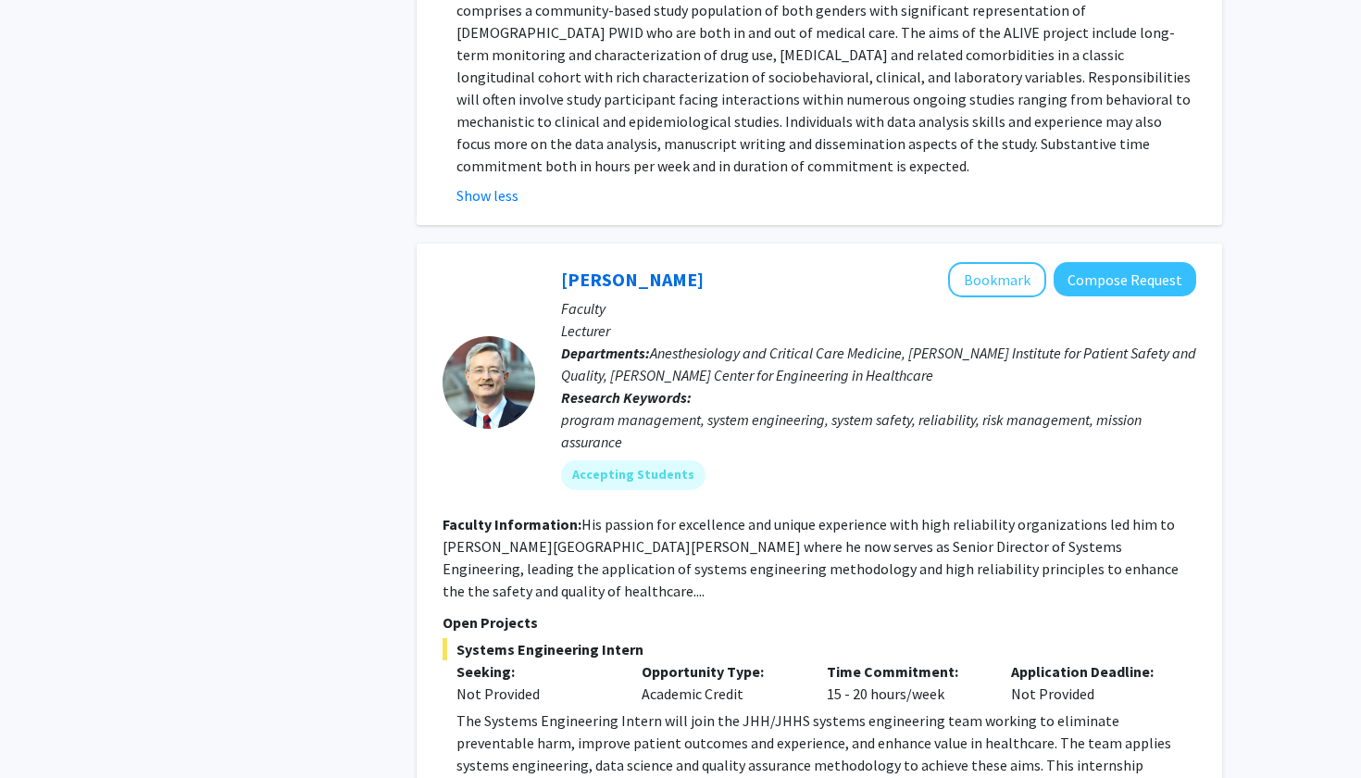
scroll to position [4188, 0]
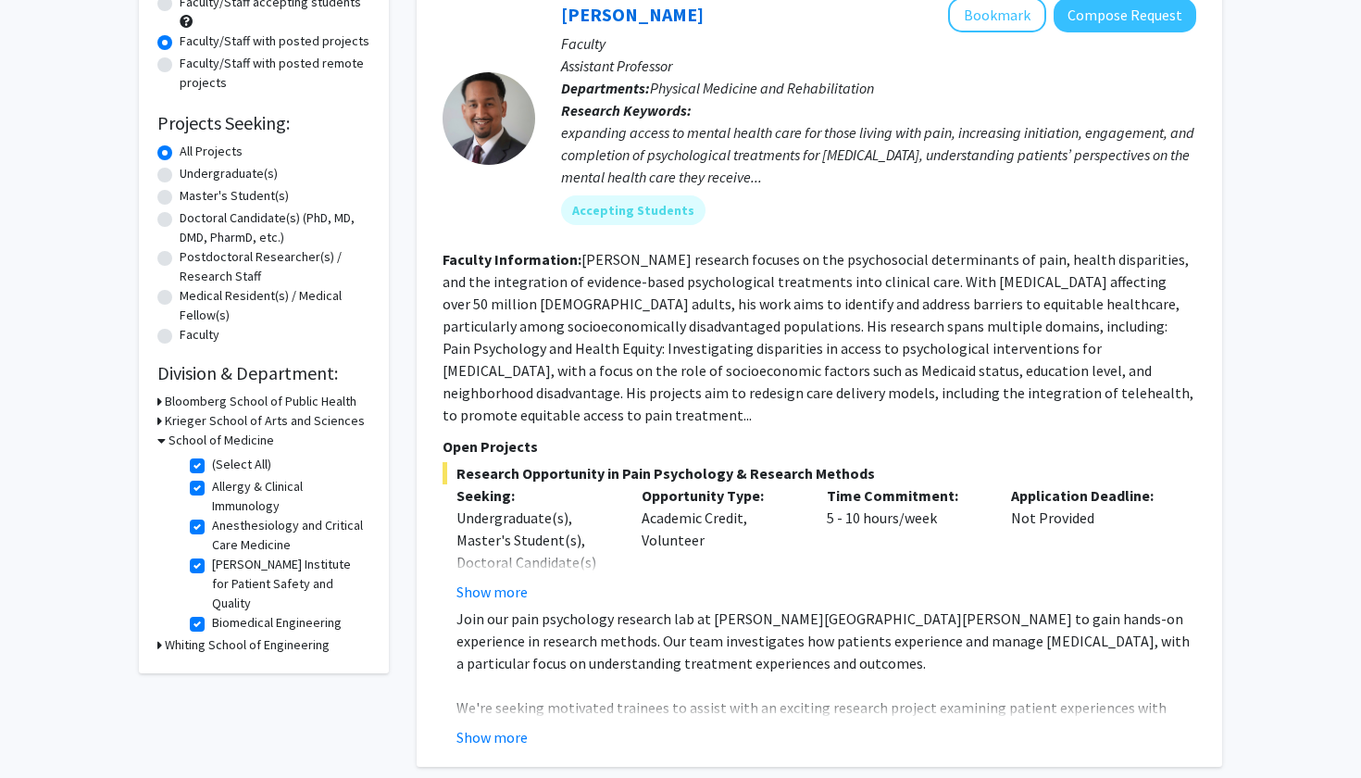
scroll to position [209, 0]
click at [212, 467] on label "(Select All)" at bounding box center [241, 463] width 59 height 19
click at [212, 466] on input "(Select All)" at bounding box center [218, 460] width 12 height 12
checkbox input "false"
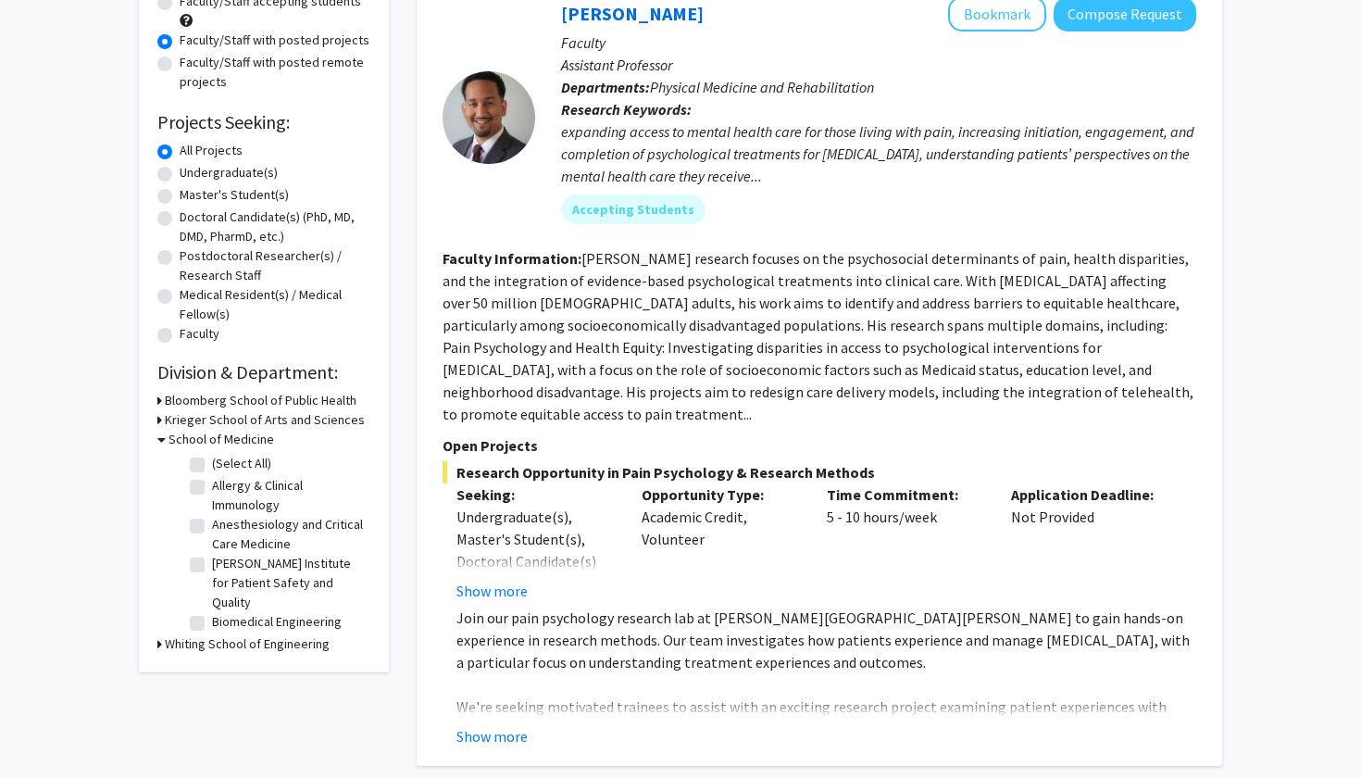
checkbox input "false"
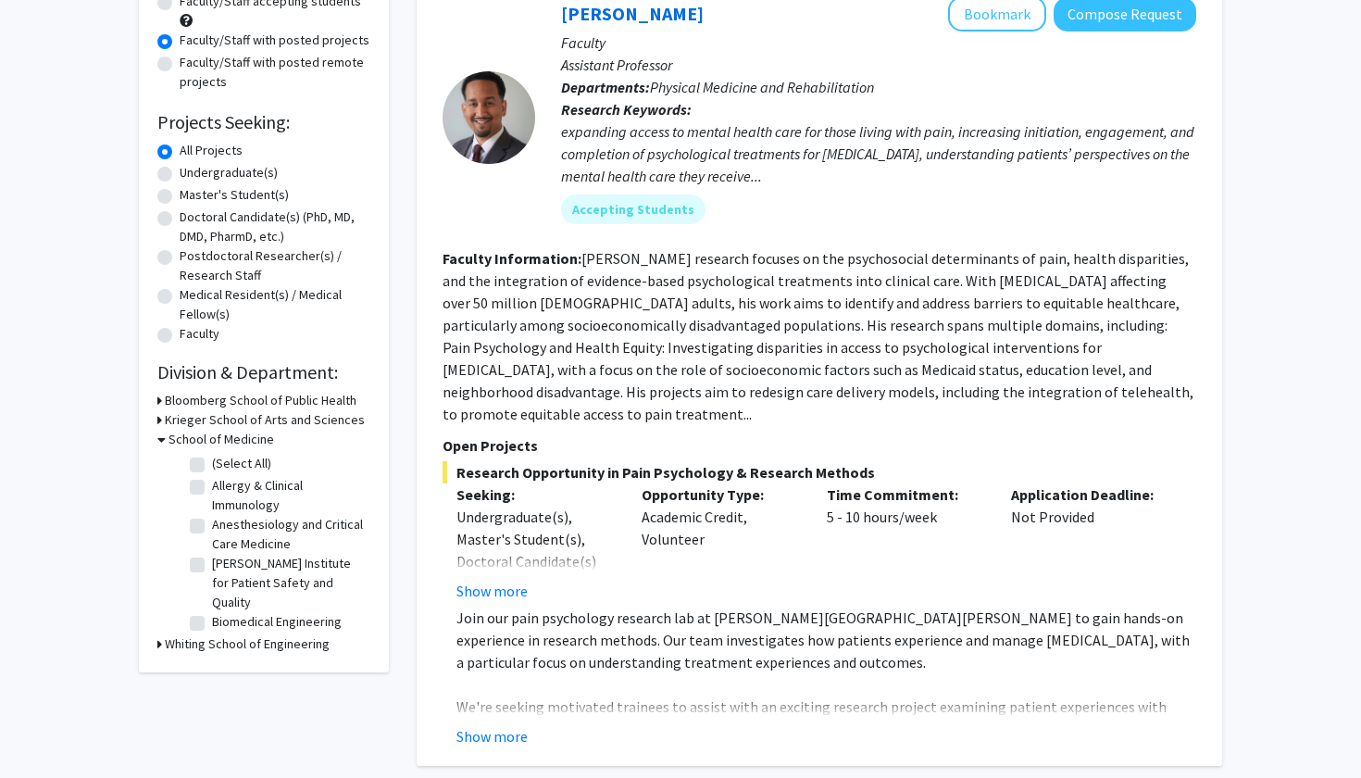
checkbox input "false"
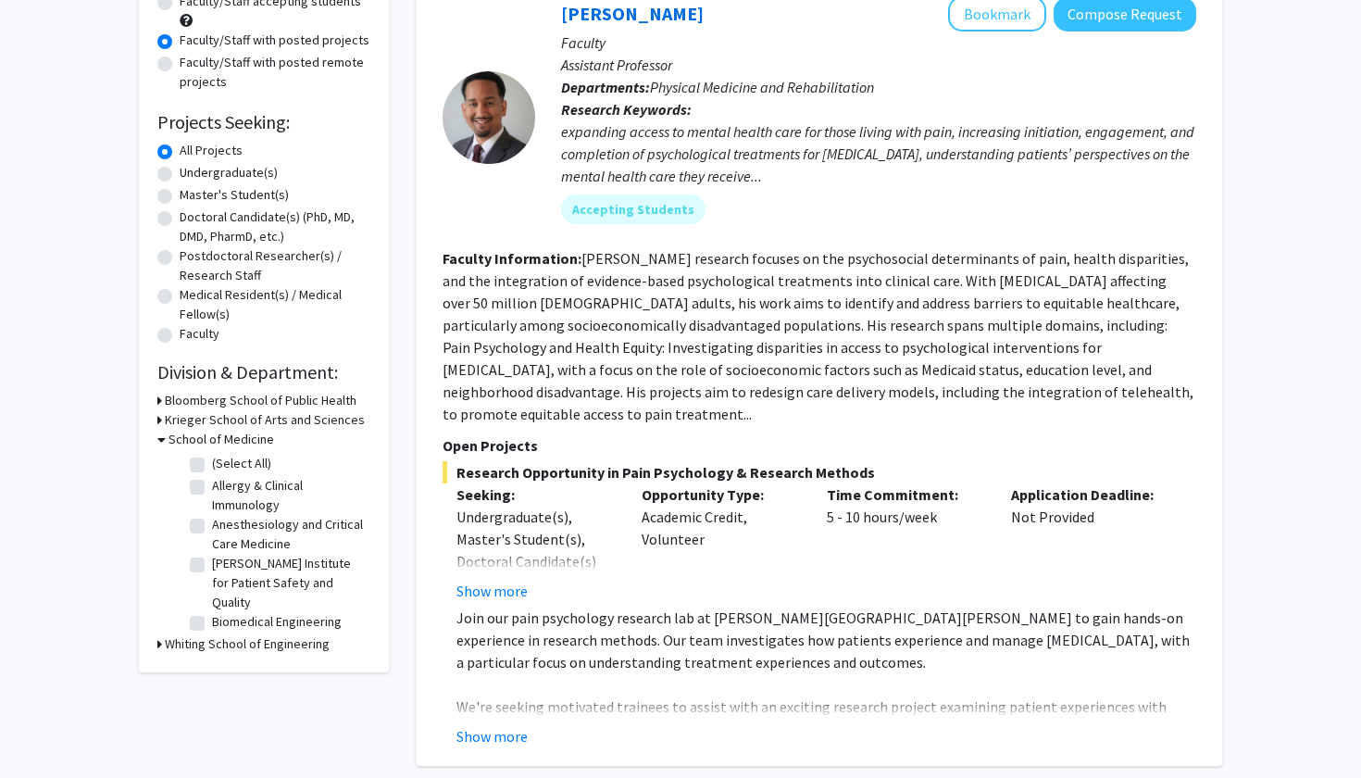
checkbox input "false"
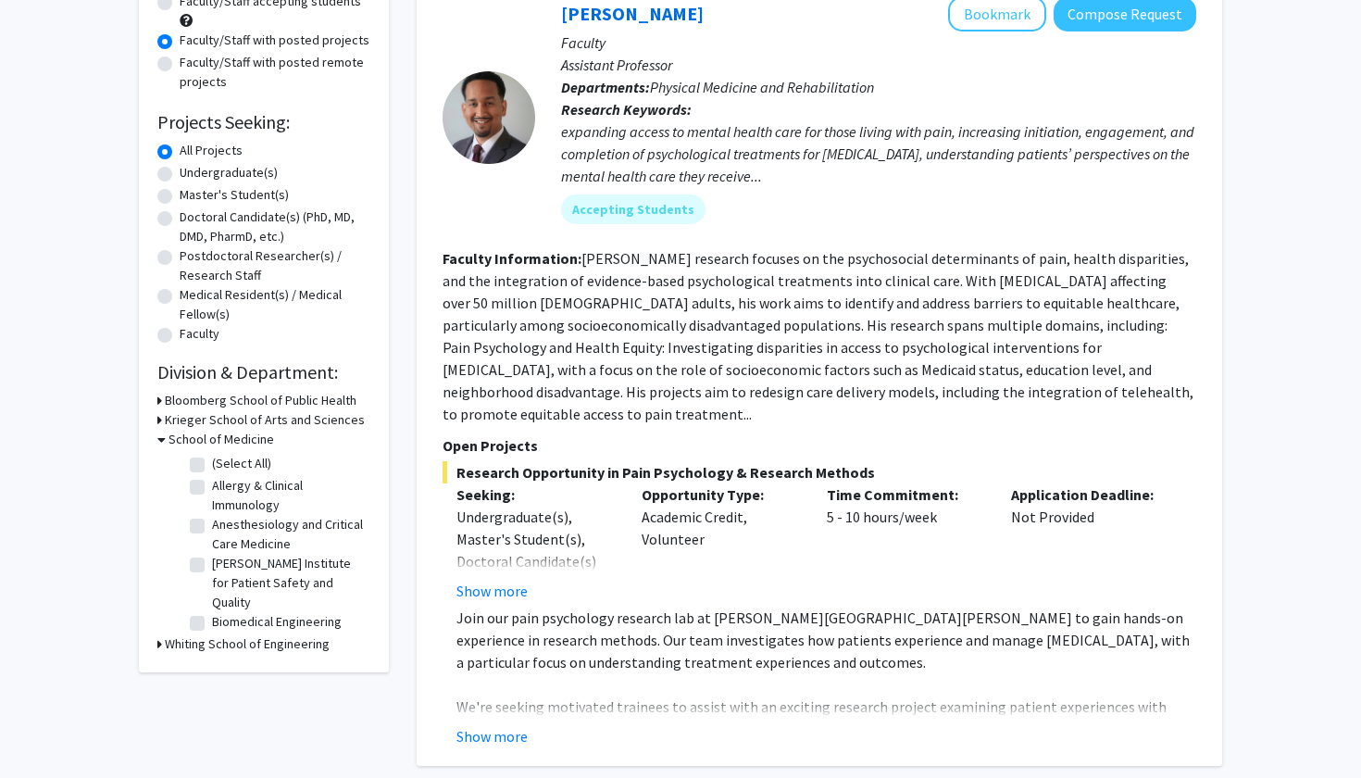
checkbox input "false"
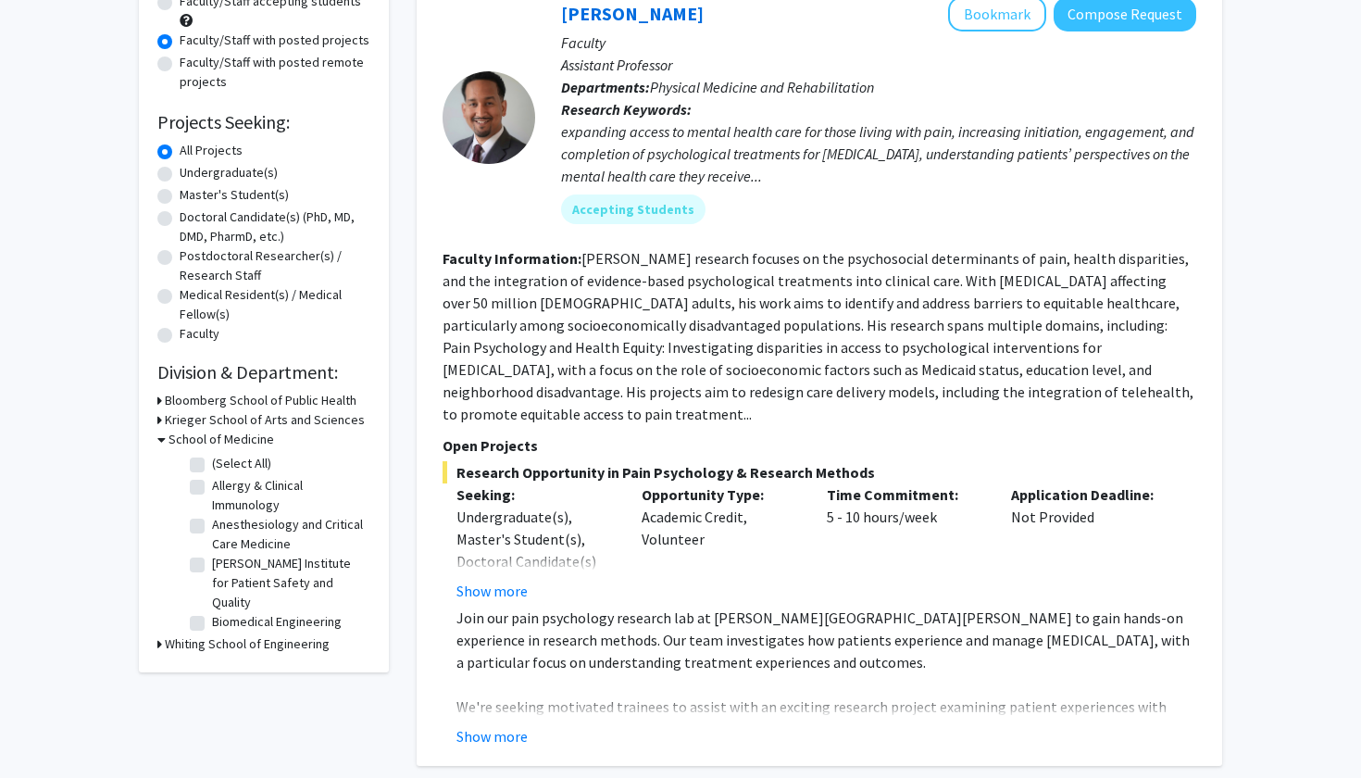
checkbox input "false"
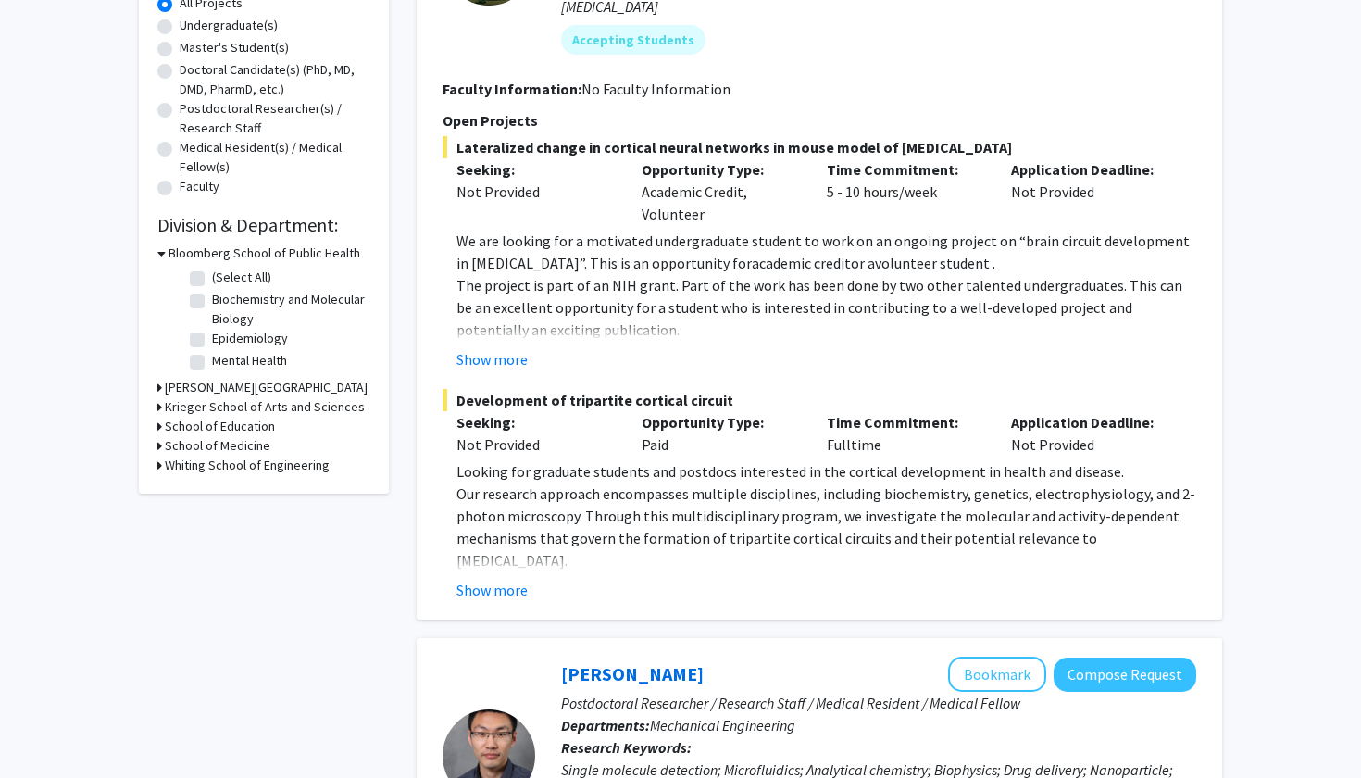
scroll to position [493, 0]
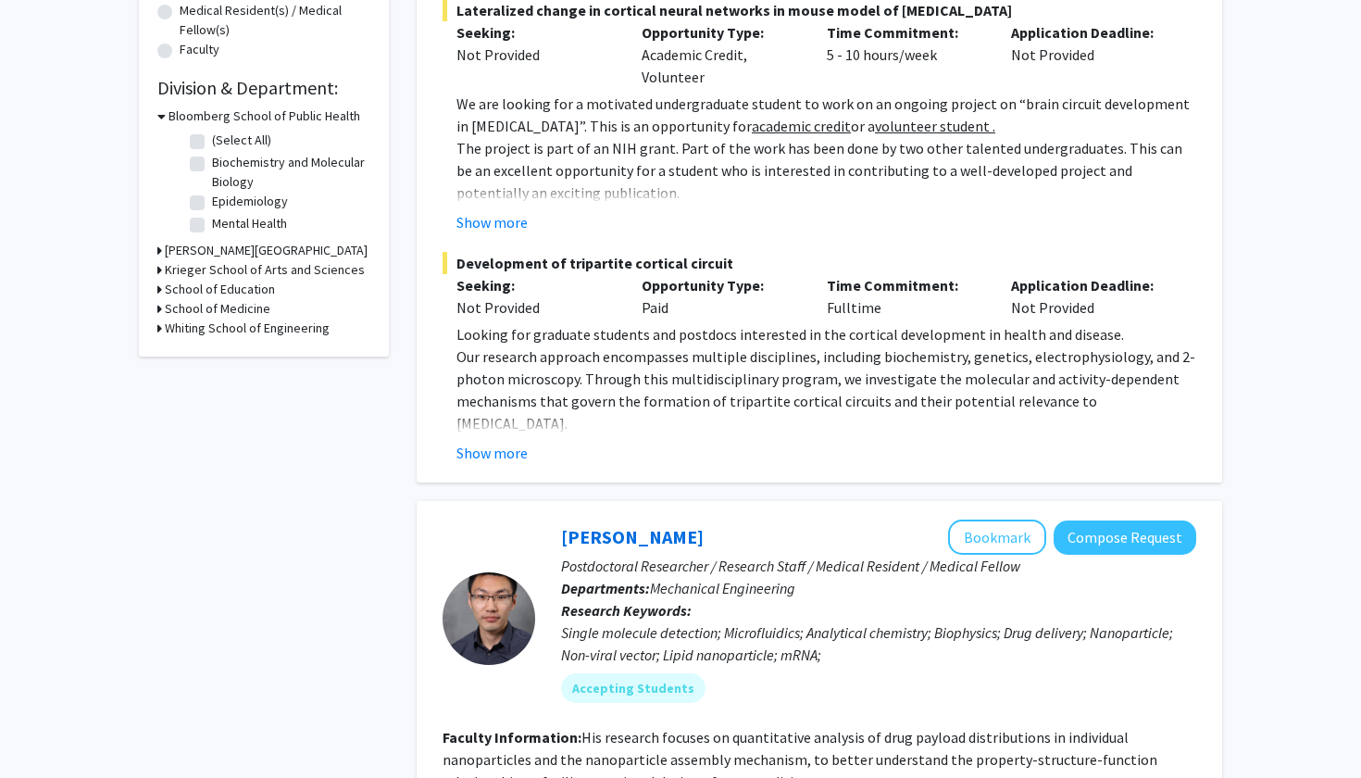
click at [179, 338] on h3 "Whiting School of Engineering" at bounding box center [247, 327] width 165 height 19
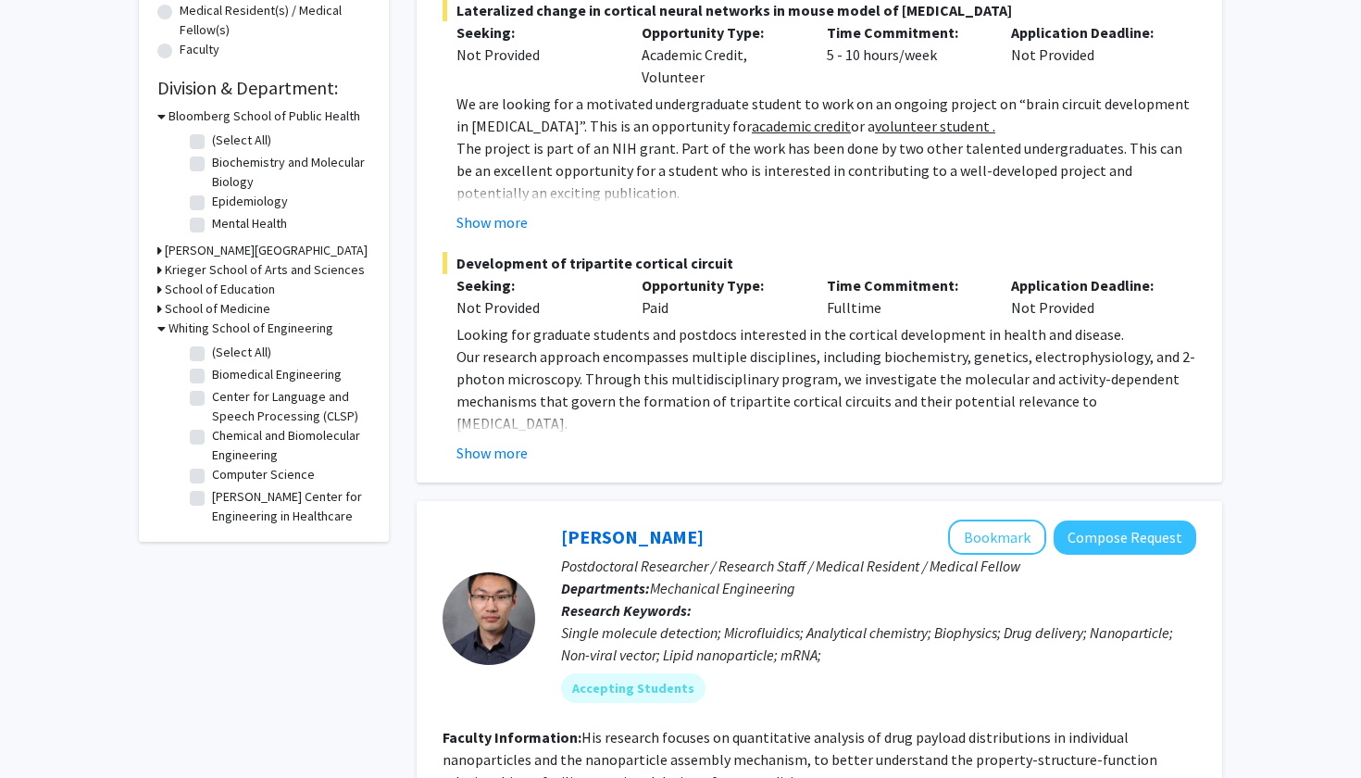
click at [181, 284] on h3 "School of Education" at bounding box center [220, 289] width 110 height 19
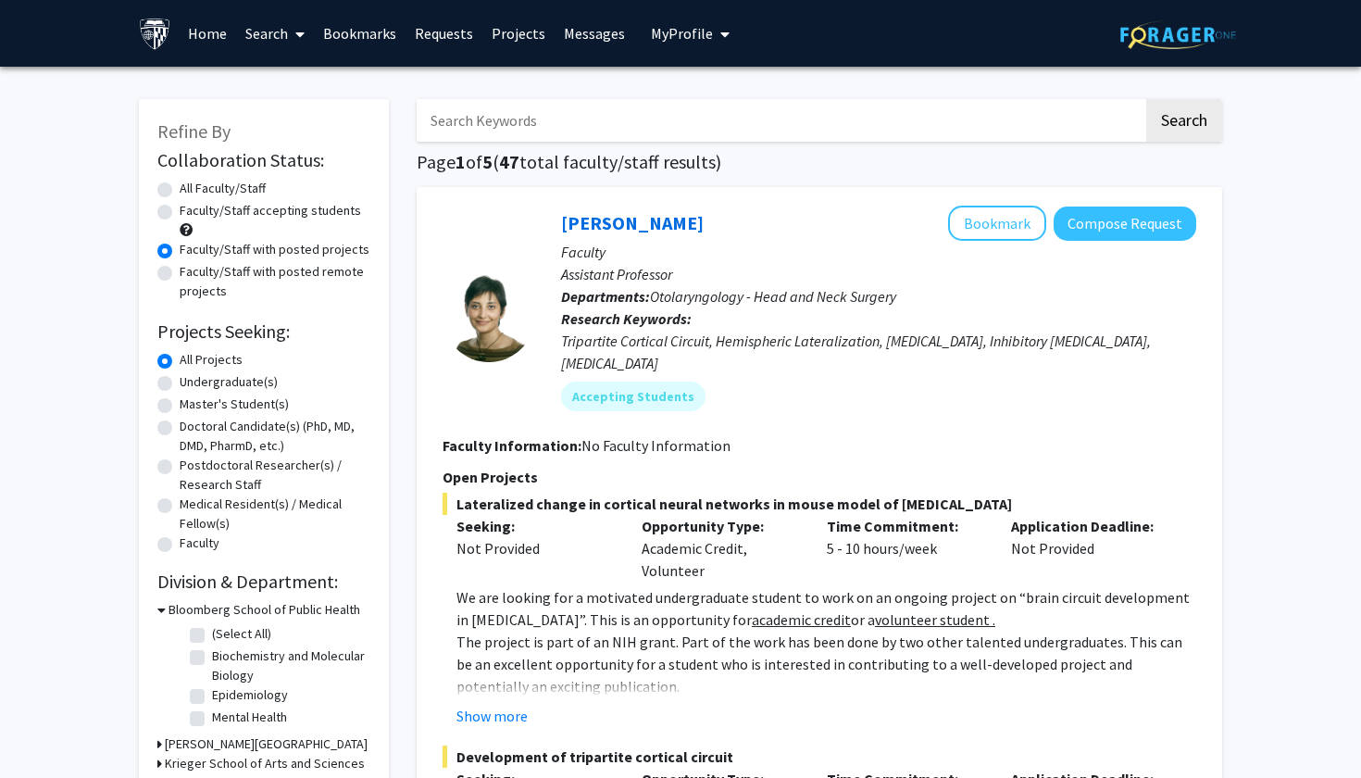
scroll to position [0, 0]
click at [180, 218] on label "Faculty/Staff accepting students" at bounding box center [270, 210] width 181 height 19
click at [180, 213] on input "Faculty/Staff accepting students" at bounding box center [186, 207] width 12 height 12
radio input "true"
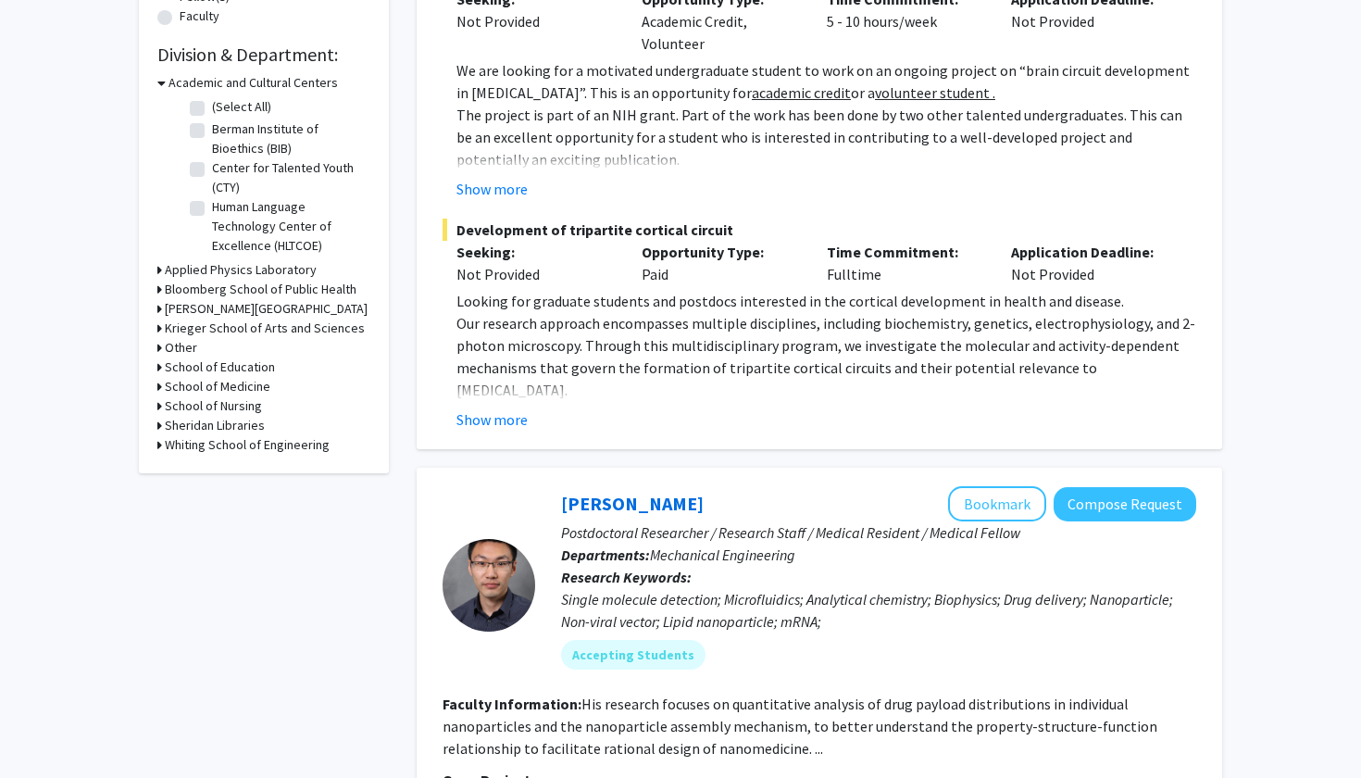
scroll to position [525, 0]
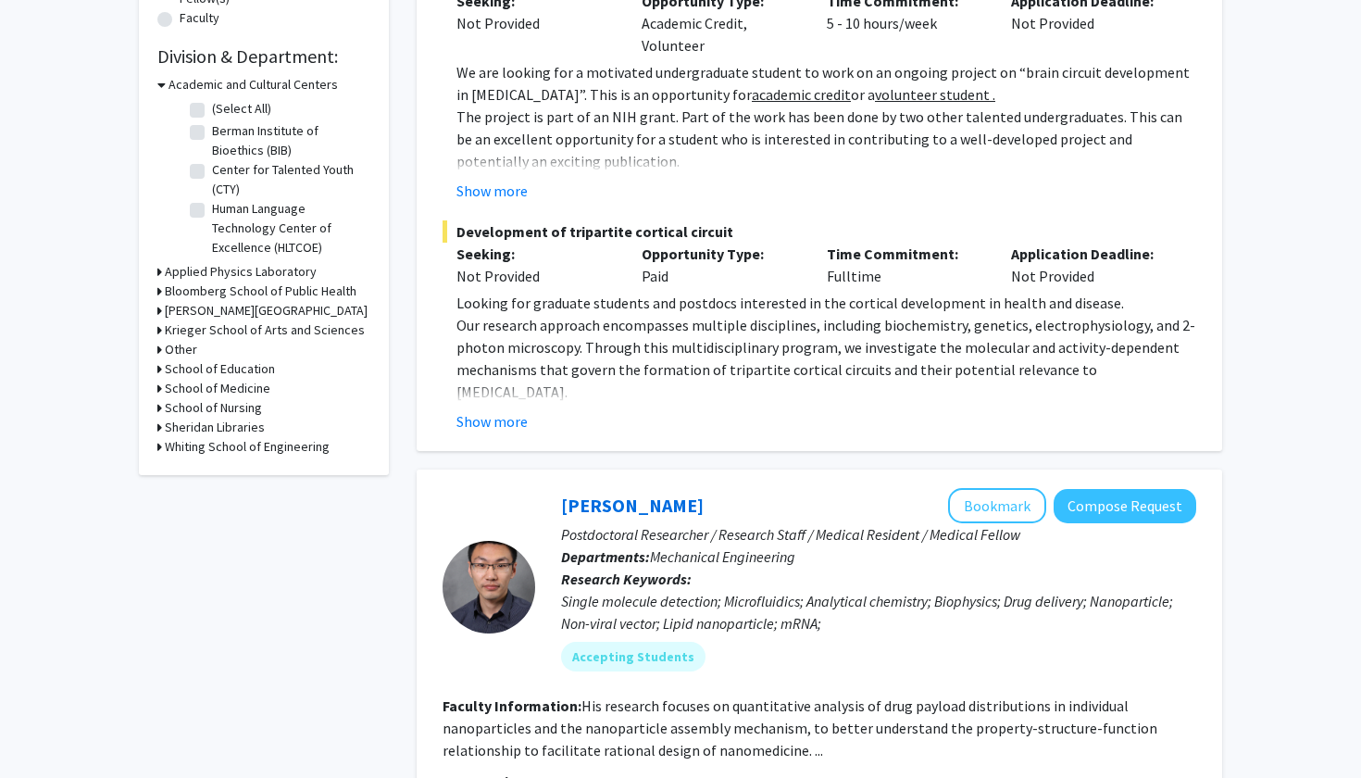
click at [212, 135] on label "Berman Institute of Bioethics (BIB)" at bounding box center [289, 140] width 154 height 39
click at [212, 133] on input "Berman Institute of Bioethics (BIB)" at bounding box center [218, 127] width 12 height 12
checkbox input "true"
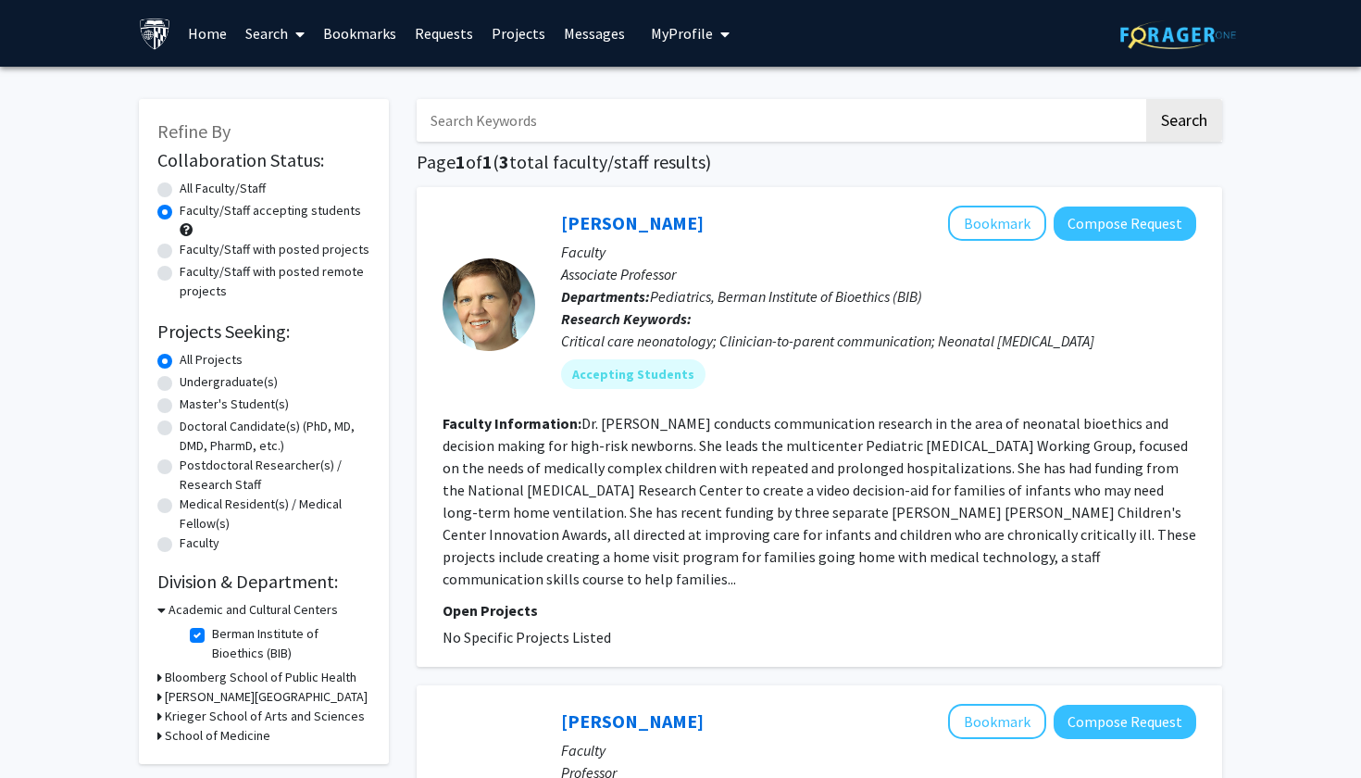
click at [784, 565] on fg-read-more "Dr. Renee Boss conducts communication research in the area of neonatal bioethic…" at bounding box center [818, 501] width 753 height 174
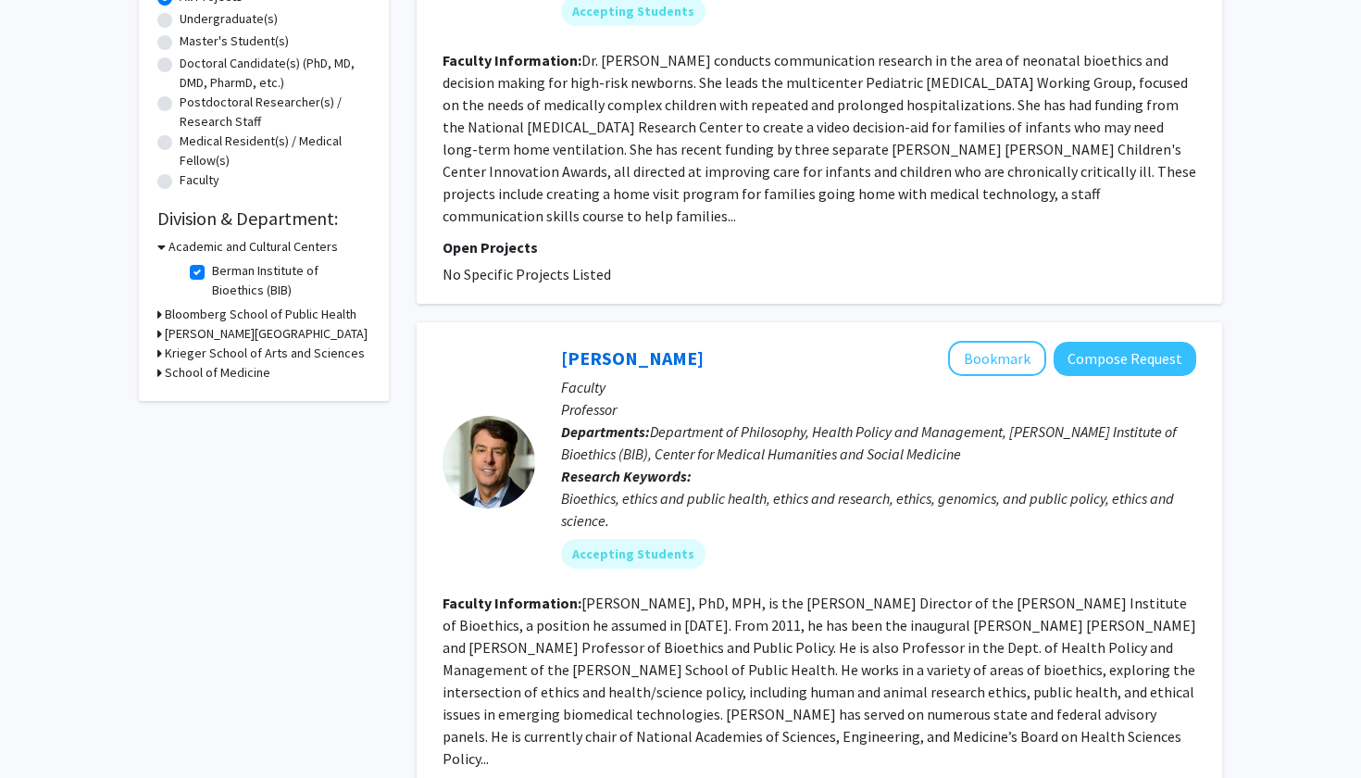
scroll to position [148, 0]
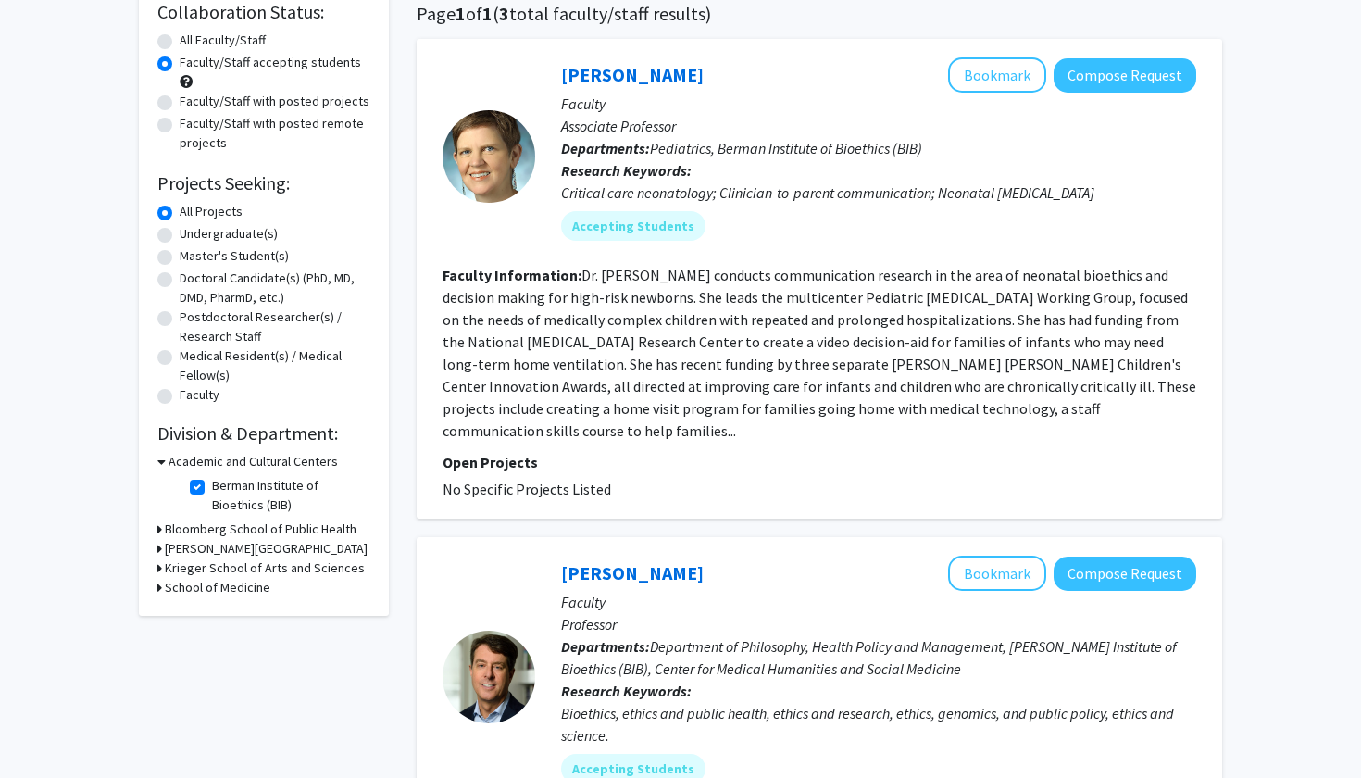
click at [212, 488] on label "Berman Institute of Bioethics (BIB)" at bounding box center [289, 495] width 154 height 39
click at [212, 488] on input "Berman Institute of Bioethics (BIB)" at bounding box center [218, 482] width 12 height 12
checkbox input "false"
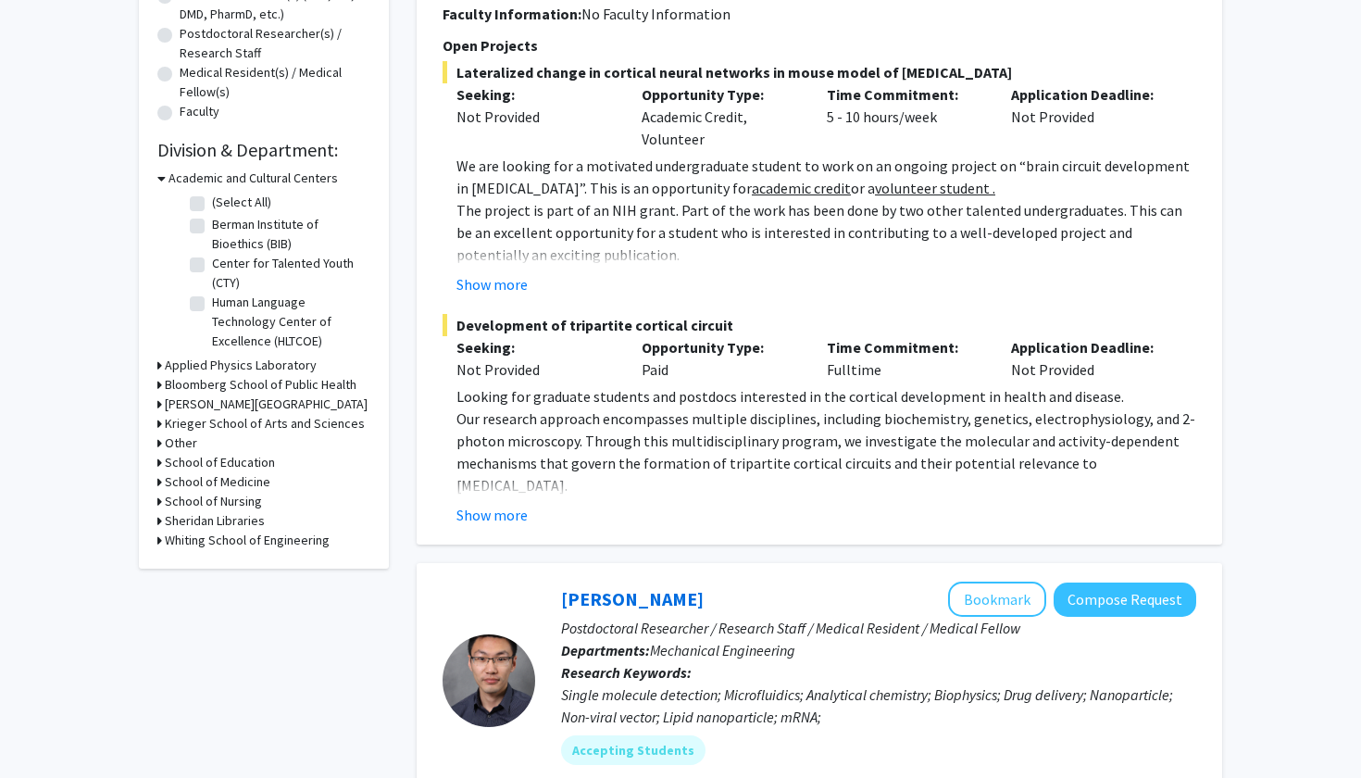
scroll to position [571, 0]
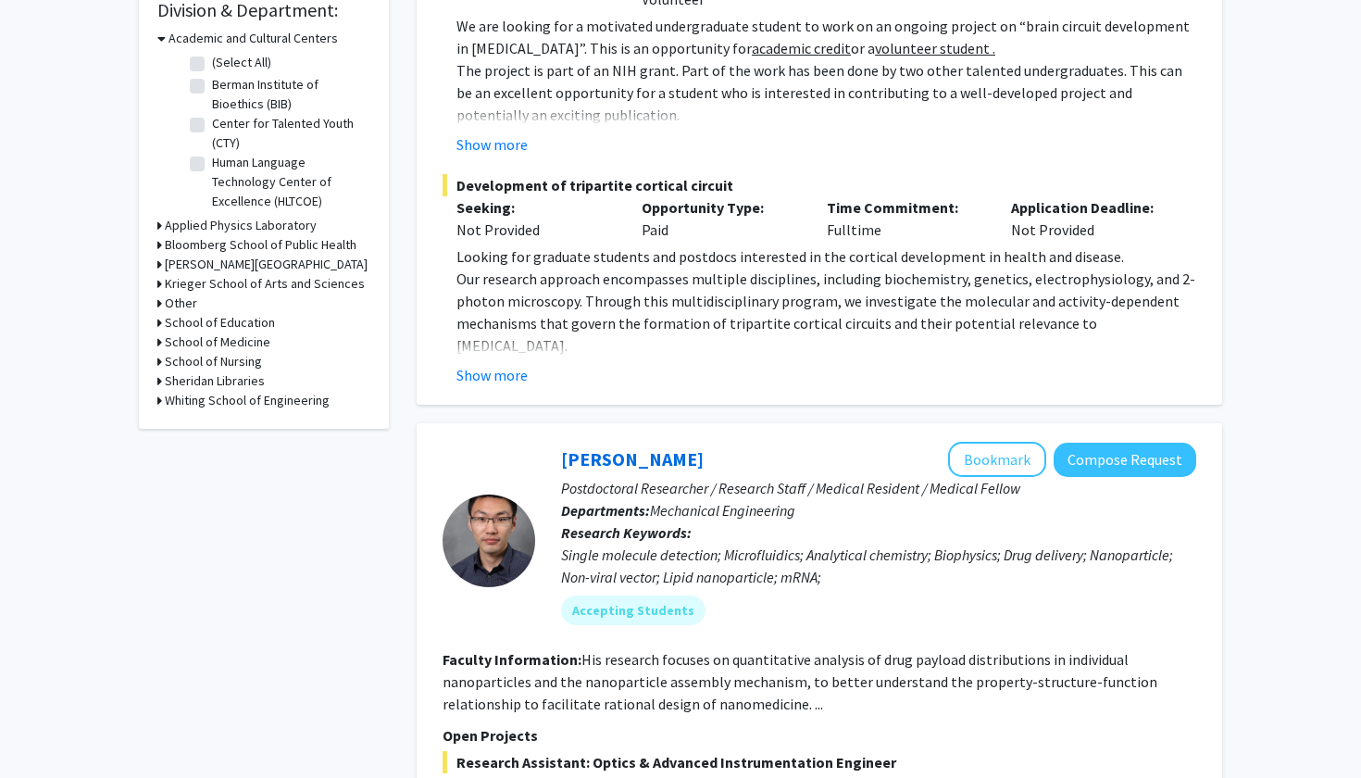
click at [158, 253] on icon at bounding box center [159, 244] width 5 height 19
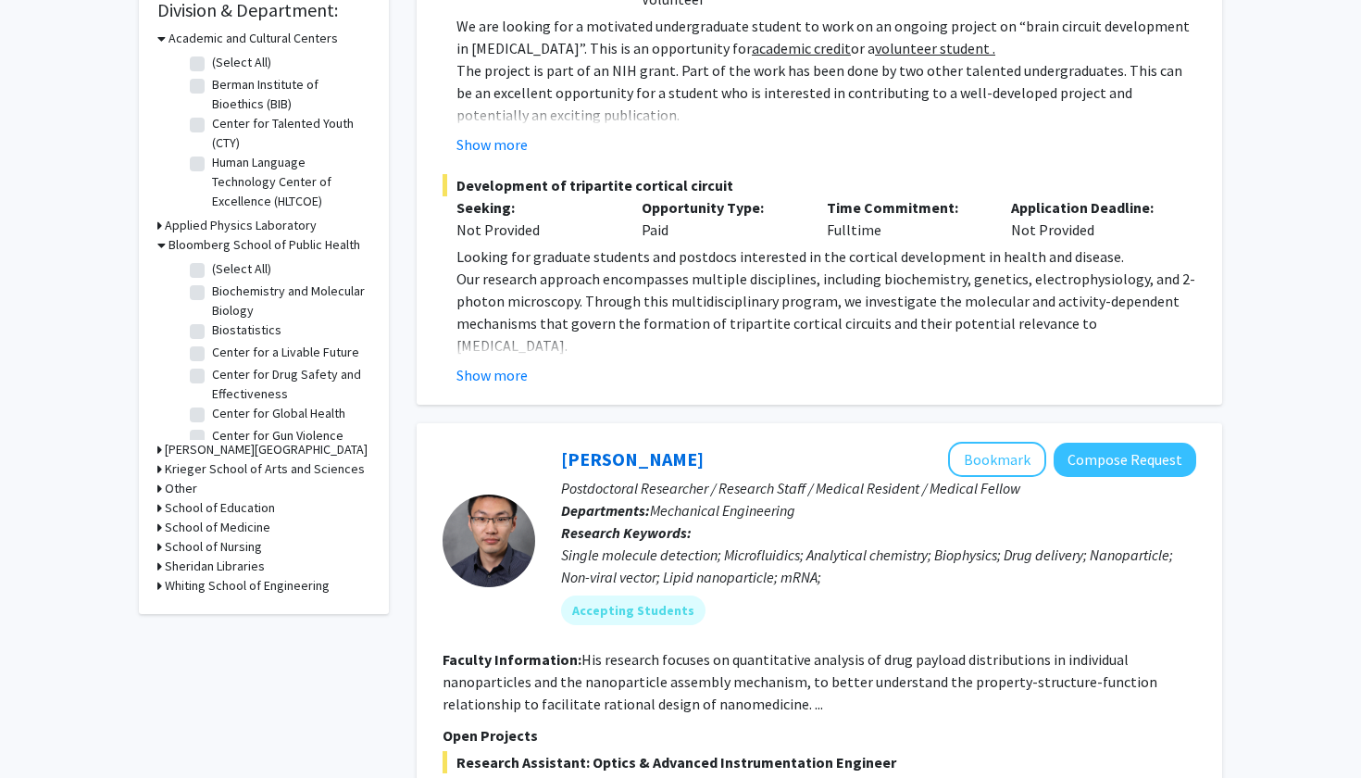
click at [212, 271] on label "(Select All)" at bounding box center [241, 268] width 59 height 19
click at [212, 271] on input "(Select All)" at bounding box center [218, 265] width 12 height 12
checkbox input "true"
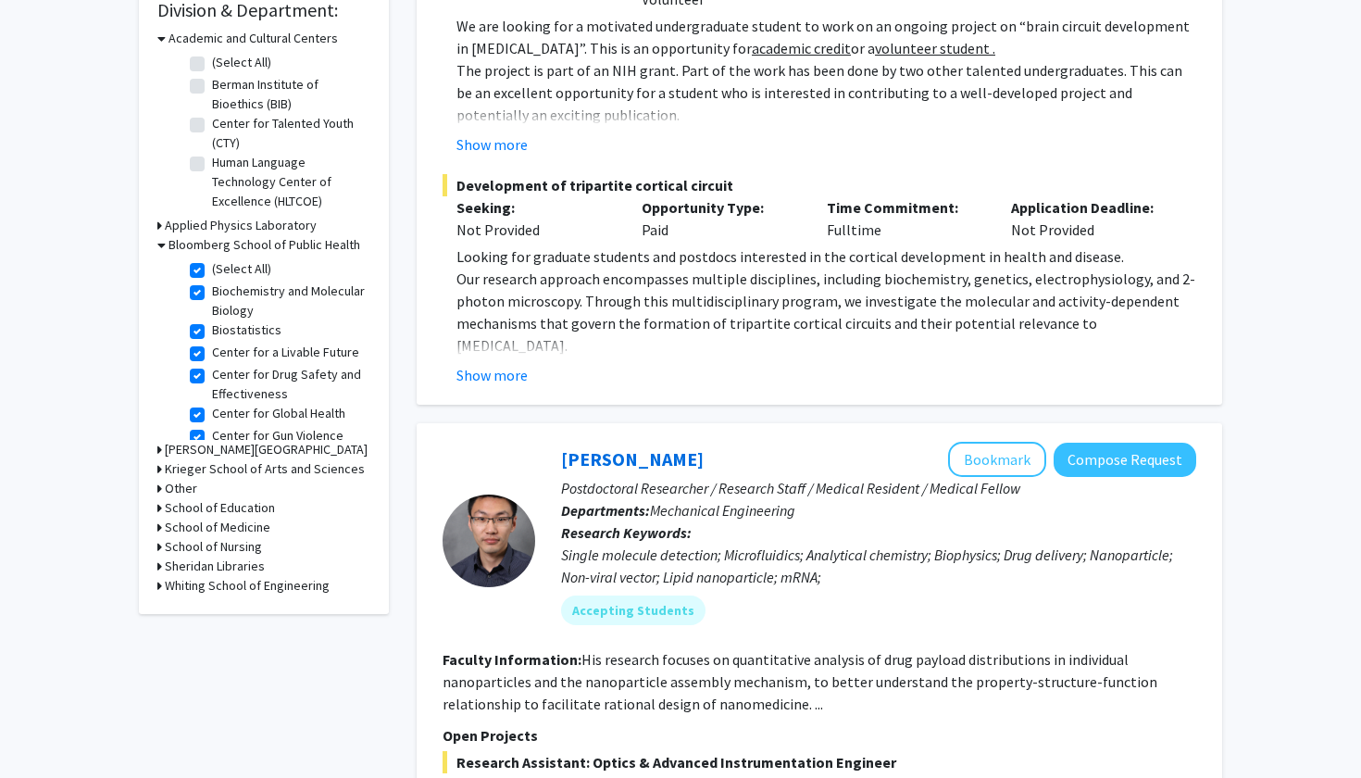
checkbox input "true"
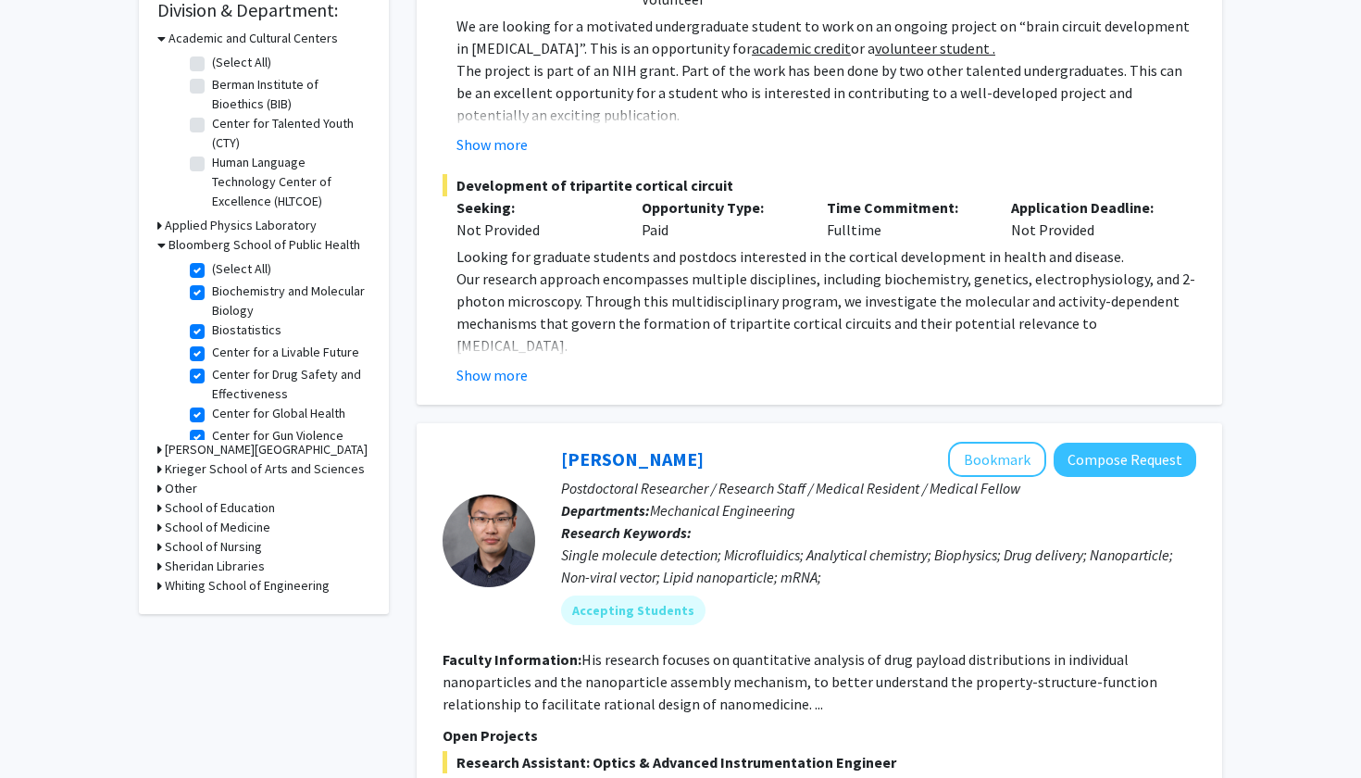
checkbox input "true"
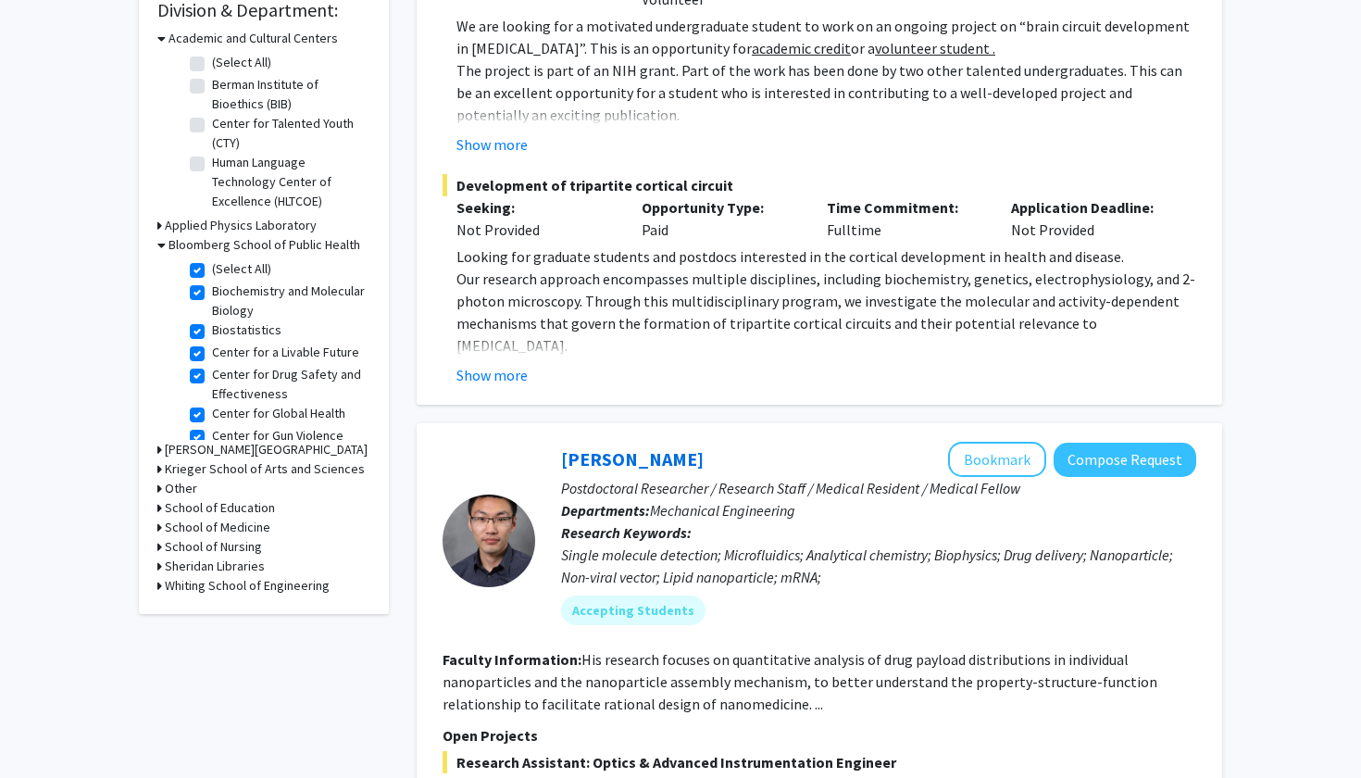
checkbox input "true"
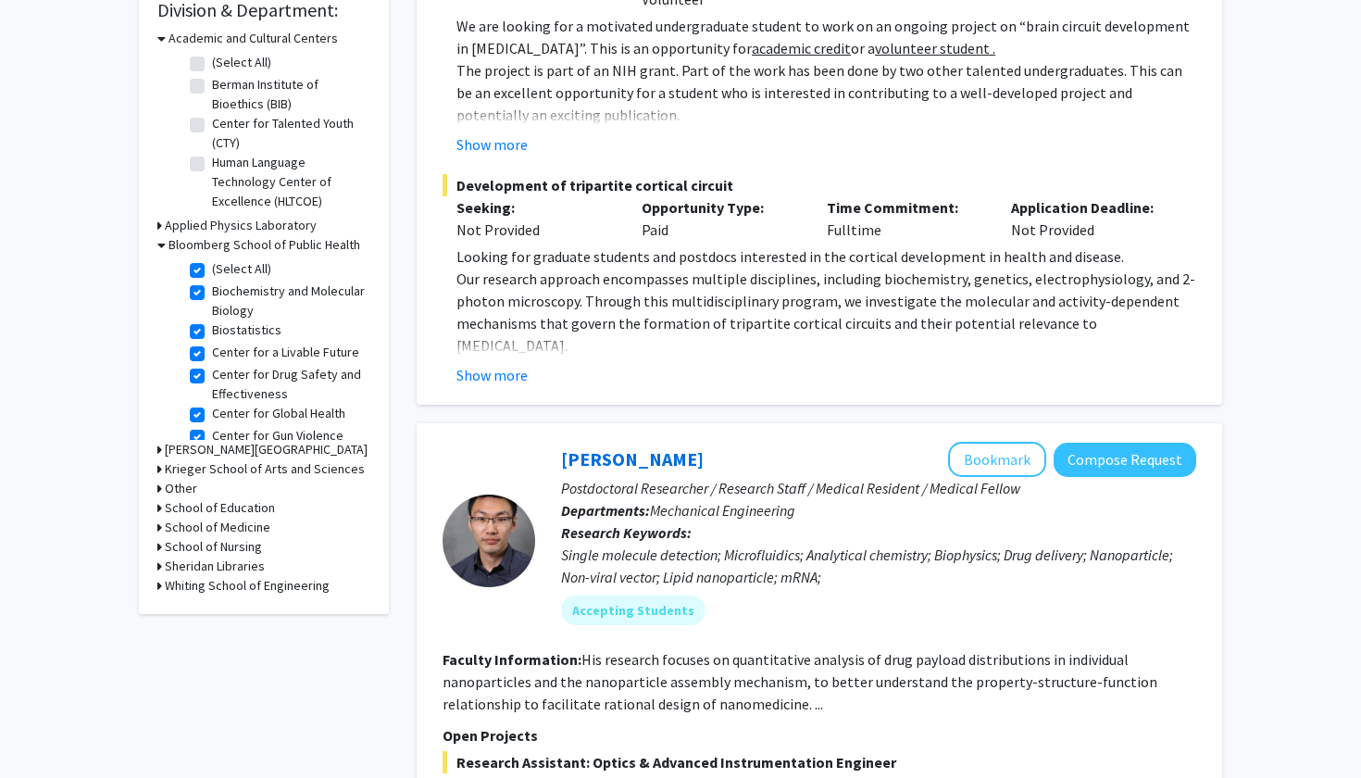
checkbox input "true"
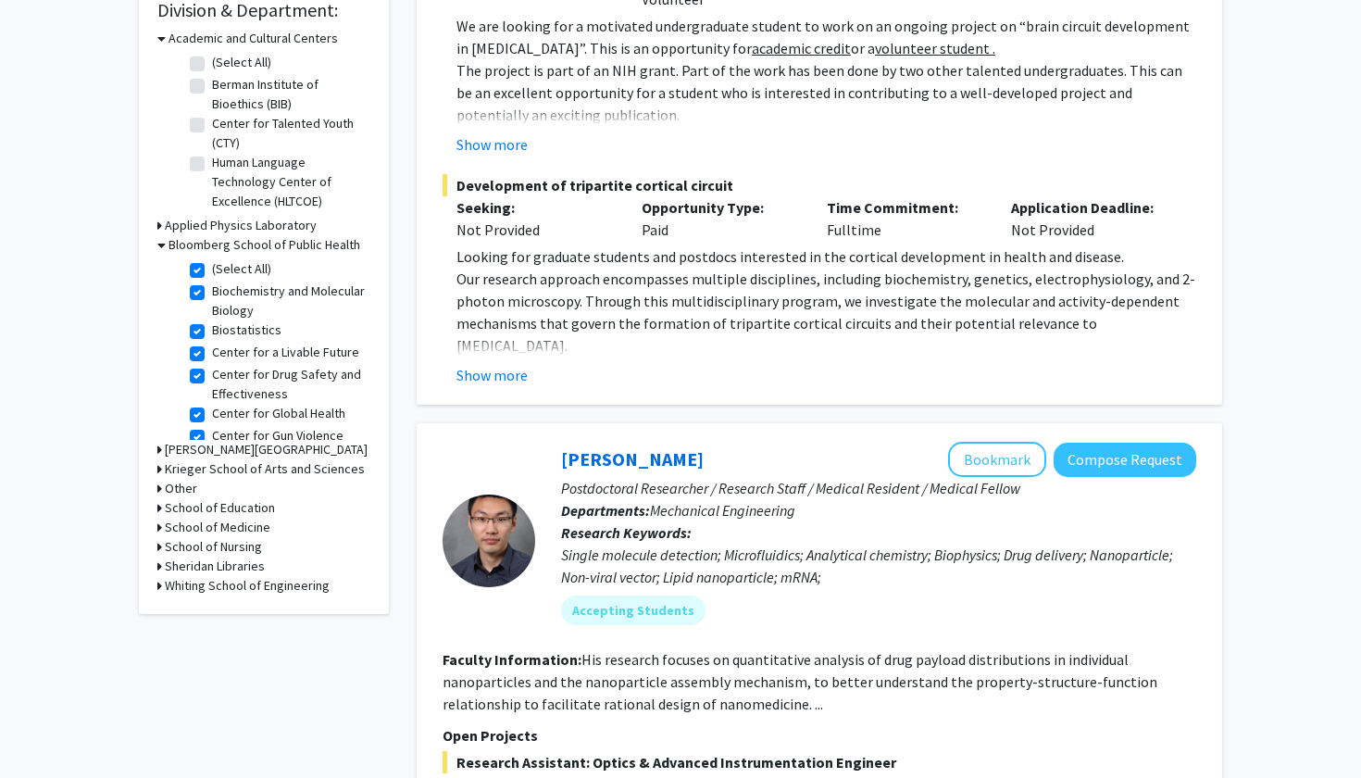
checkbox input "true"
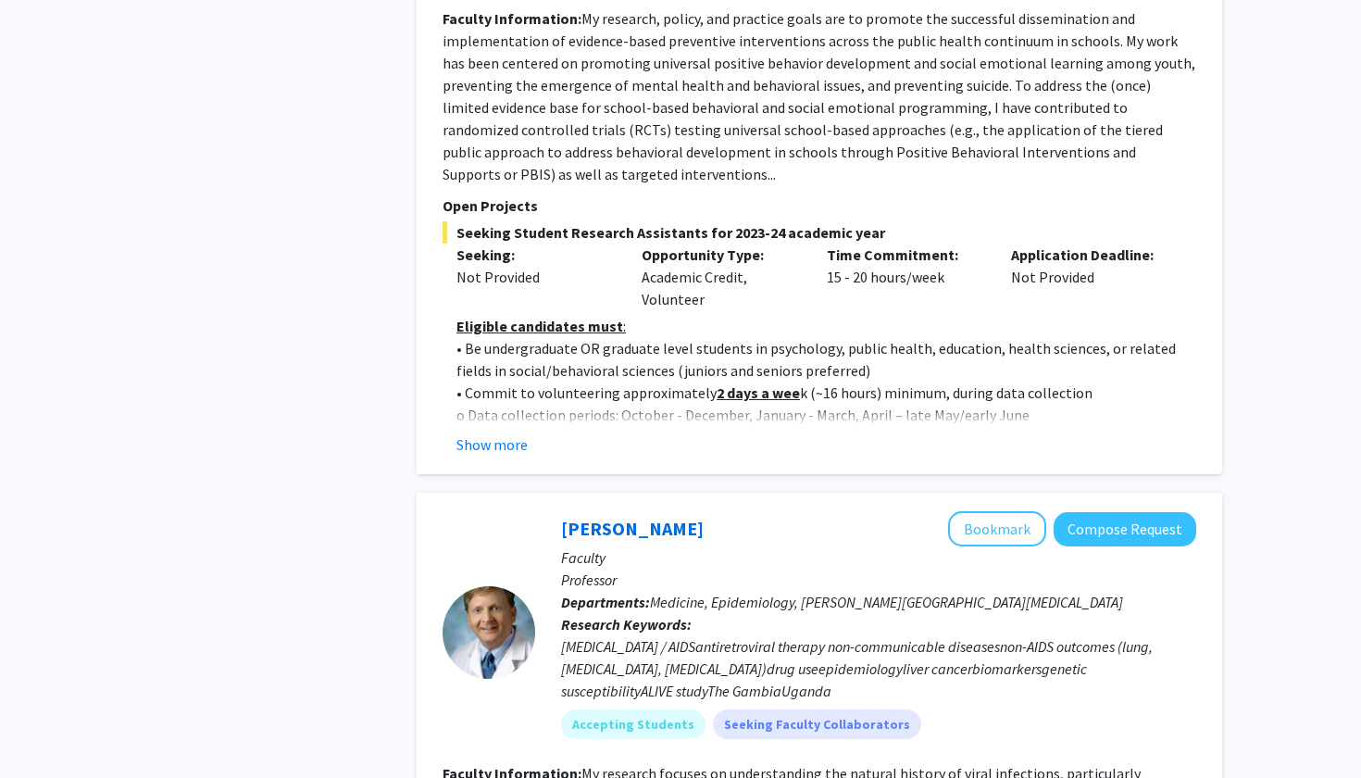
scroll to position [2016, 0]
click at [512, 415] on div "Elise Pas Bookmark Compose Request Faculty Associate Scientist Departments: Men…" at bounding box center [819, 92] width 805 height 766
click at [503, 434] on button "Show more" at bounding box center [491, 445] width 71 height 22
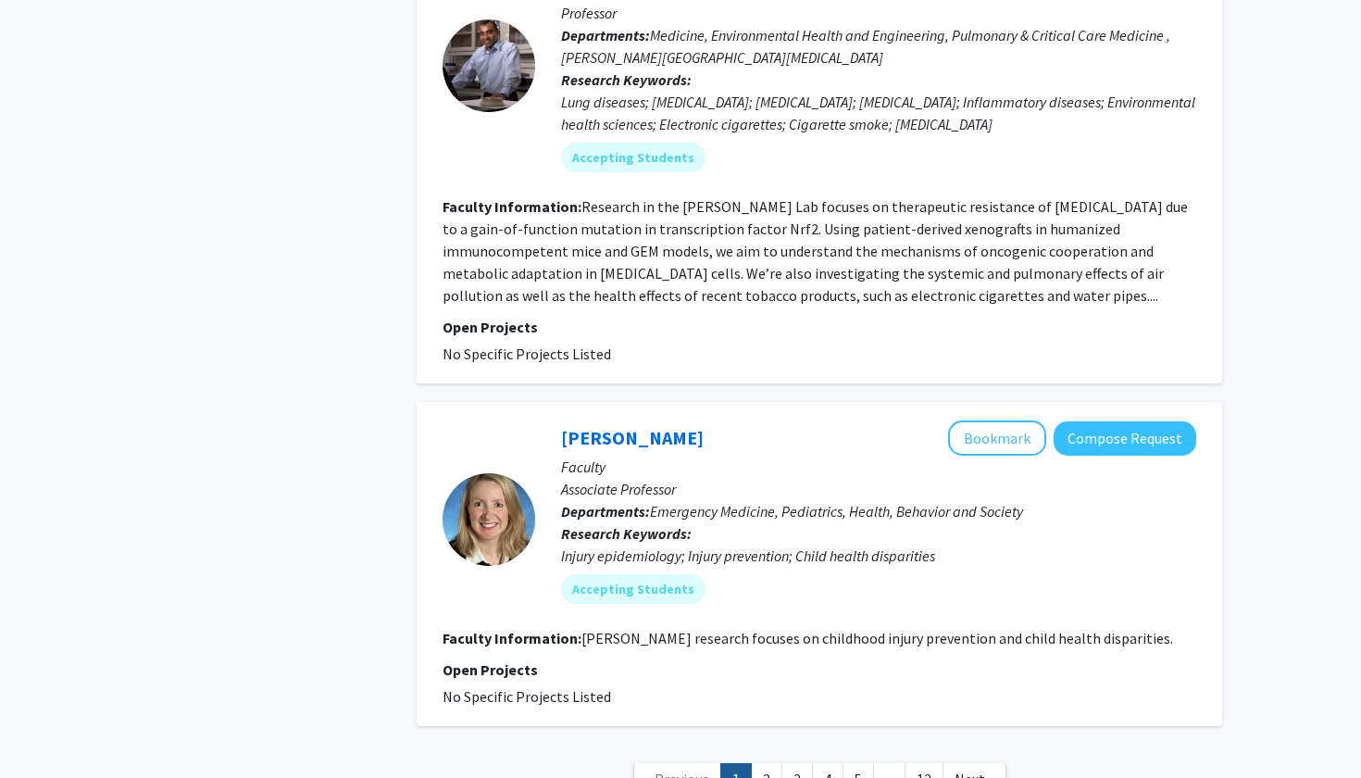
scroll to position [5884, 0]
click at [775, 764] on link "2" at bounding box center [766, 780] width 31 height 32
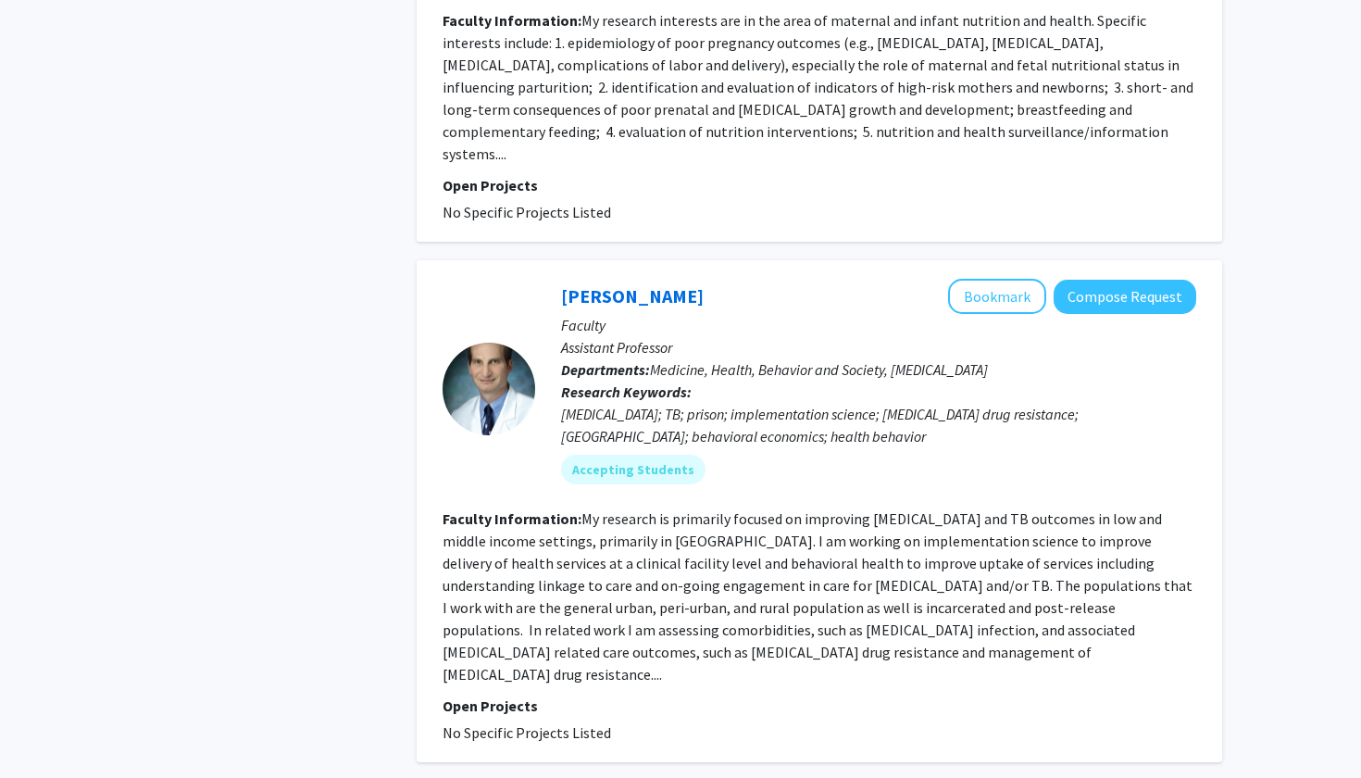
scroll to position [3122, 0]
click at [516, 508] on section "Faculty Information: My research is primarily focused on improving HIV and TB o…" at bounding box center [818, 596] width 753 height 178
click at [530, 723] on span "No Specific Projects Listed" at bounding box center [526, 732] width 168 height 19
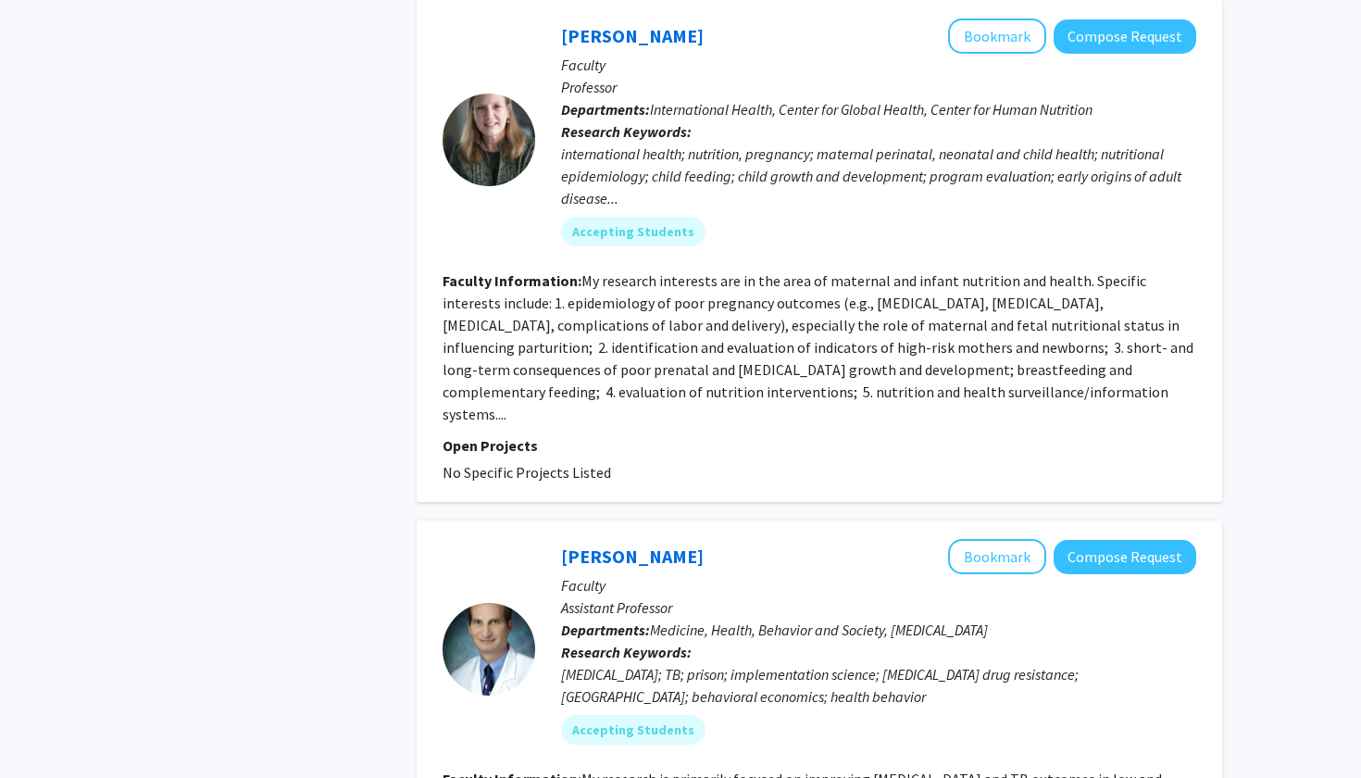
scroll to position [3004, 0]
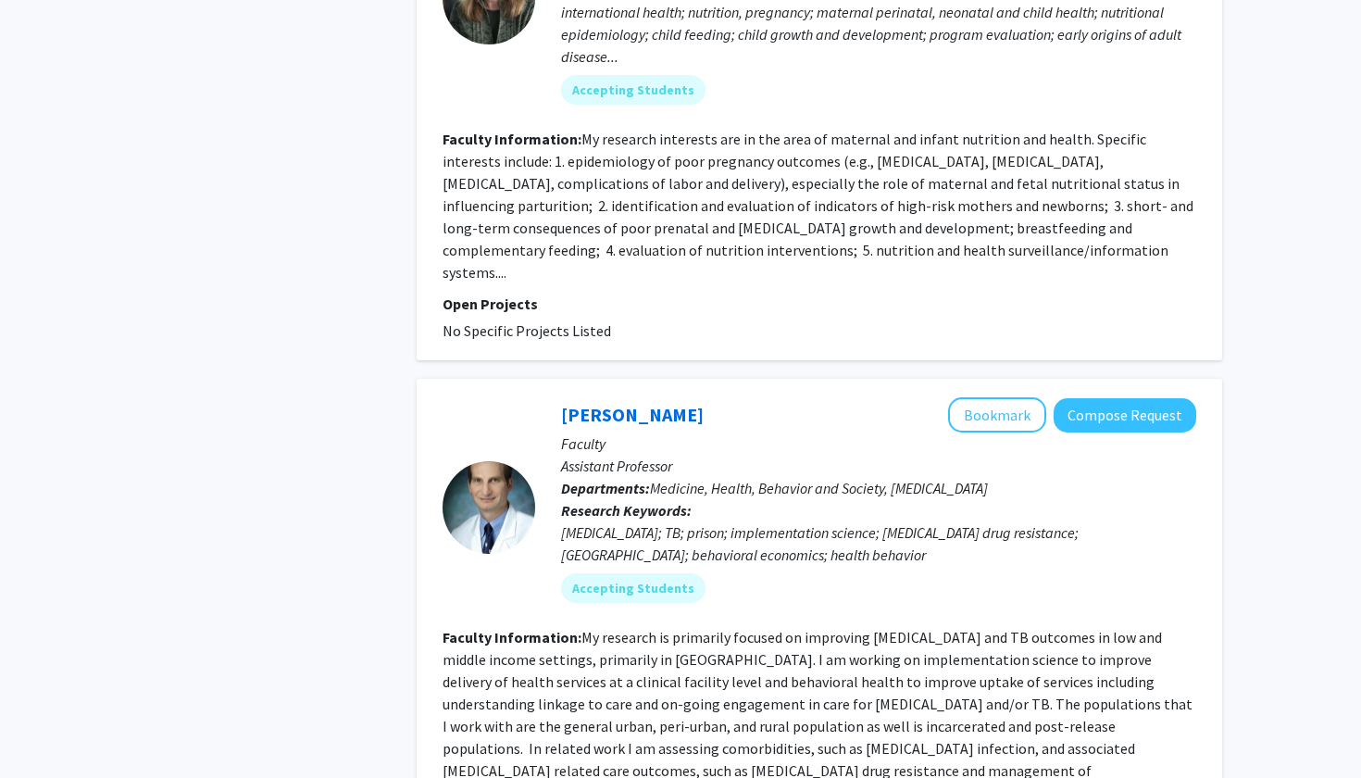
click at [626, 628] on fg-read-more "My research is primarily focused on improving HIV and TB outcomes in low and mi…" at bounding box center [817, 715] width 750 height 174
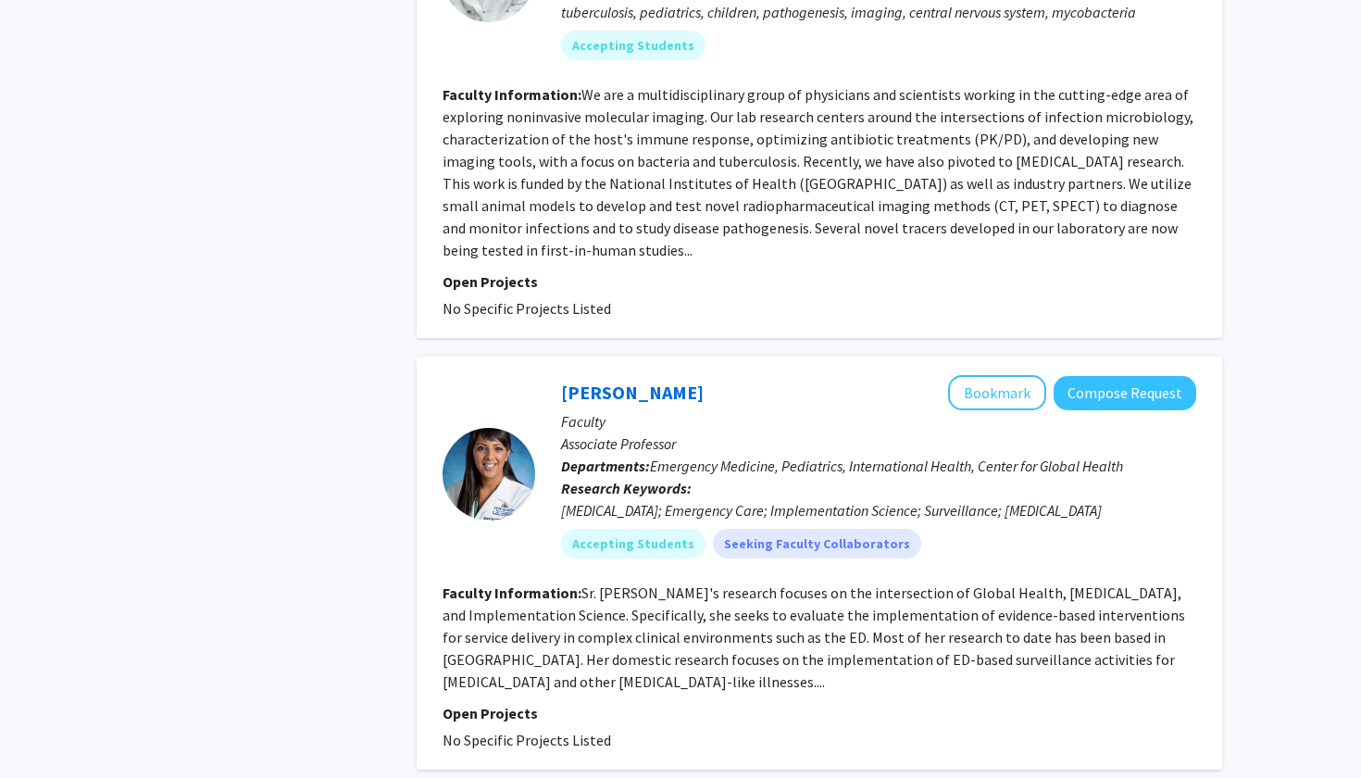
scroll to position [4429, 0]
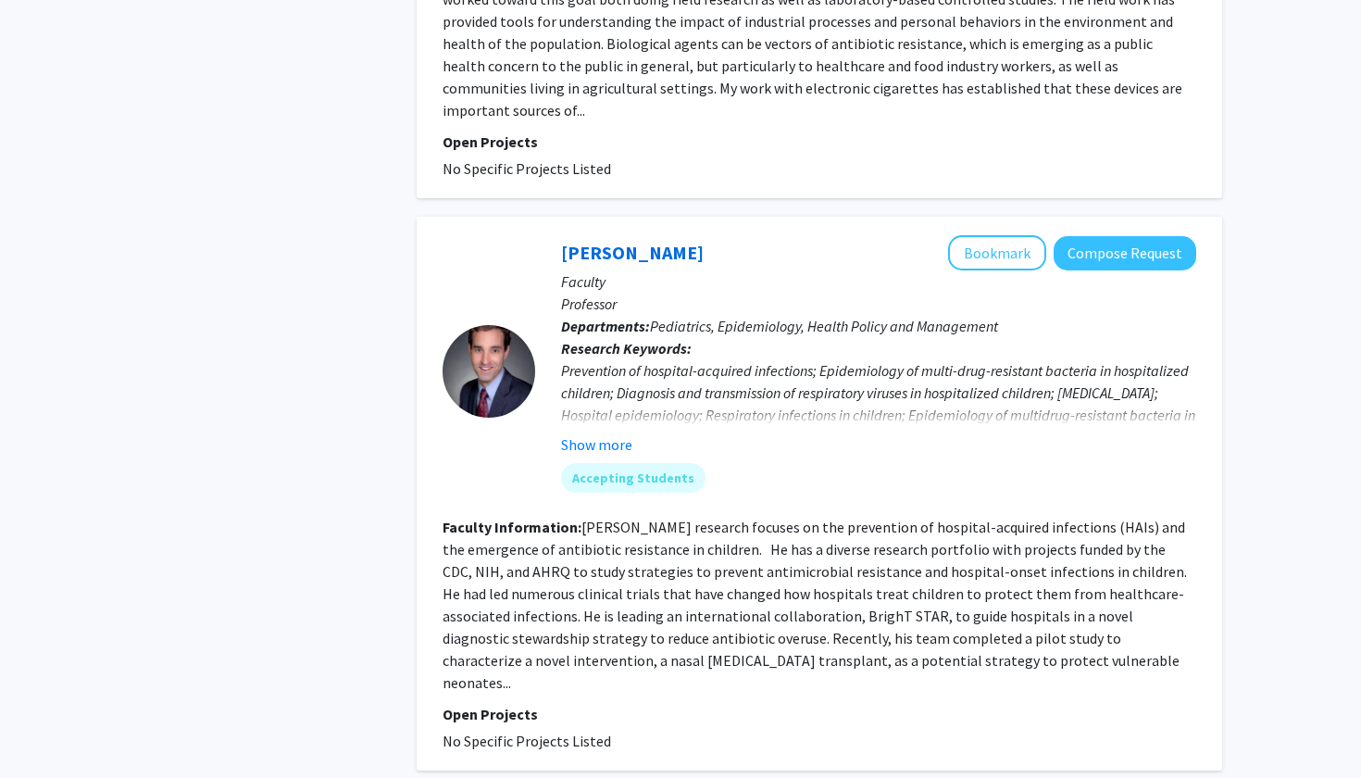
scroll to position [4540, 0]
